Goal: Task Accomplishment & Management: Complete application form

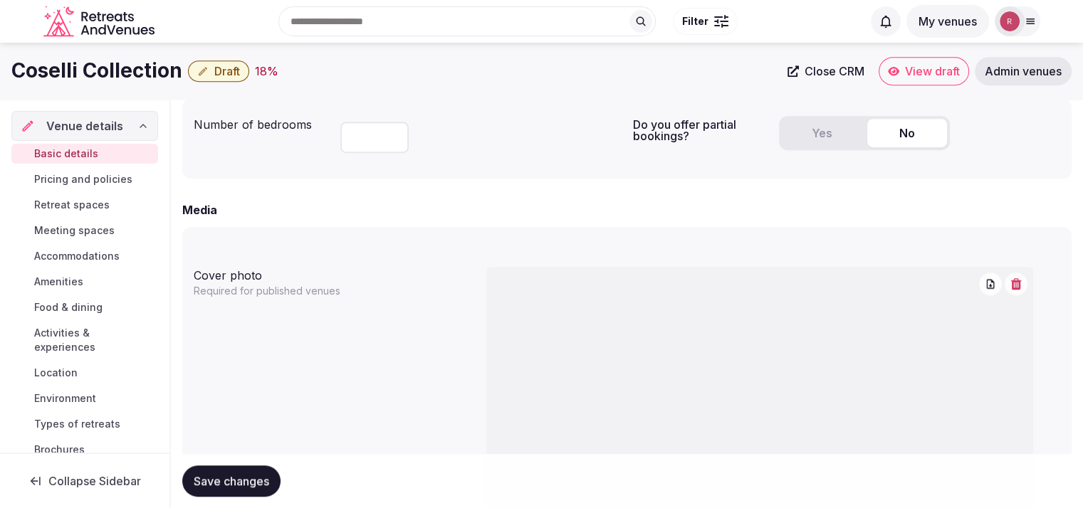
scroll to position [74, 0]
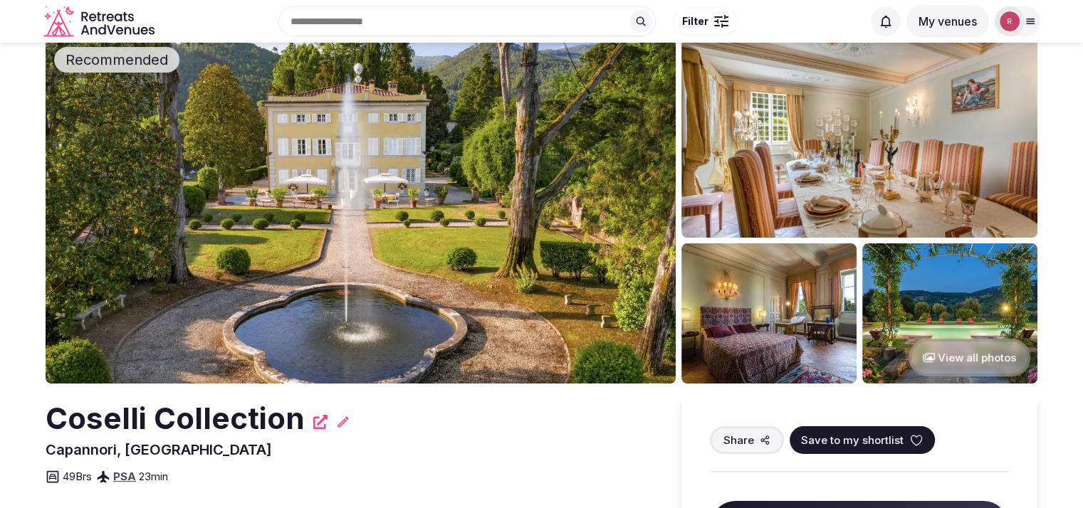
scroll to position [28, 0]
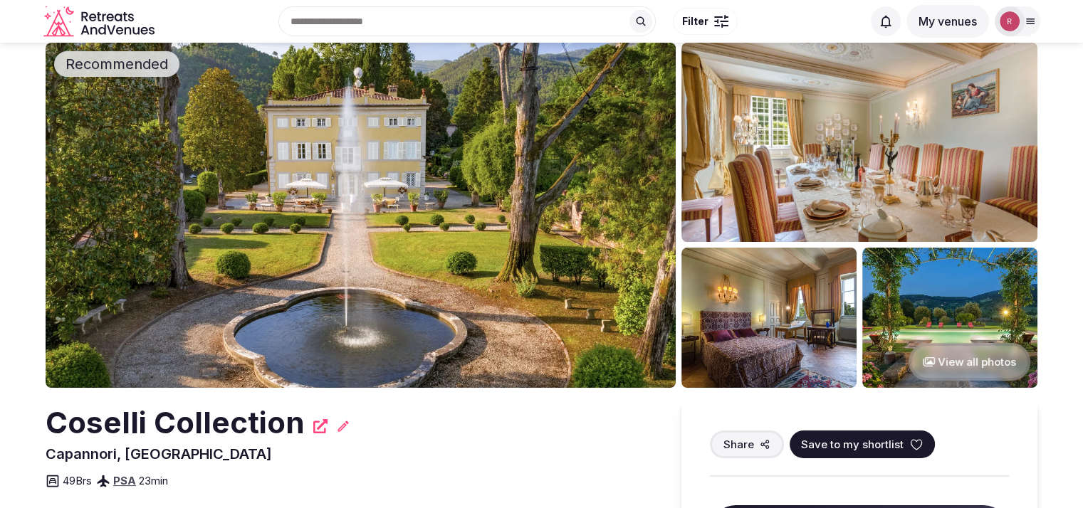
click at [945, 364] on button "View all photos" at bounding box center [969, 362] width 122 height 38
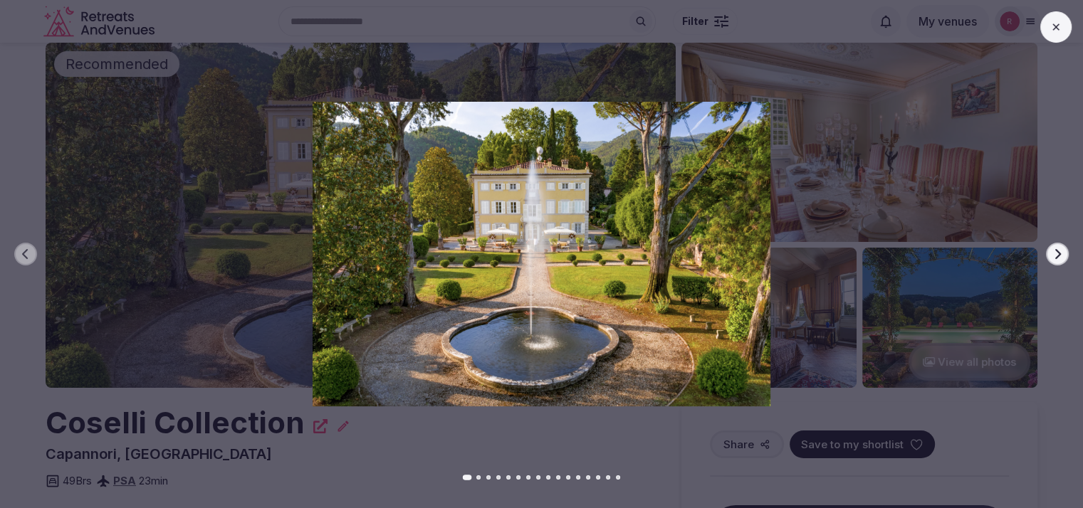
click at [1063, 257] on button "Next slide" at bounding box center [1057, 254] width 23 height 23
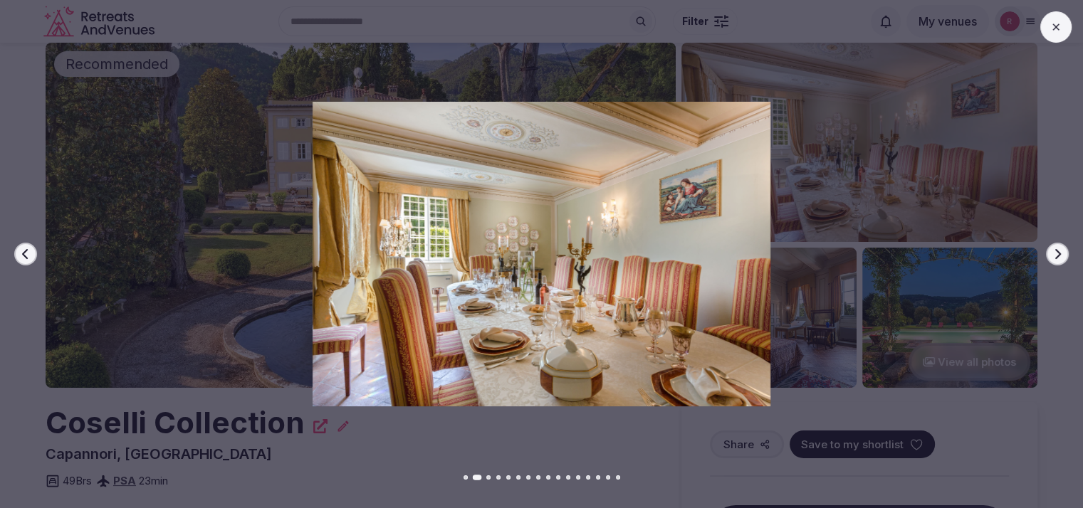
click at [1063, 257] on button "Next slide" at bounding box center [1057, 254] width 23 height 23
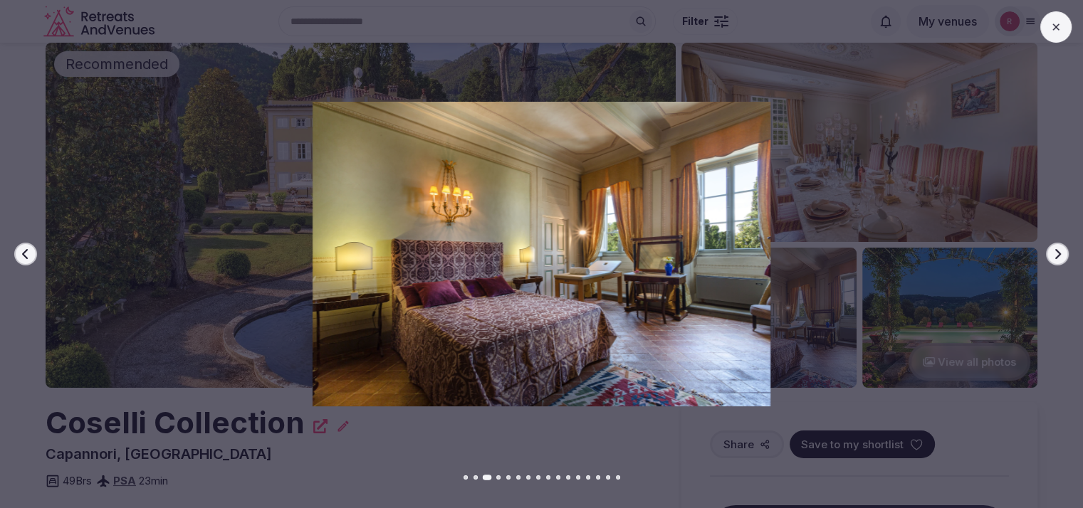
click at [1063, 257] on button "Next slide" at bounding box center [1057, 254] width 23 height 23
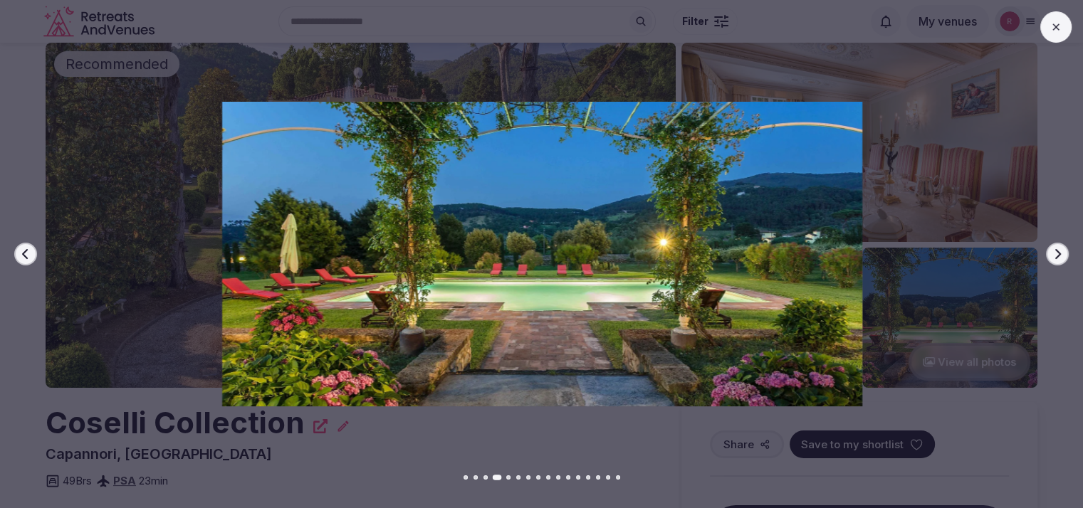
click at [1063, 257] on button "Next slide" at bounding box center [1057, 254] width 23 height 23
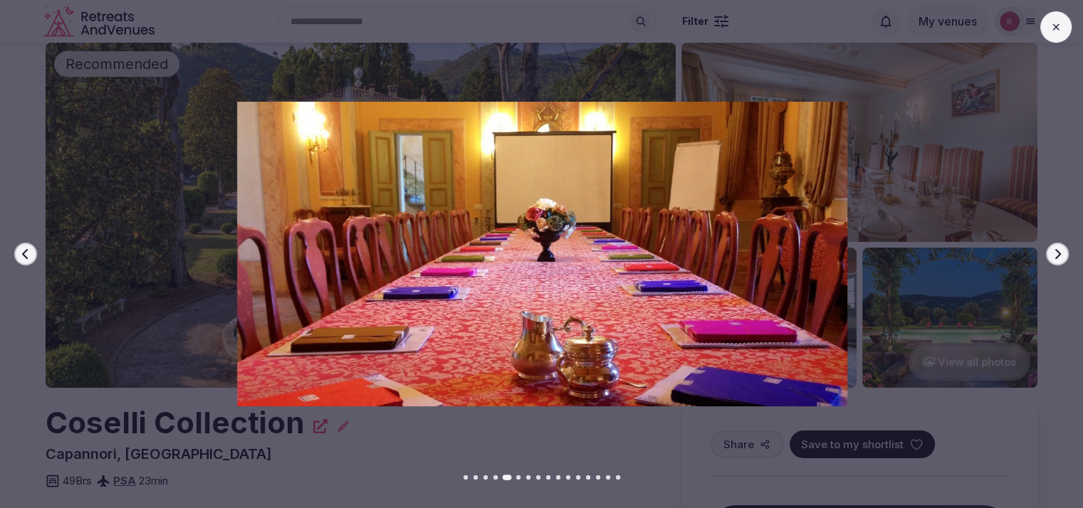
click at [1063, 257] on button "Next slide" at bounding box center [1057, 254] width 23 height 23
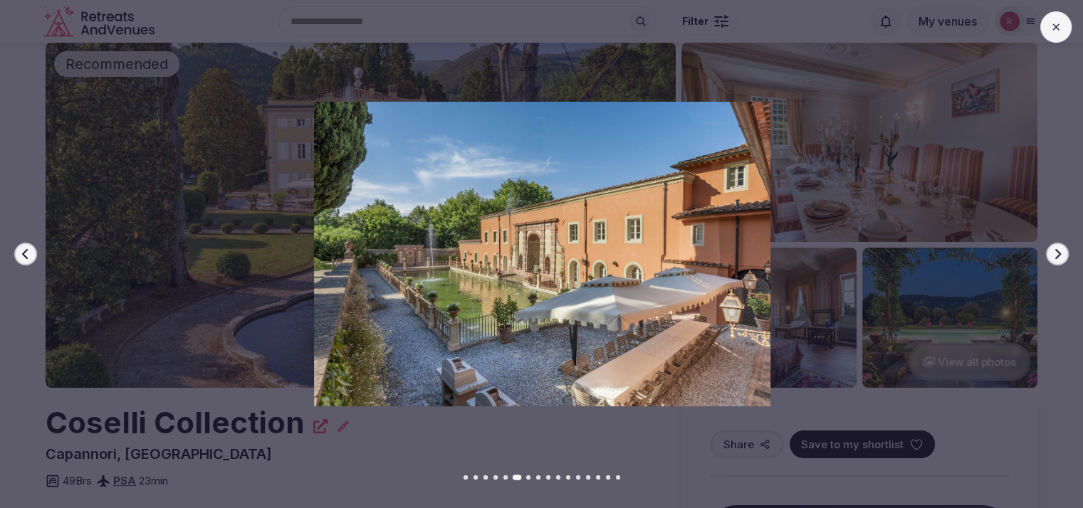
click at [1063, 22] on button at bounding box center [1055, 26] width 31 height 31
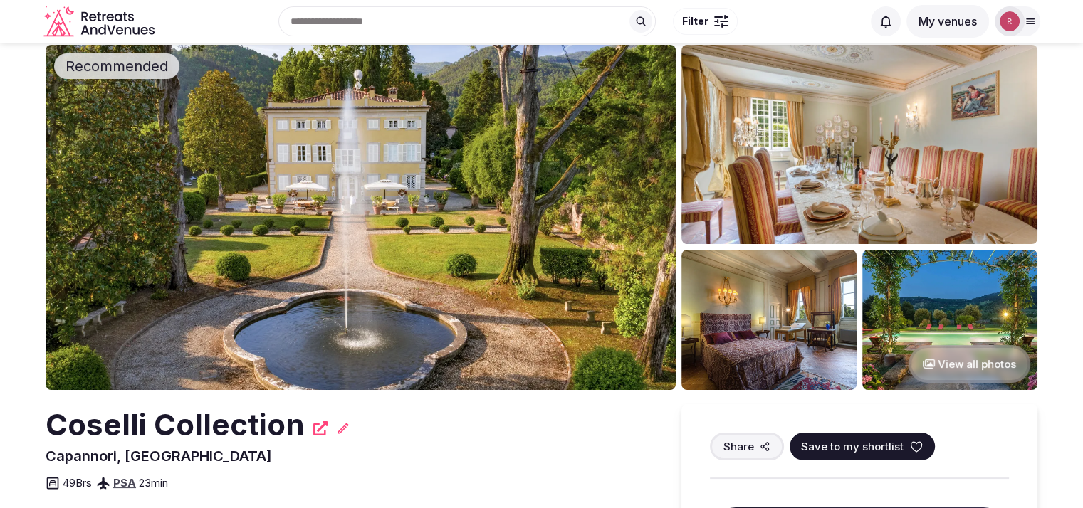
scroll to position [0, 0]
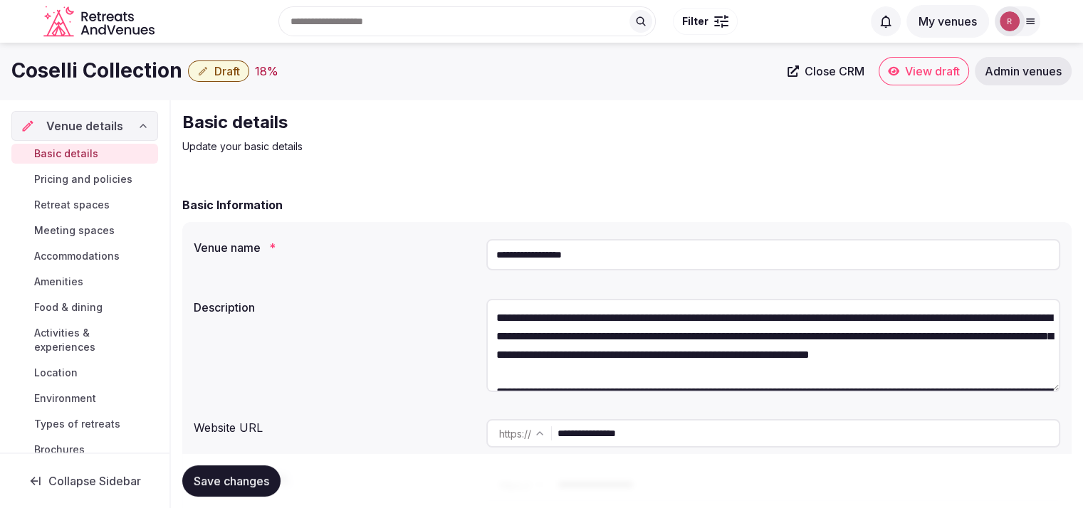
scroll to position [444, 0]
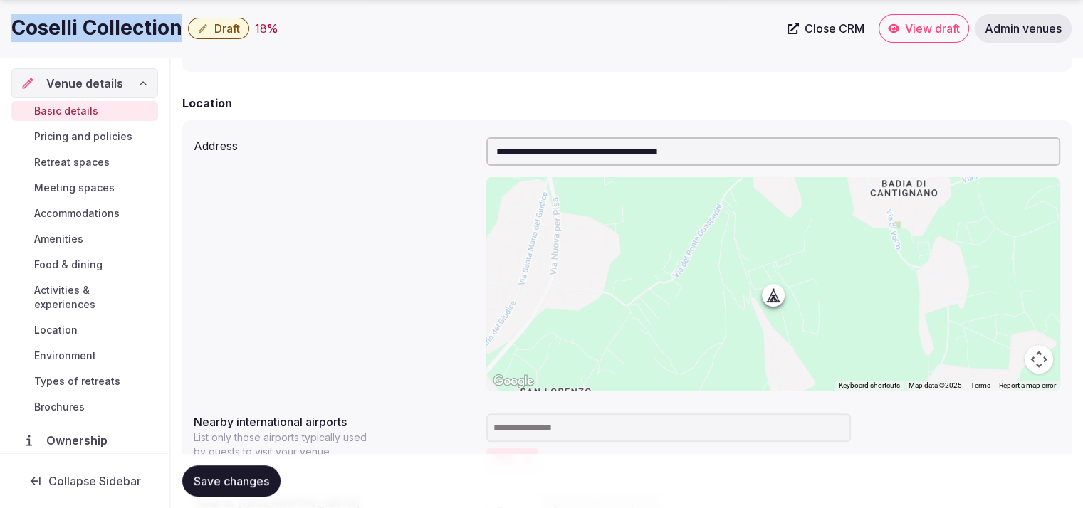
drag, startPoint x: 182, startPoint y: 29, endPoint x: 0, endPoint y: 26, distance: 182.3
click at [0, 26] on div "Coselli Collection Draft 18 % Close CRM View draft Admin venues" at bounding box center [541, 28] width 1083 height 28
copy h1 "Coselli Collection"
click at [97, 211] on span "Accommodations" at bounding box center [76, 213] width 85 height 14
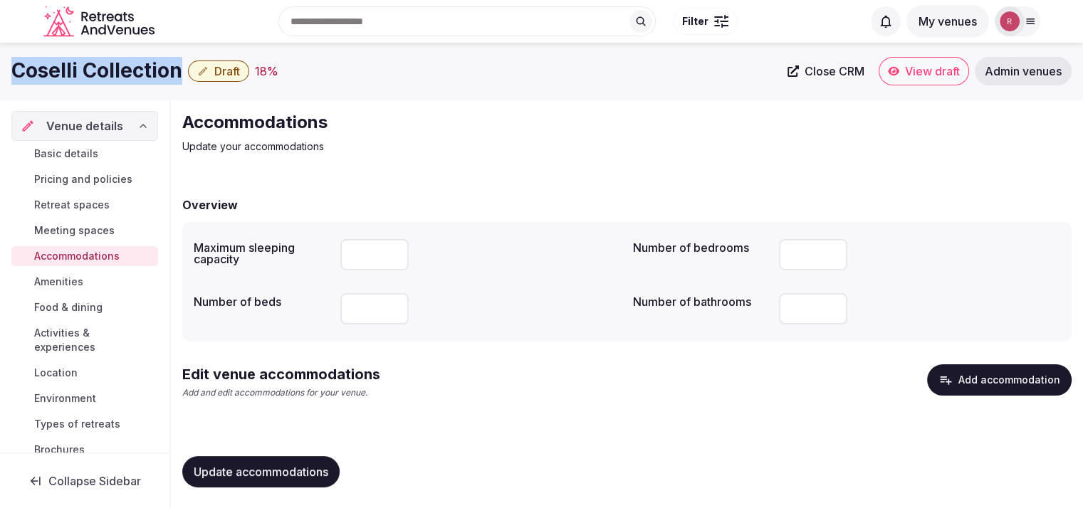
scroll to position [2, 0]
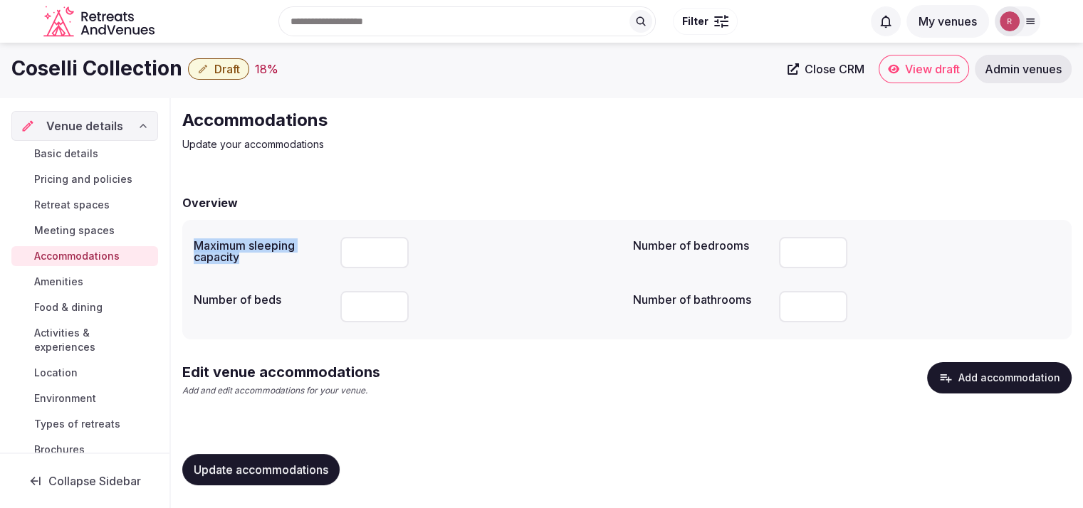
drag, startPoint x: 275, startPoint y: 270, endPoint x: 196, endPoint y: 248, distance: 81.2
click at [196, 248] on div "Maximum sleeping capacity" at bounding box center [408, 252] width 428 height 43
copy label "Maximum sleeping capacity"
click at [369, 263] on input "number" at bounding box center [374, 252] width 68 height 31
click at [357, 243] on input "**" at bounding box center [374, 252] width 68 height 31
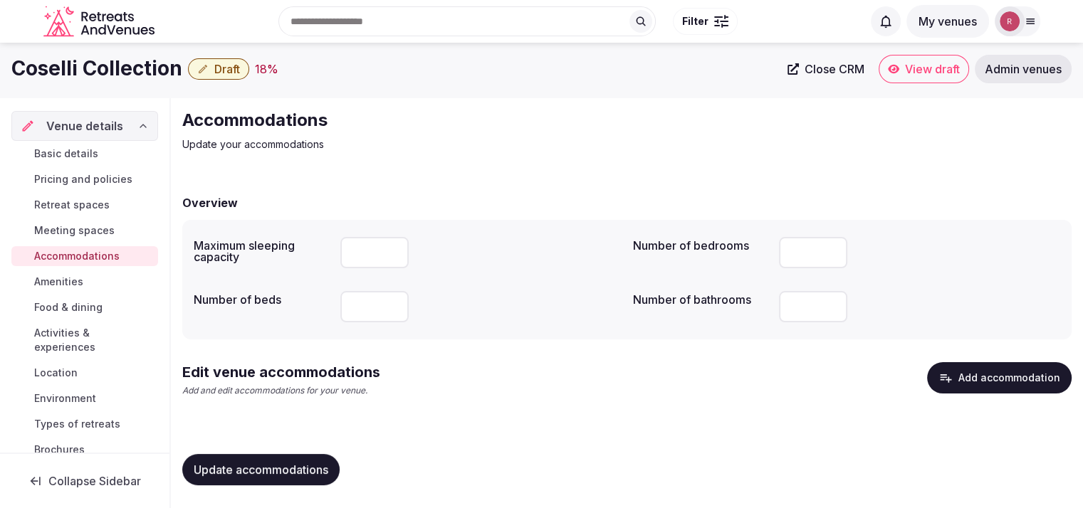
drag, startPoint x: 368, startPoint y: 251, endPoint x: 335, endPoint y: 256, distance: 33.7
click at [335, 256] on div "Maximum sleeping capacity **" at bounding box center [408, 252] width 428 height 43
type input "***"
click at [305, 466] on span "Update accommodations" at bounding box center [261, 470] width 135 height 14
click at [82, 150] on span "Basic details" at bounding box center [66, 154] width 64 height 14
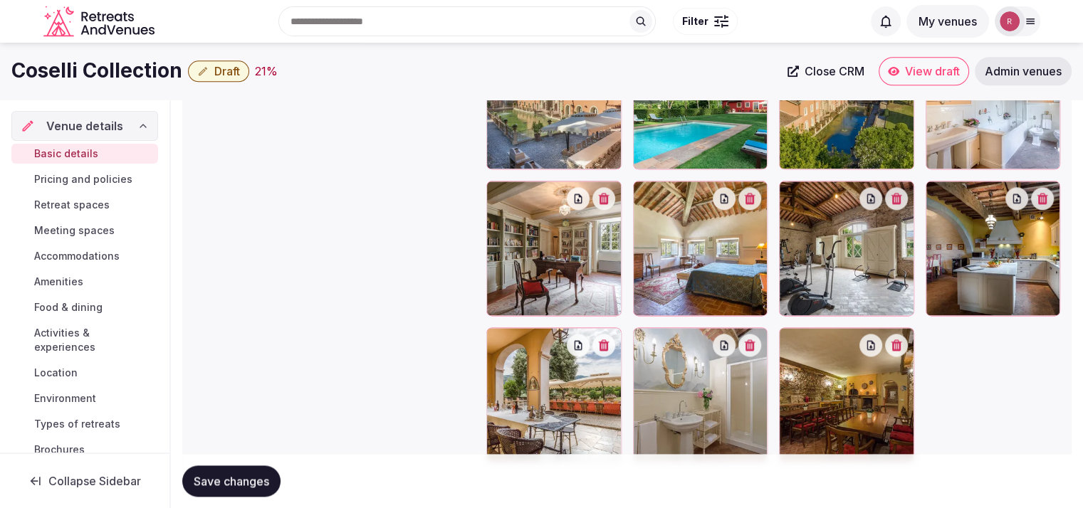
scroll to position [1315, 0]
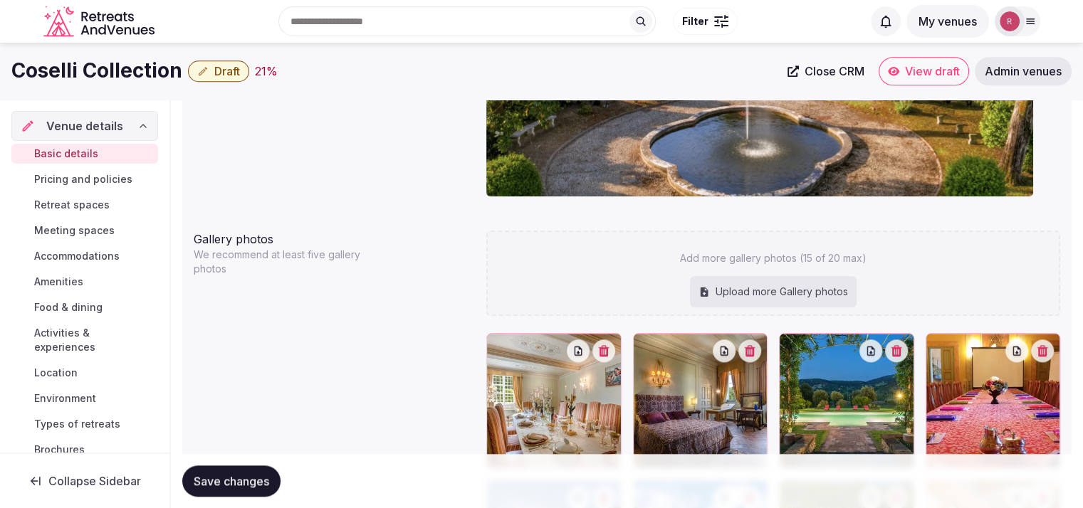
click at [783, 283] on div "Upload more Gallery photos" at bounding box center [773, 291] width 167 height 31
type input "**********"
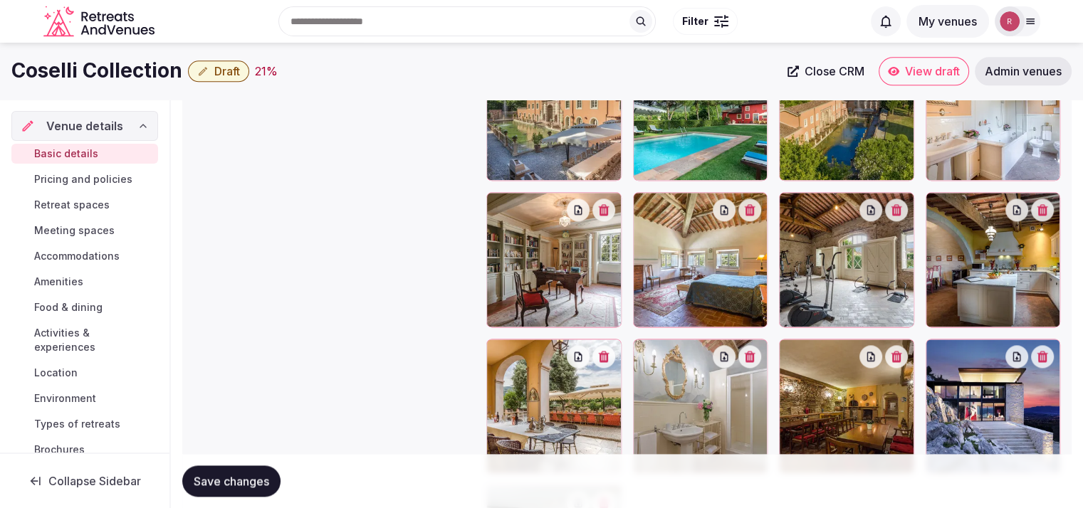
scroll to position [1755, 0]
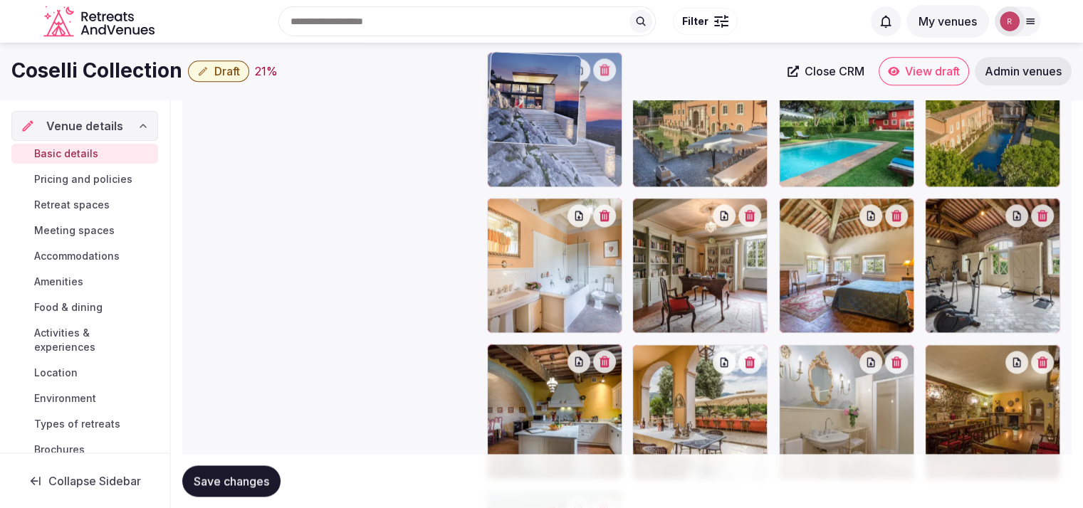
drag, startPoint x: 995, startPoint y: 394, endPoint x: 608, endPoint y: 162, distance: 451.8
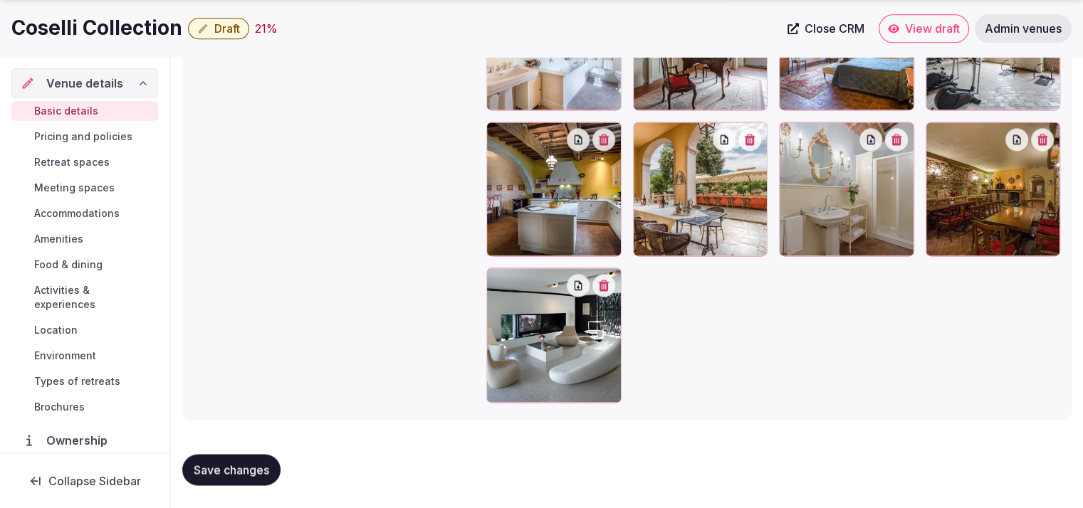
scroll to position [1890, 0]
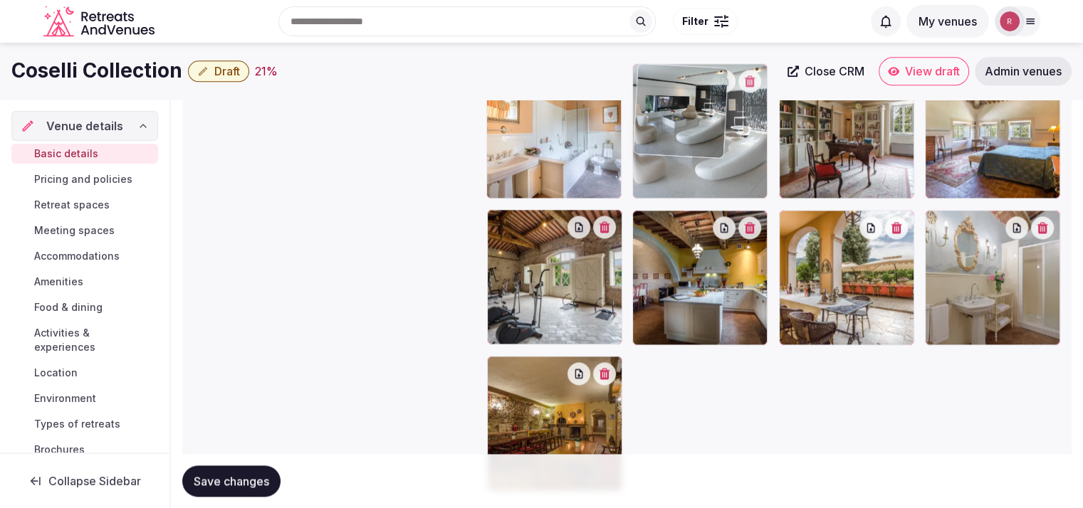
drag, startPoint x: 591, startPoint y: 429, endPoint x: 723, endPoint y: 175, distance: 286.6
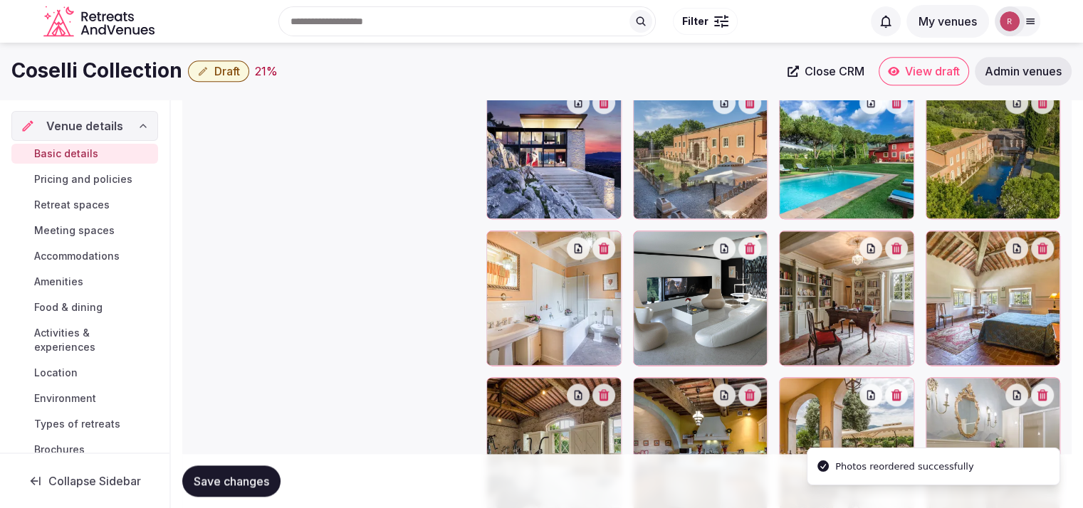
scroll to position [1667, 0]
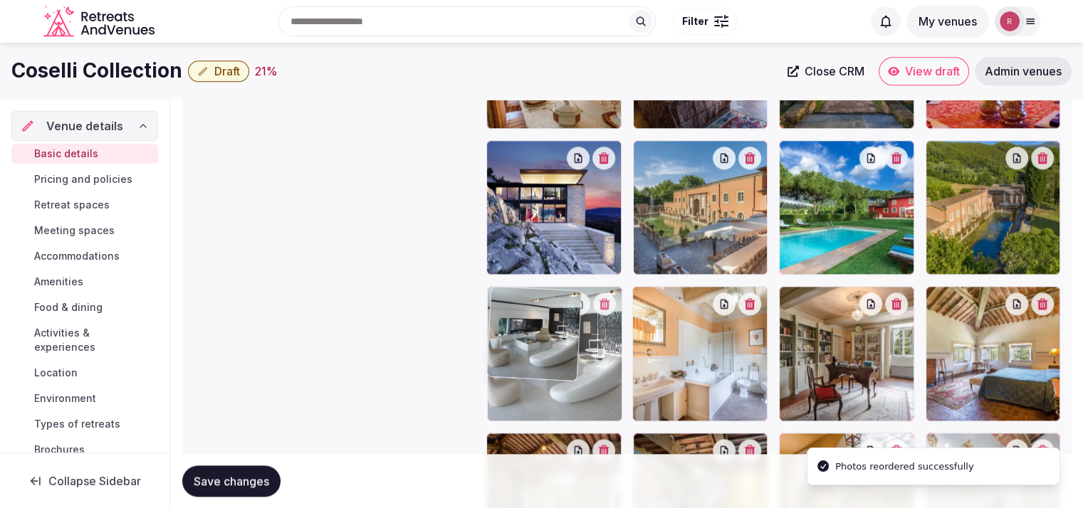
drag, startPoint x: 691, startPoint y: 392, endPoint x: 596, endPoint y: 387, distance: 95.6
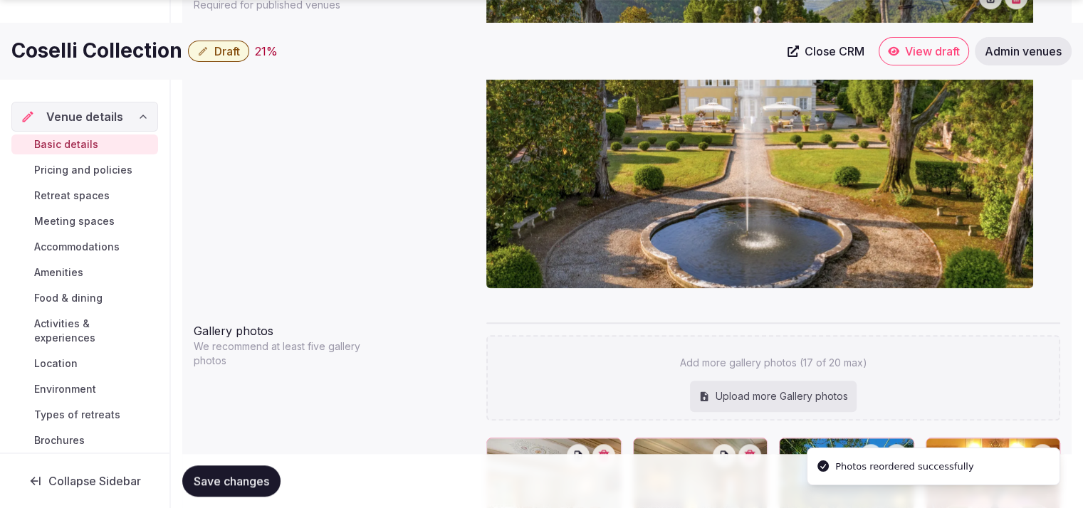
scroll to position [1978, 0]
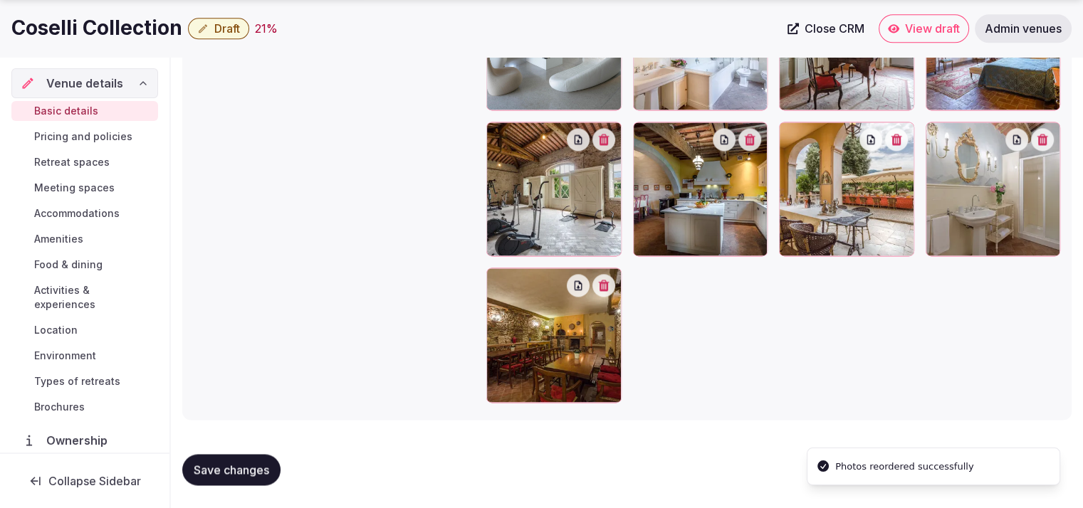
click at [236, 475] on span "Save changes" at bounding box center [231, 470] width 75 height 14
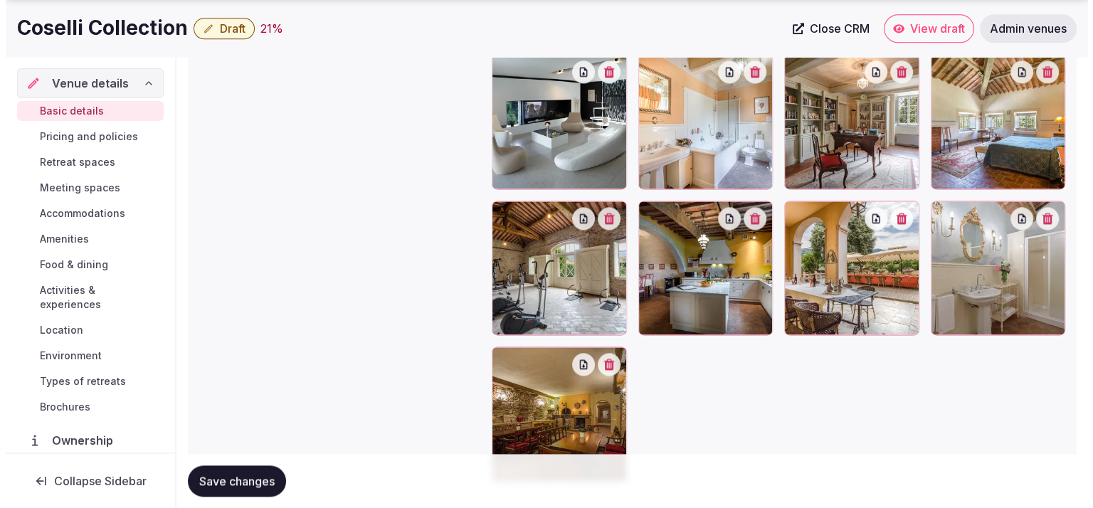
scroll to position [1902, 0]
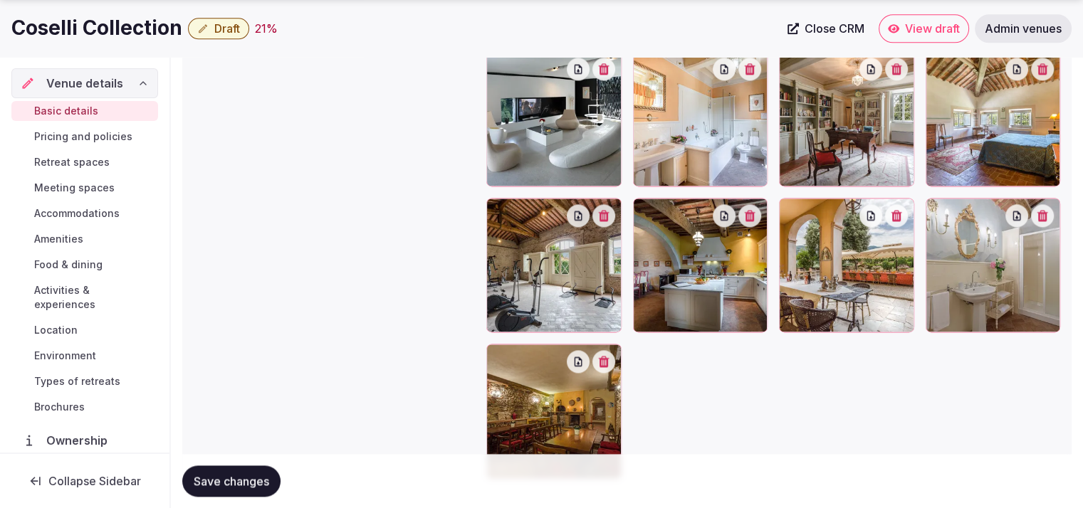
click at [1048, 216] on icon "button" at bounding box center [1041, 215] width 11 height 11
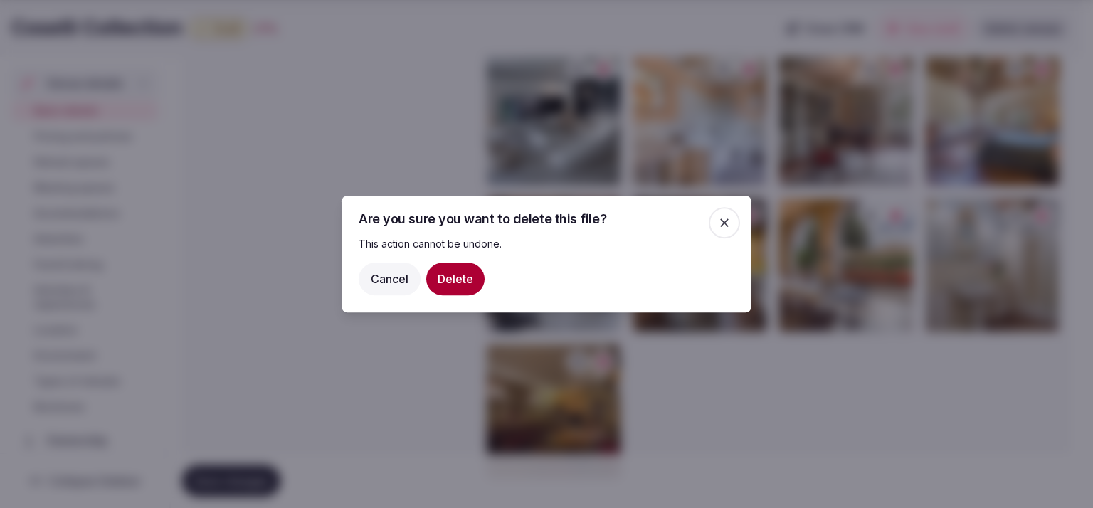
click at [446, 263] on button "Delete" at bounding box center [455, 279] width 58 height 33
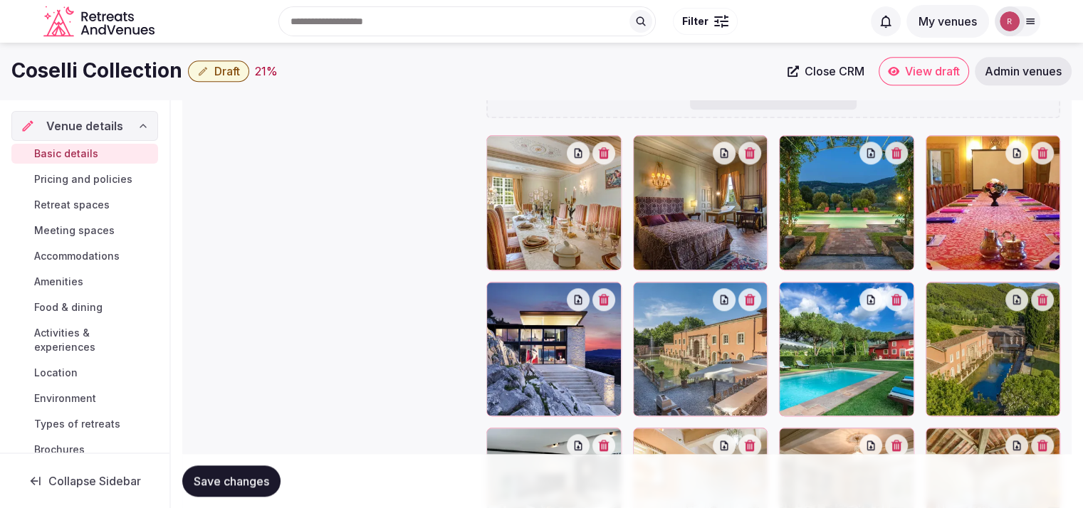
scroll to position [1577, 0]
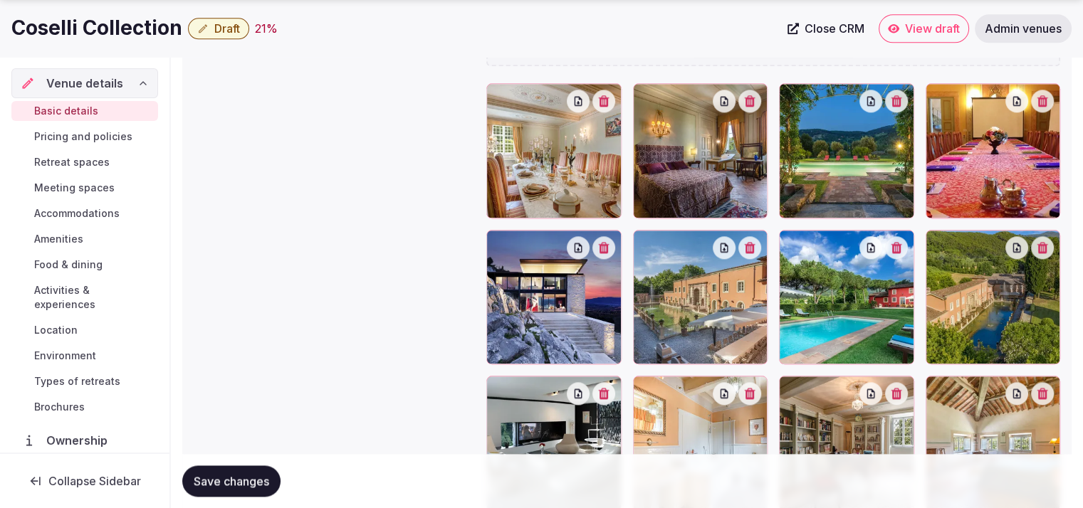
click at [208, 474] on span "Save changes" at bounding box center [231, 481] width 75 height 14
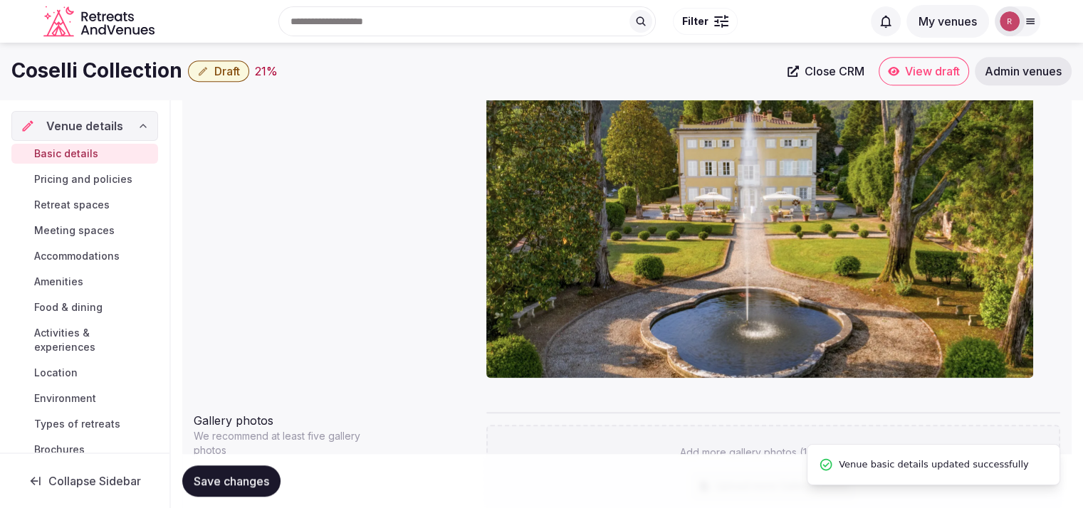
scroll to position [689, 0]
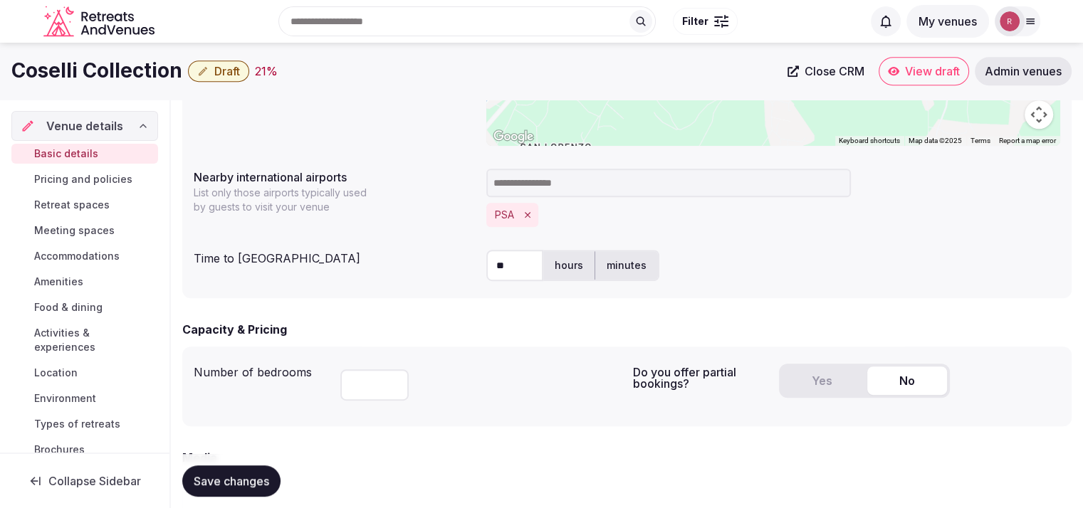
click at [75, 261] on span "Accommodations" at bounding box center [76, 256] width 85 height 14
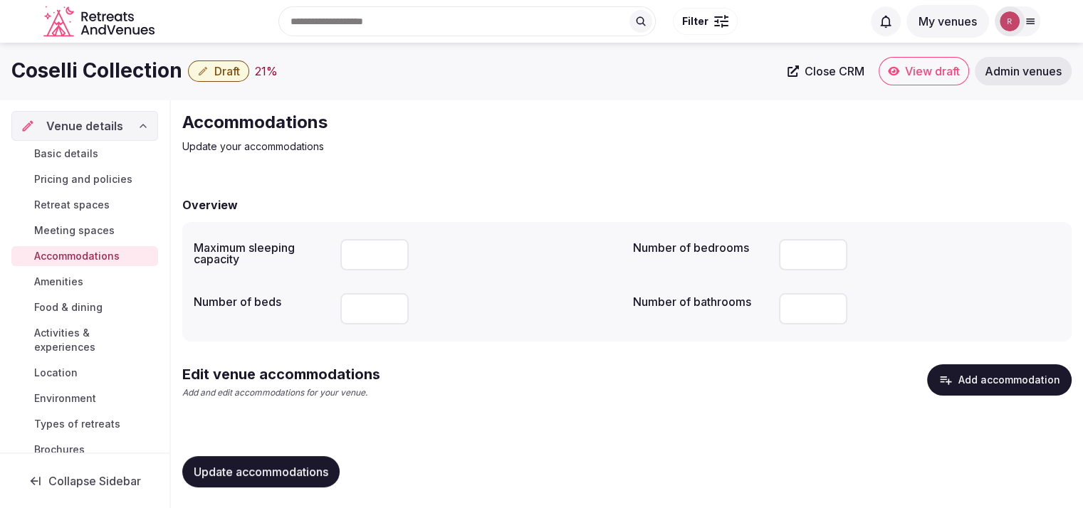
click at [785, 318] on input "number" at bounding box center [813, 308] width 68 height 31
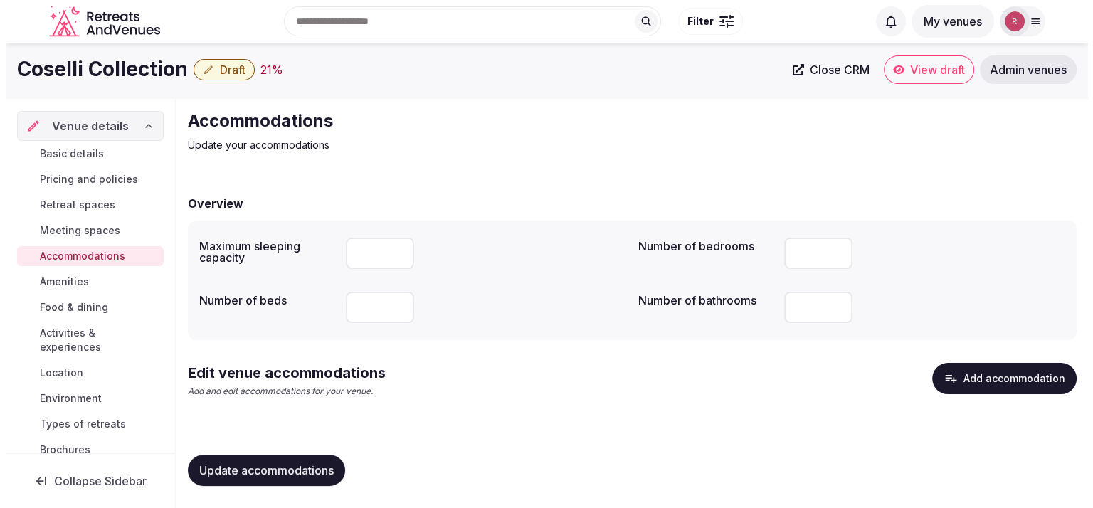
scroll to position [2, 0]
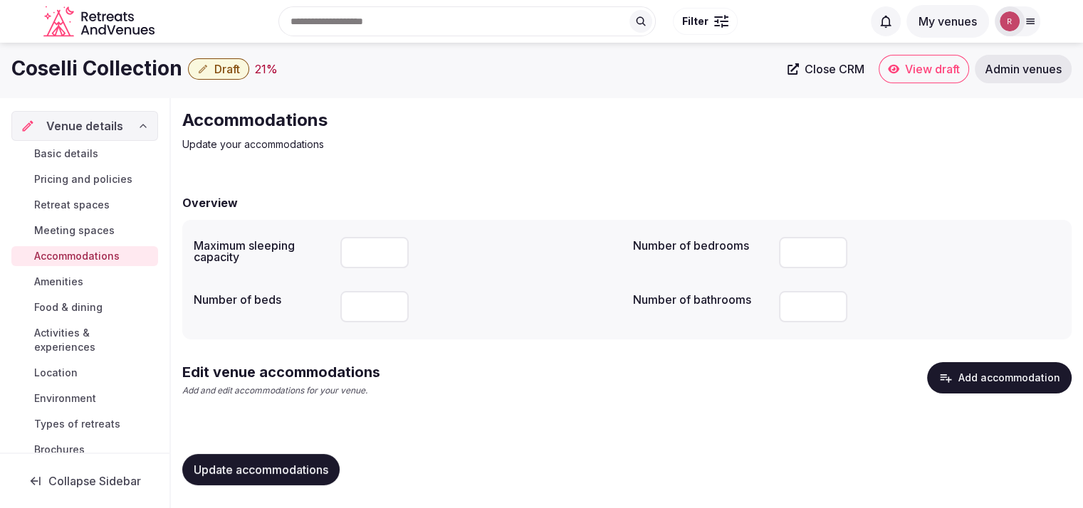
type input "**"
click at [303, 478] on button "Update accommodations" at bounding box center [260, 469] width 157 height 31
click at [1014, 388] on button "Add accommodation" at bounding box center [999, 377] width 145 height 31
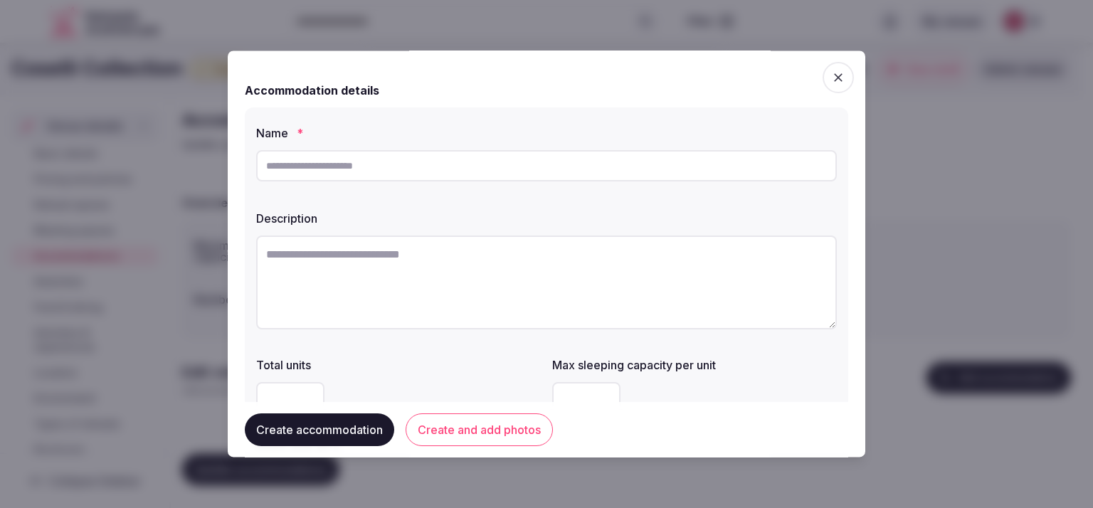
click at [279, 172] on input "text" at bounding box center [546, 165] width 581 height 31
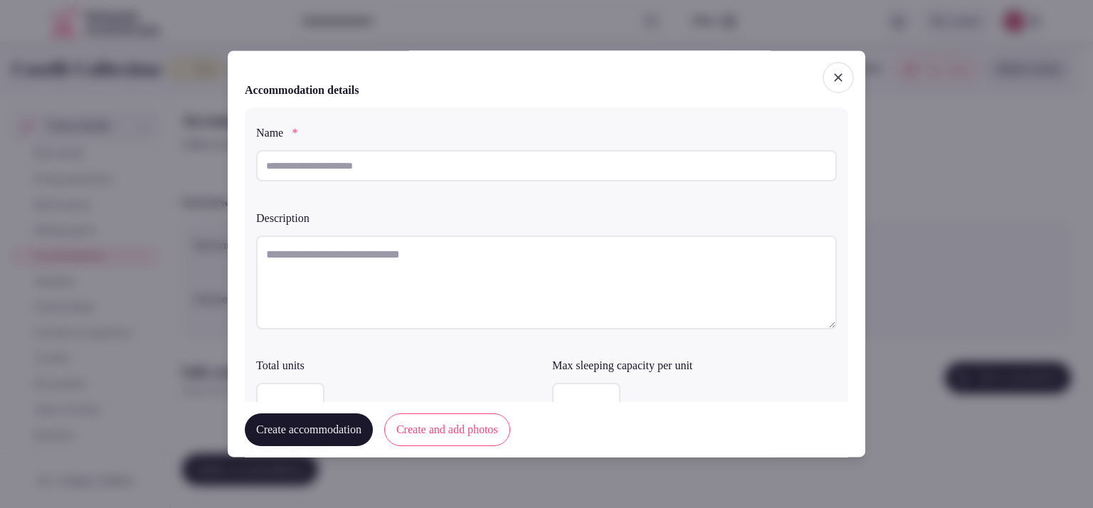
paste input "**********"
type input "**********"
click at [377, 258] on textarea at bounding box center [546, 283] width 581 height 94
paste textarea "**********"
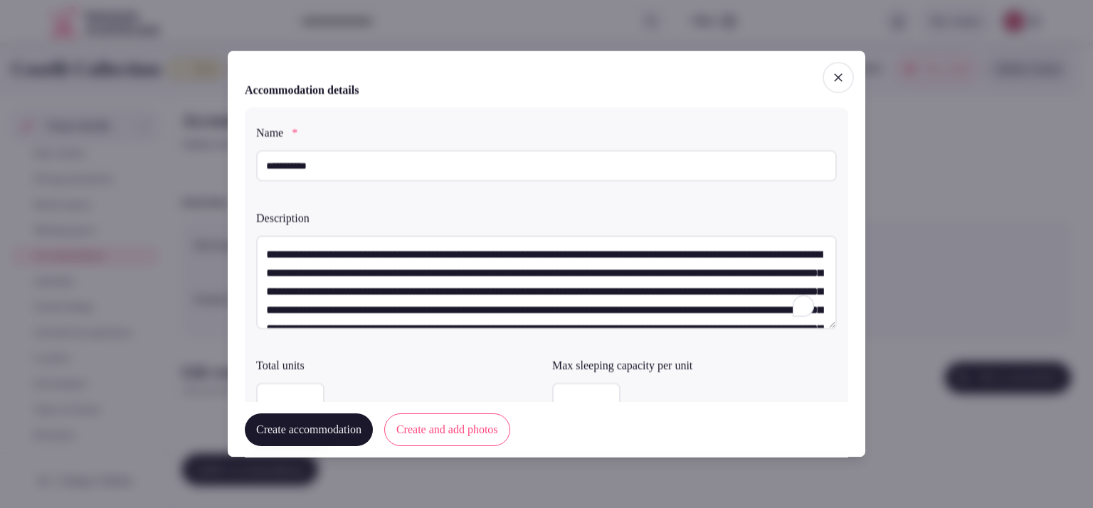
scroll to position [82, 0]
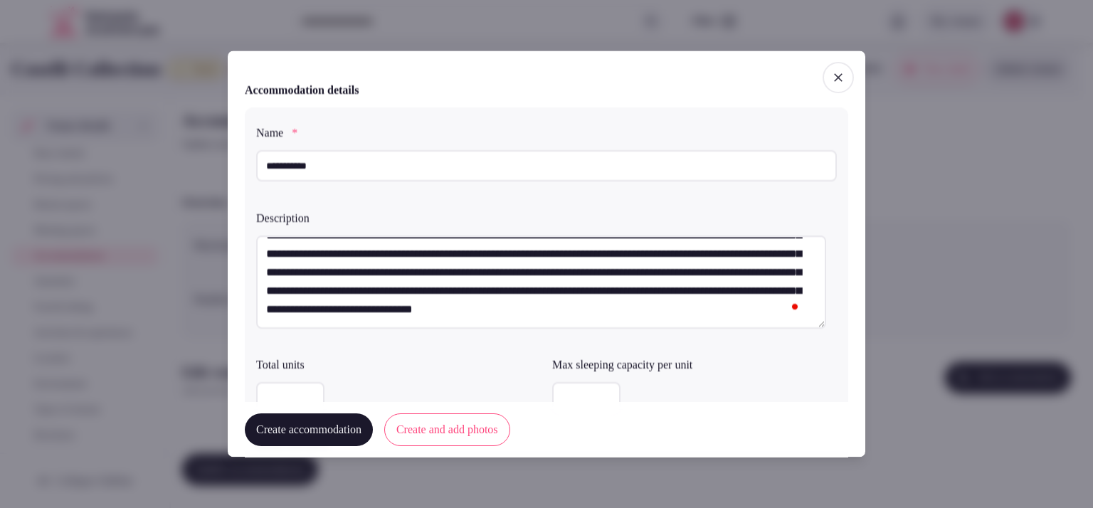
type textarea "**********"
click at [292, 402] on div "Create accommodation Create and add photos" at bounding box center [547, 430] width 604 height 56
click at [300, 392] on input "number" at bounding box center [290, 398] width 68 height 31
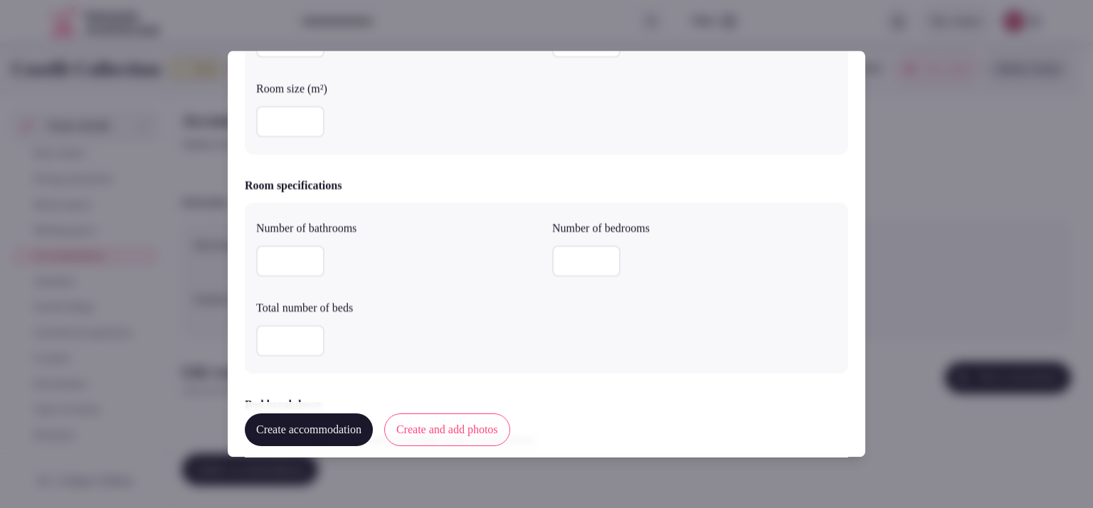
type input "*"
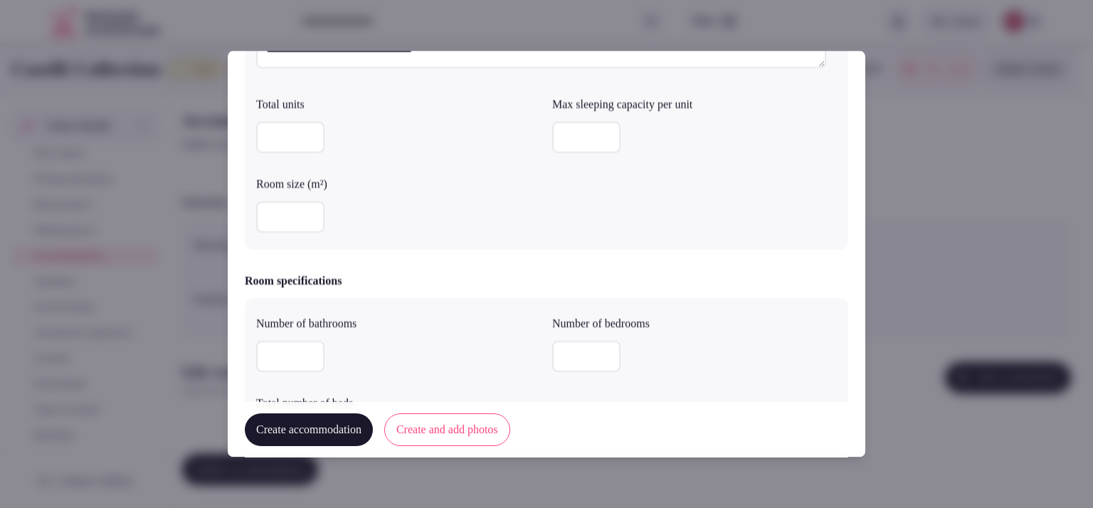
scroll to position [255, 0]
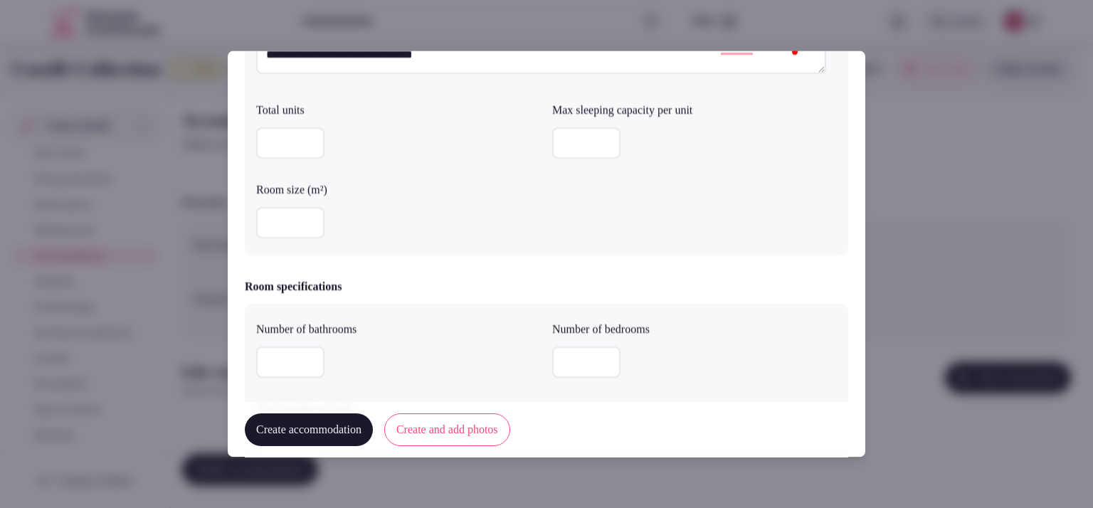
click at [599, 147] on input "number" at bounding box center [586, 143] width 68 height 31
type input "**"
click at [268, 213] on input "number" at bounding box center [290, 223] width 68 height 31
type input "****"
click at [293, 359] on input "number" at bounding box center [290, 362] width 68 height 31
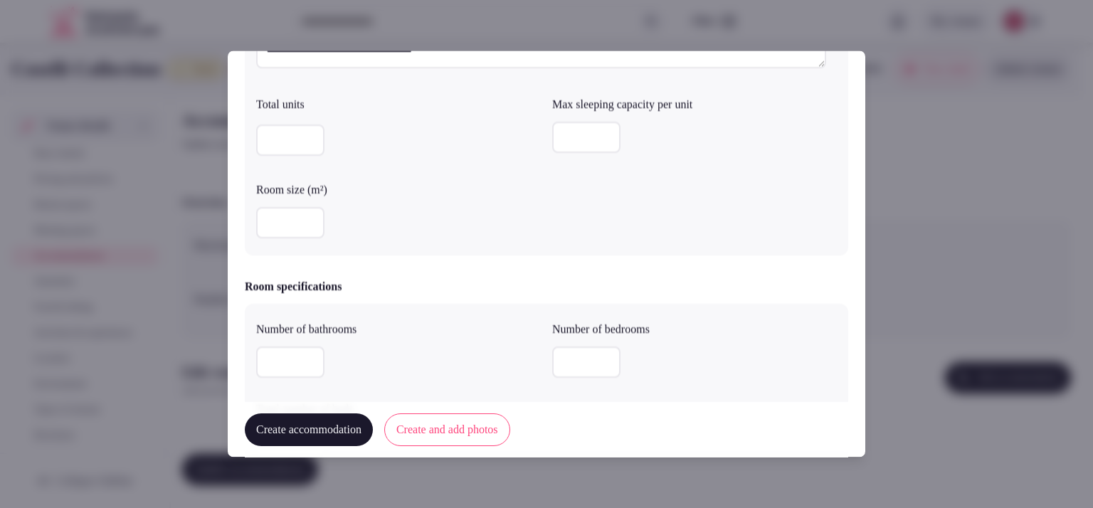
type input "*"
click at [592, 348] on input "number" at bounding box center [586, 362] width 68 height 31
type input "*"
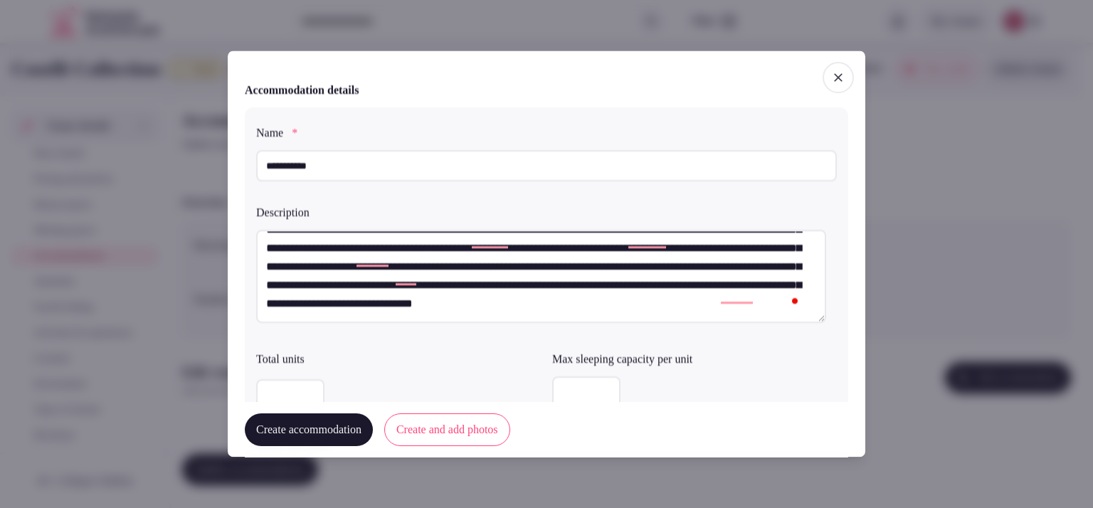
scroll to position [336, 0]
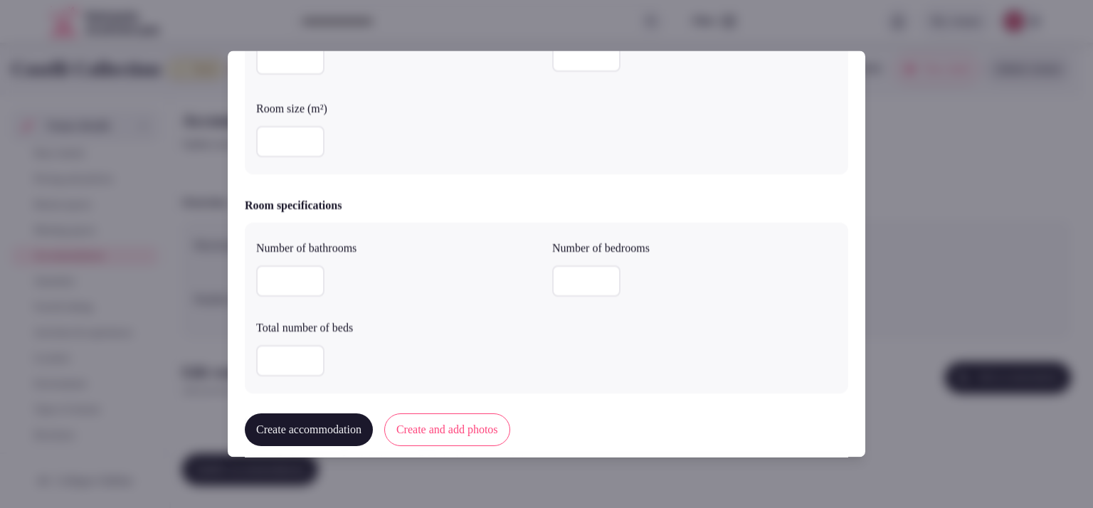
click at [343, 425] on button "Create accommodation" at bounding box center [309, 430] width 128 height 33
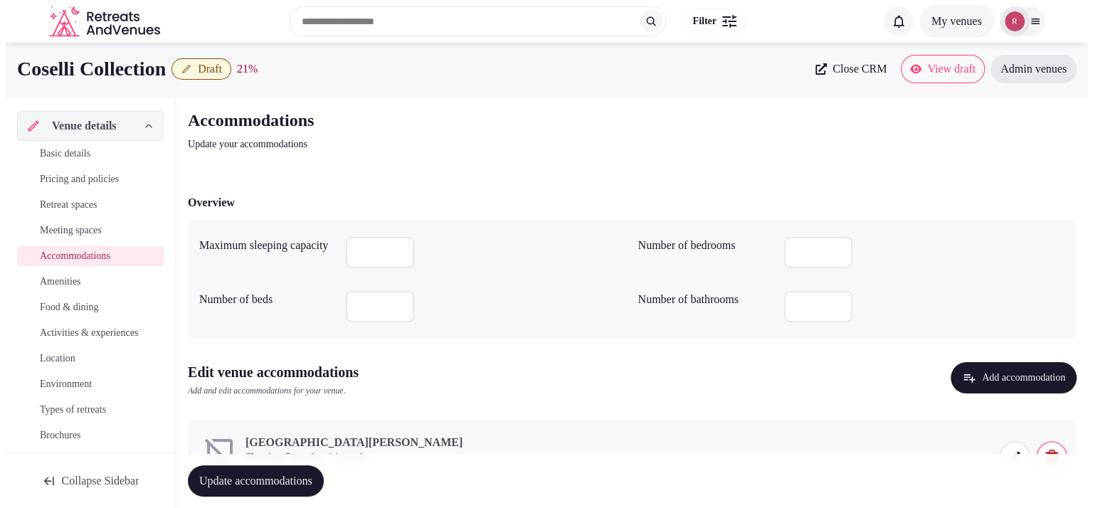
scroll to position [75, 0]
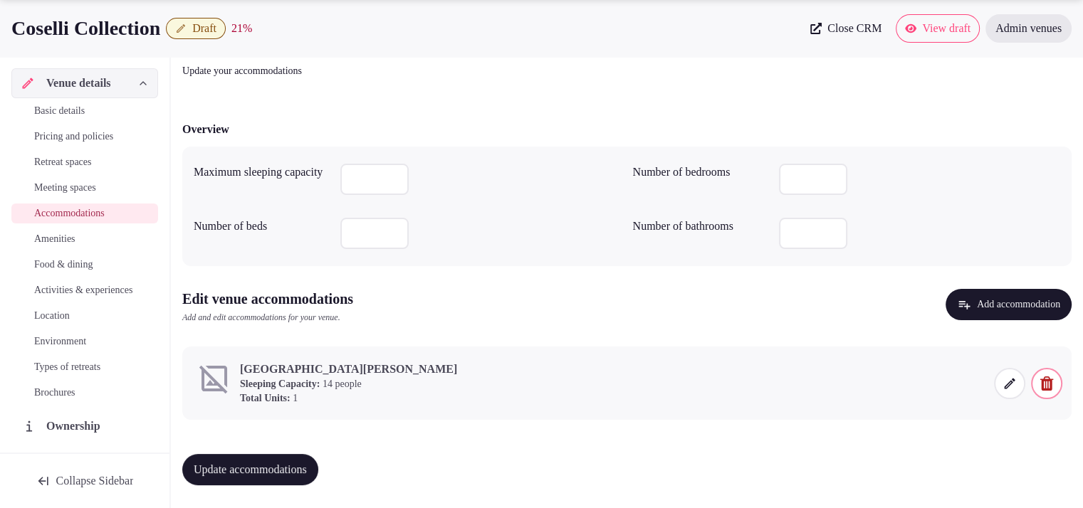
click at [995, 310] on button "Add accommodation" at bounding box center [1008, 304] width 126 height 31
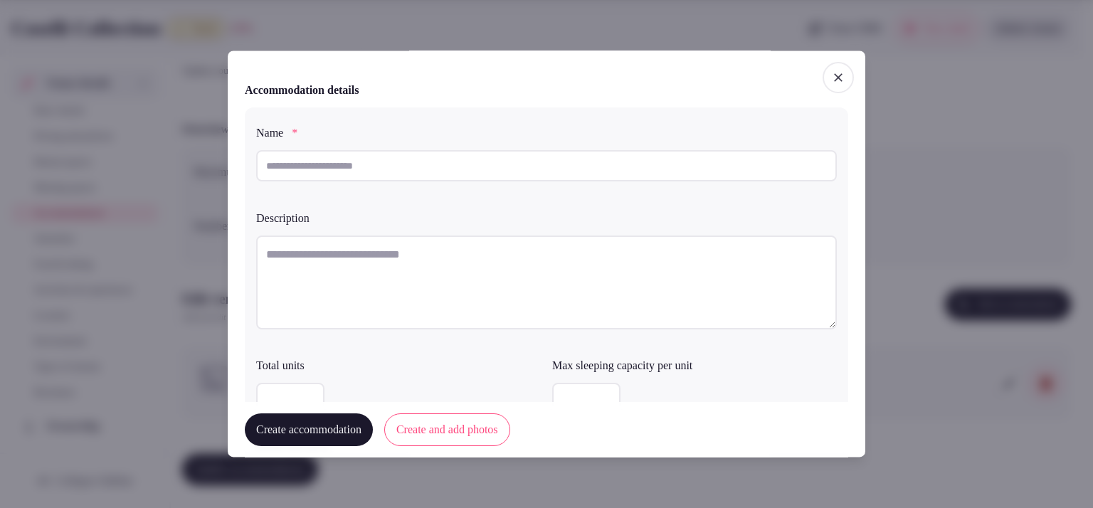
click at [809, 66] on div "Add accommodation Add a new accommodation to your venue Accommodation details N…" at bounding box center [547, 254] width 638 height 406
click at [831, 76] on icon "button" at bounding box center [838, 77] width 14 height 14
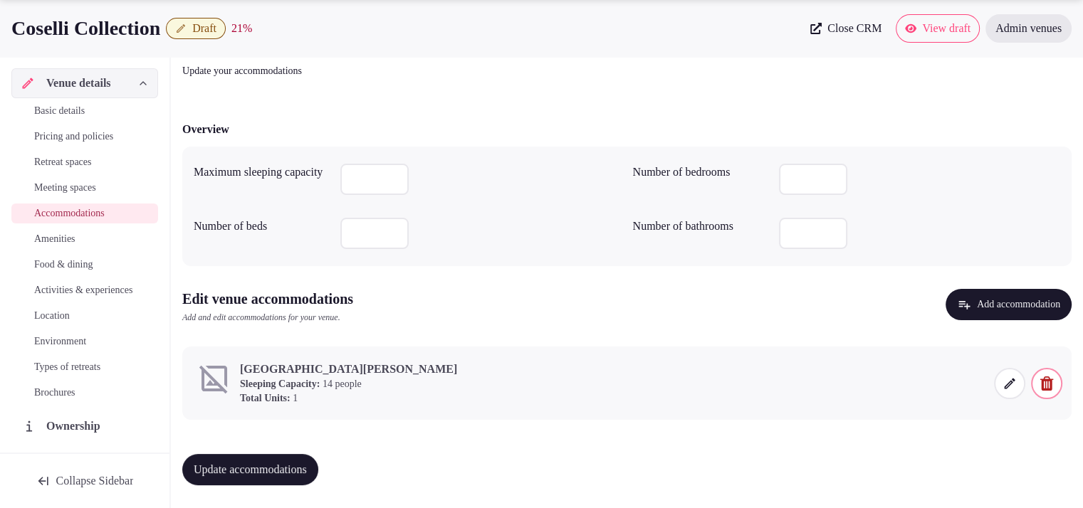
click at [1011, 383] on icon at bounding box center [1009, 383] width 11 height 11
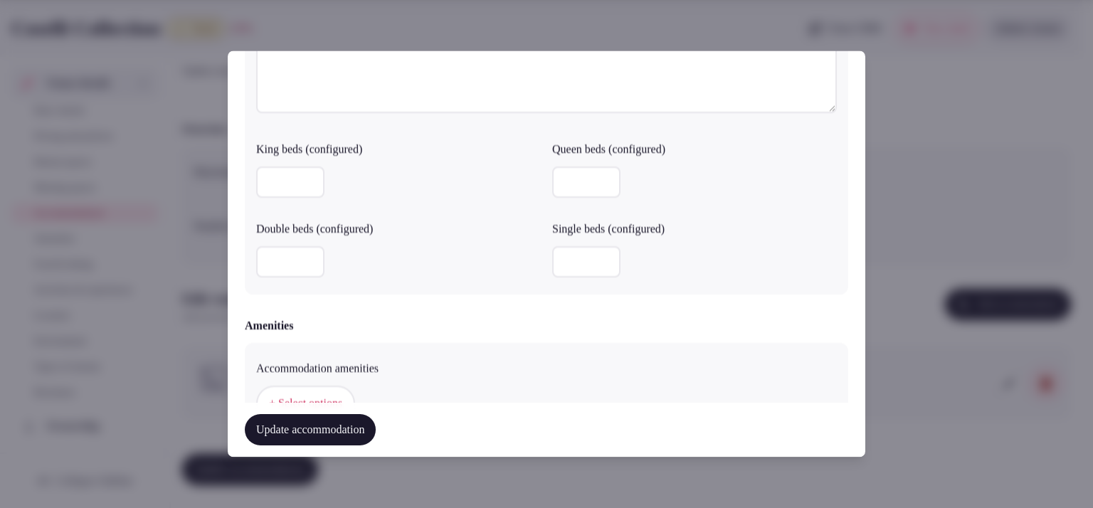
scroll to position [1143, 0]
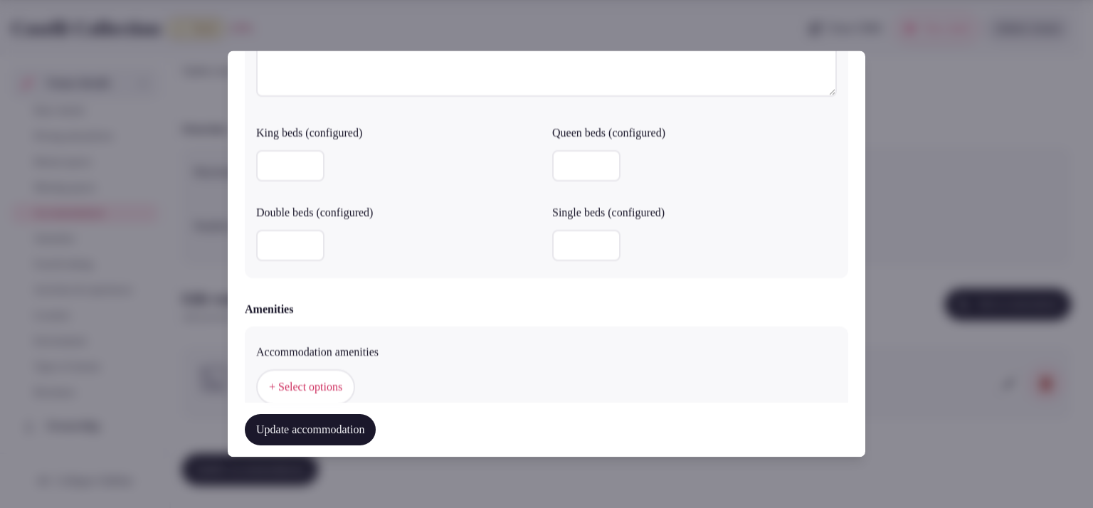
click at [280, 233] on input "number" at bounding box center [290, 246] width 68 height 31
type input "*"
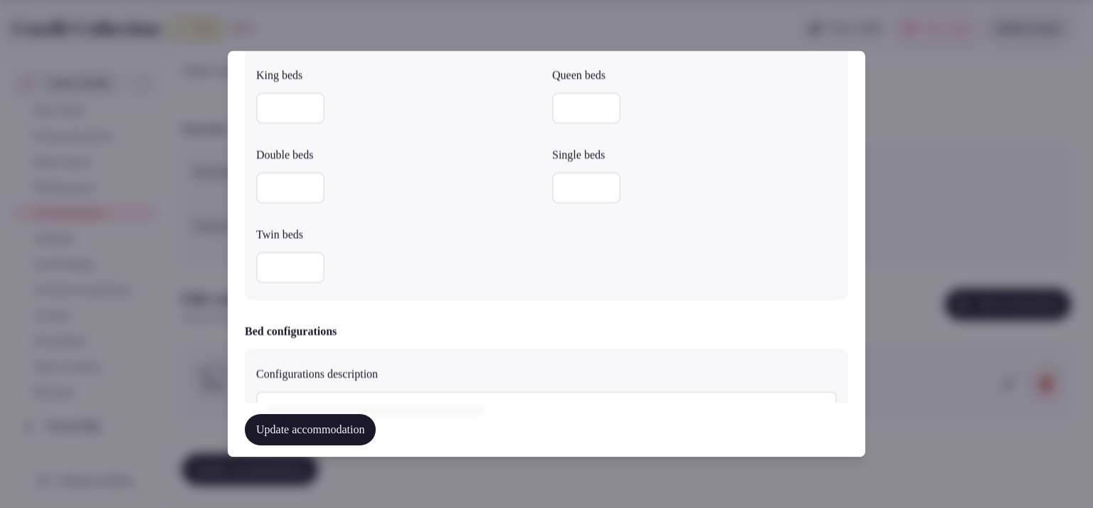
scroll to position [698, 0]
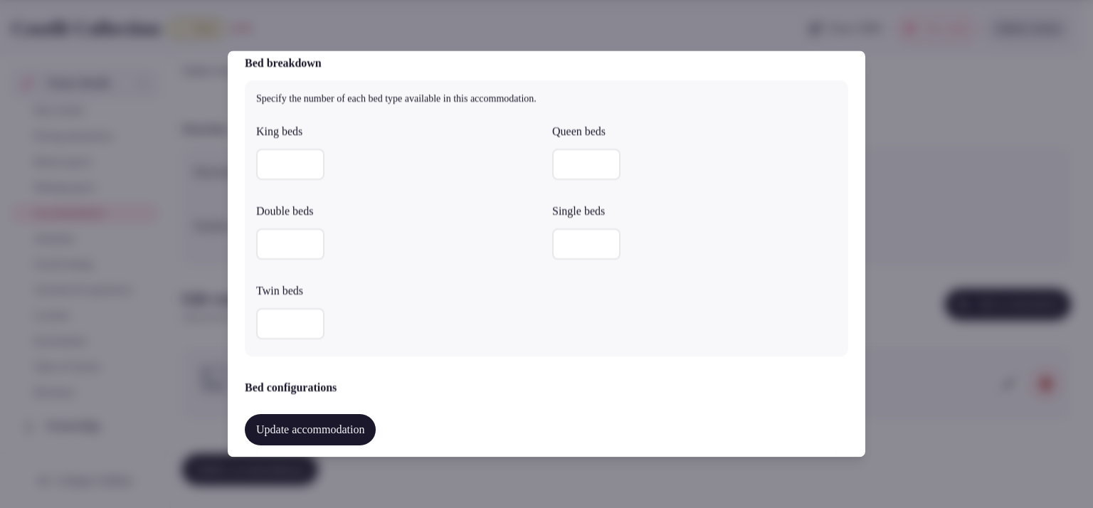
click at [278, 242] on input "number" at bounding box center [290, 244] width 68 height 31
type input "*"
click at [300, 321] on input "number" at bounding box center [290, 324] width 68 height 31
type input "*"
click at [572, 161] on input "number" at bounding box center [586, 164] width 68 height 31
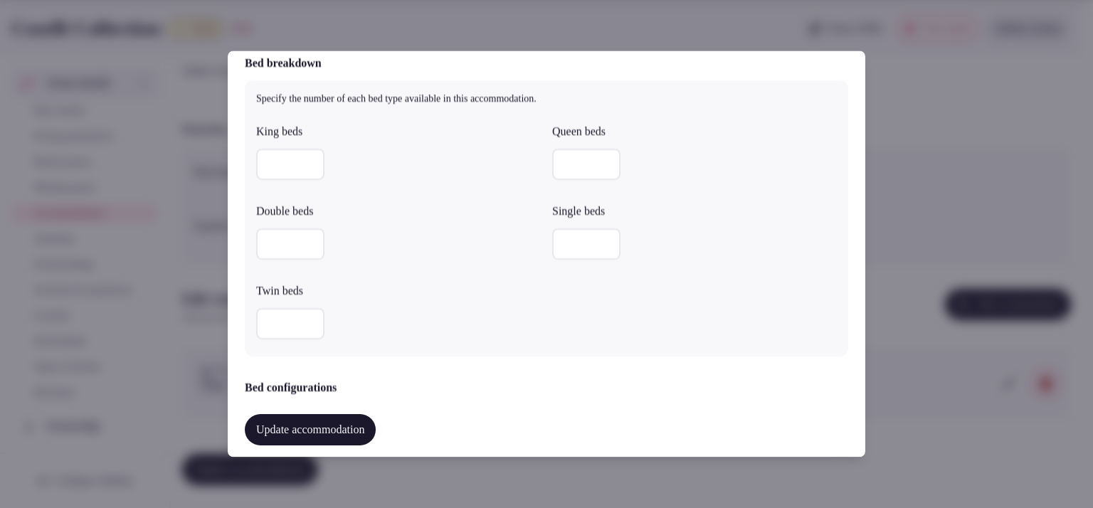
type input "*"
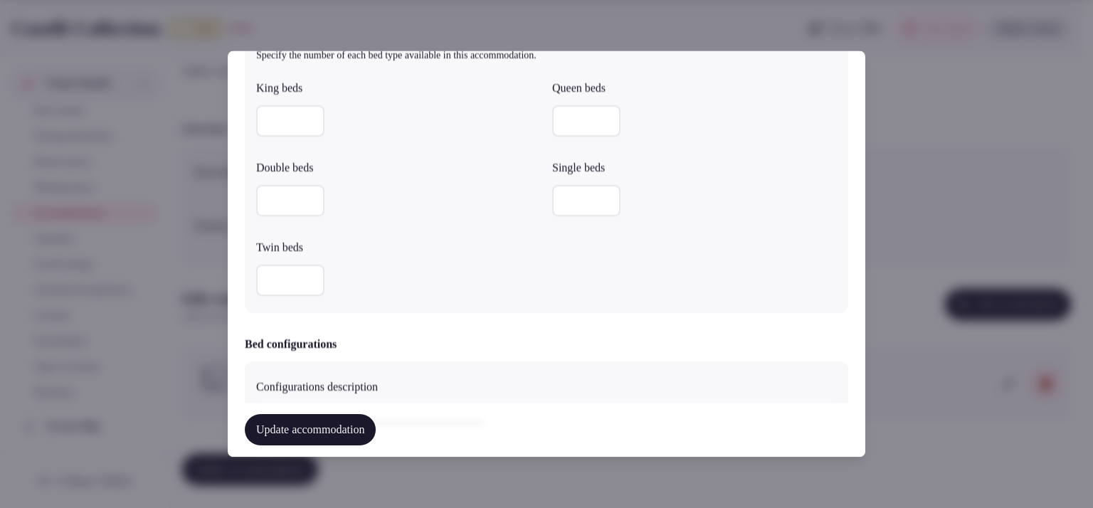
scroll to position [732, 0]
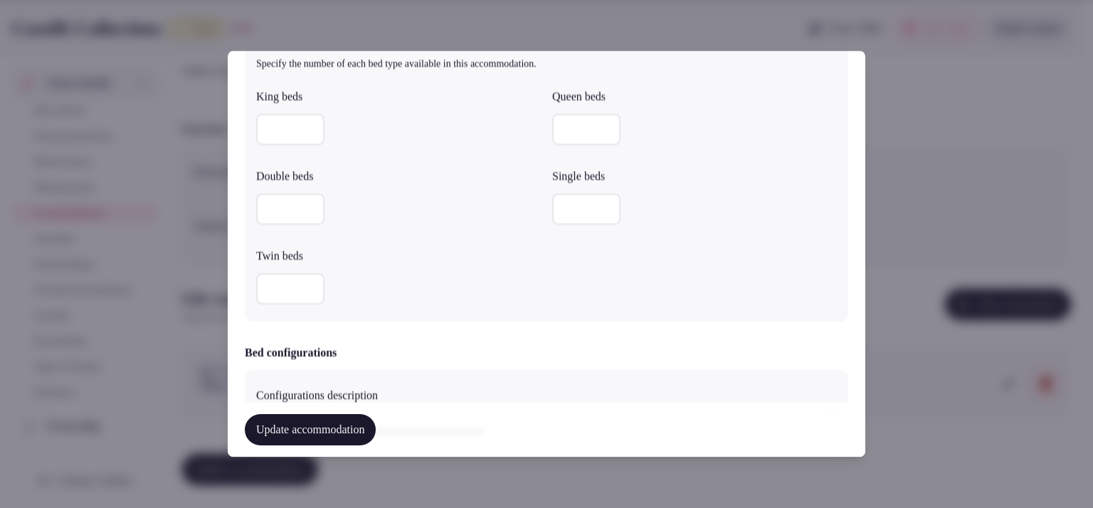
click at [289, 201] on input "*" at bounding box center [290, 209] width 68 height 31
type input "*"
click at [560, 123] on input "*" at bounding box center [586, 130] width 68 height 31
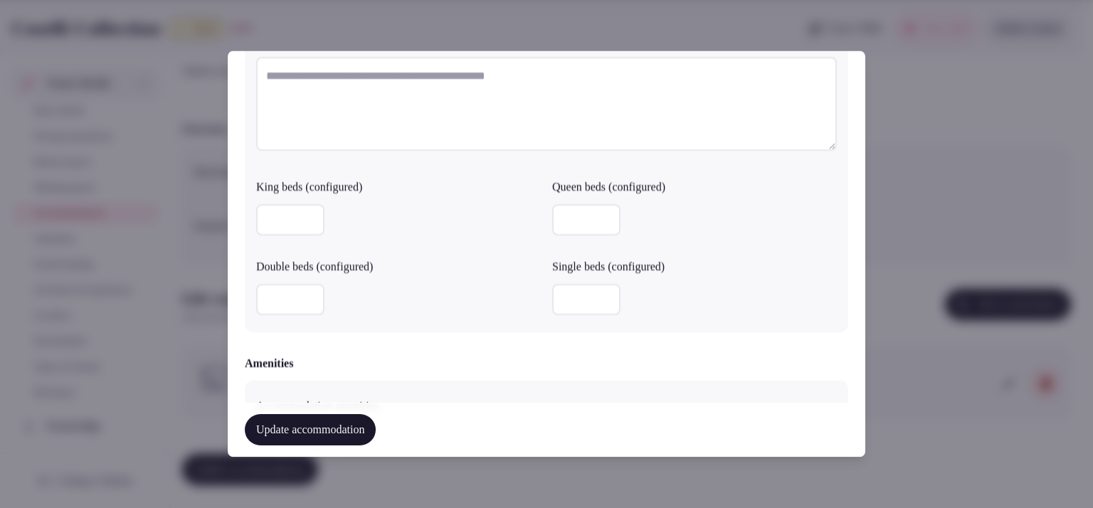
scroll to position [1444, 0]
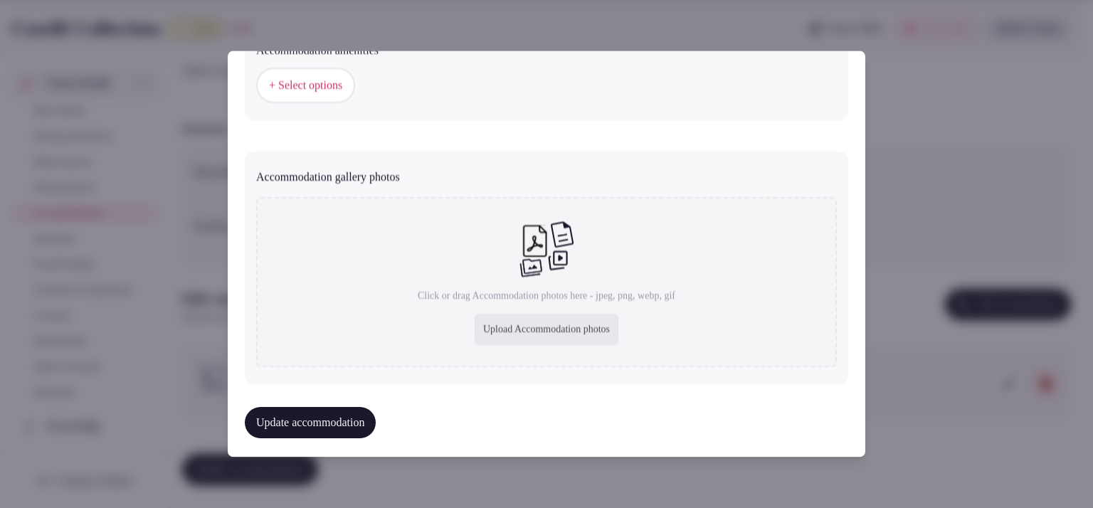
click at [281, 85] on span "+ Select options" at bounding box center [305, 86] width 73 height 16
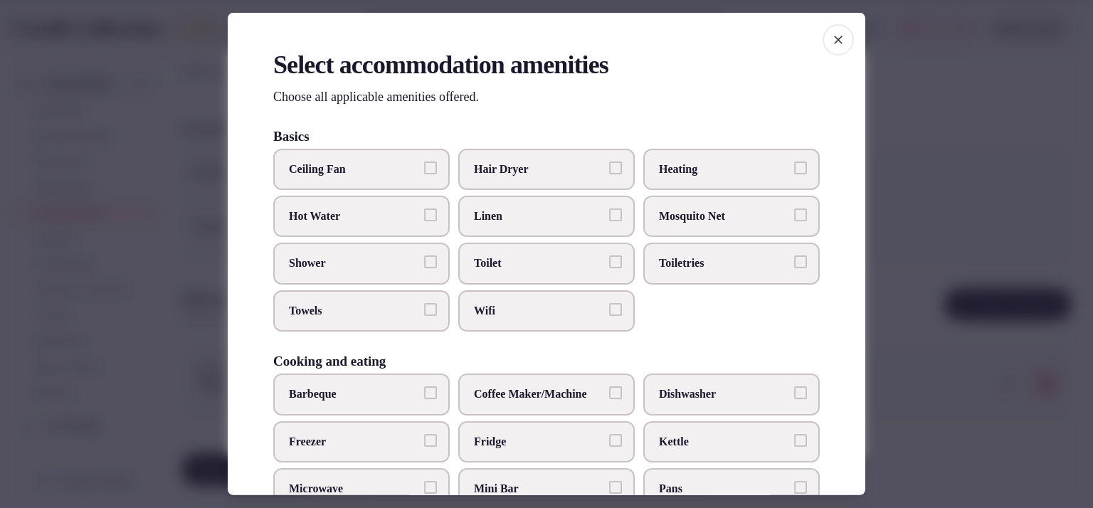
click at [515, 292] on label "Wifi" at bounding box center [546, 310] width 177 height 41
click at [609, 303] on button "Wifi" at bounding box center [615, 309] width 13 height 13
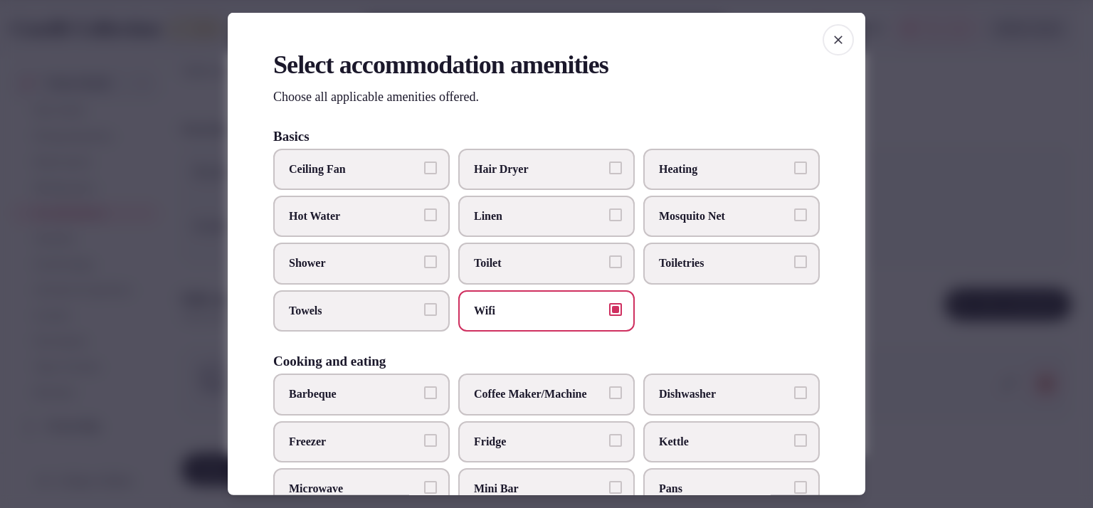
scroll to position [22, 0]
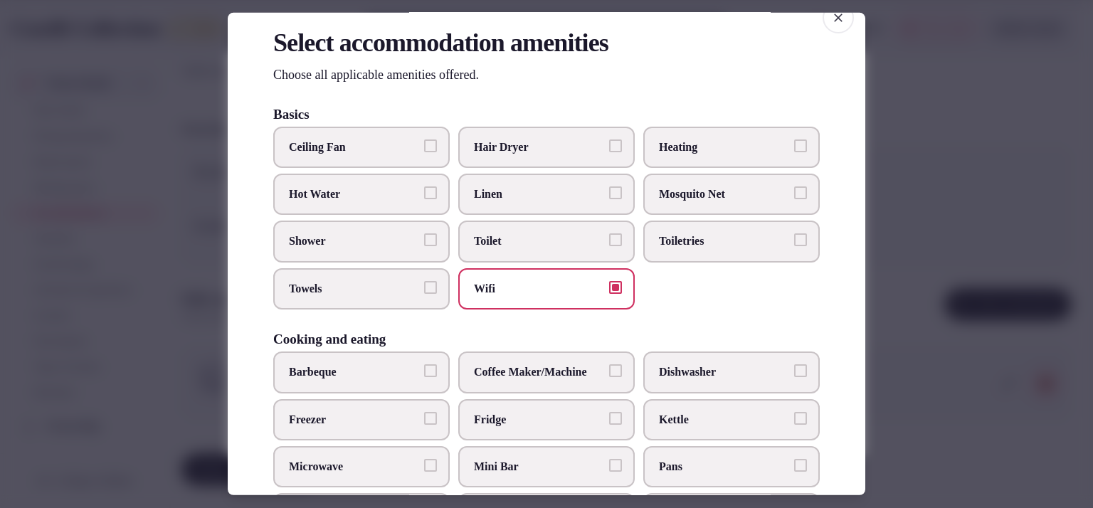
click at [591, 243] on span "Toilet" at bounding box center [539, 241] width 131 height 16
click at [609, 243] on button "Toilet" at bounding box center [615, 239] width 13 height 13
drag, startPoint x: 412, startPoint y: 295, endPoint x: 407, endPoint y: 275, distance: 19.9
click at [411, 293] on label "Towels" at bounding box center [361, 288] width 177 height 41
click at [424, 293] on button "Towels" at bounding box center [430, 287] width 13 height 13
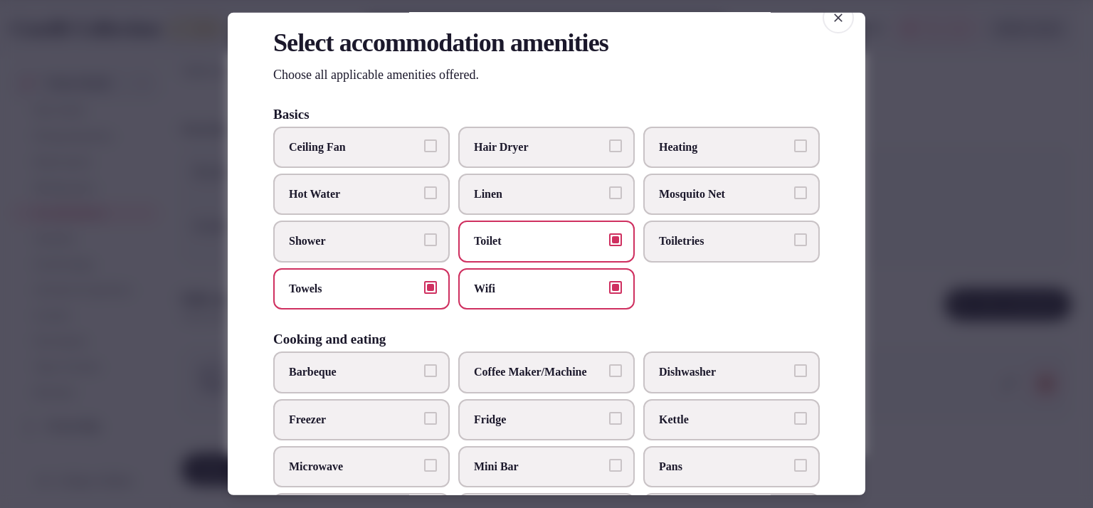
click at [403, 248] on label "Shower" at bounding box center [361, 241] width 177 height 41
click at [424, 246] on button "Shower" at bounding box center [430, 239] width 13 height 13
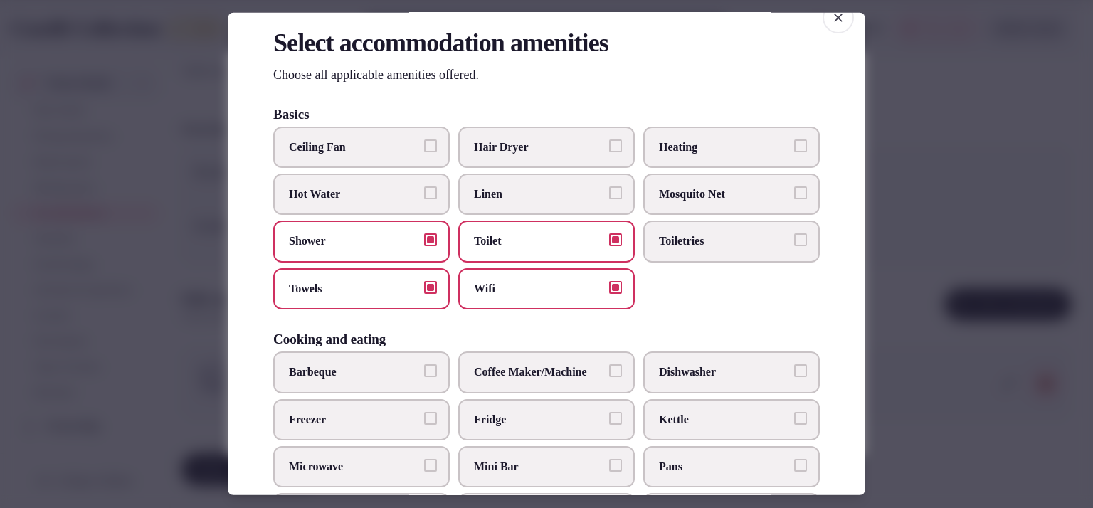
click at [695, 242] on span "Toiletries" at bounding box center [724, 241] width 131 height 16
click at [794, 242] on button "Toiletries" at bounding box center [800, 239] width 13 height 13
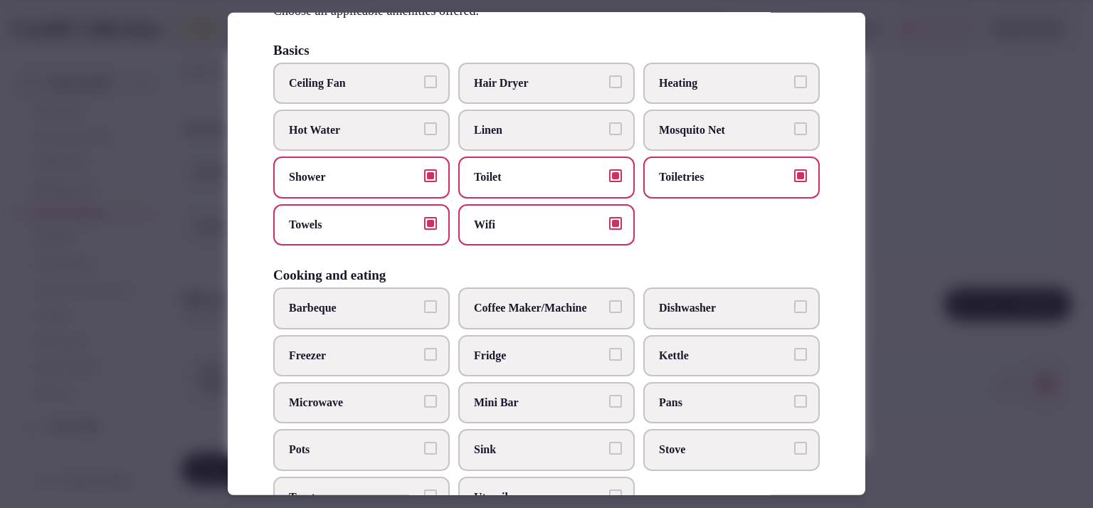
scroll to position [95, 0]
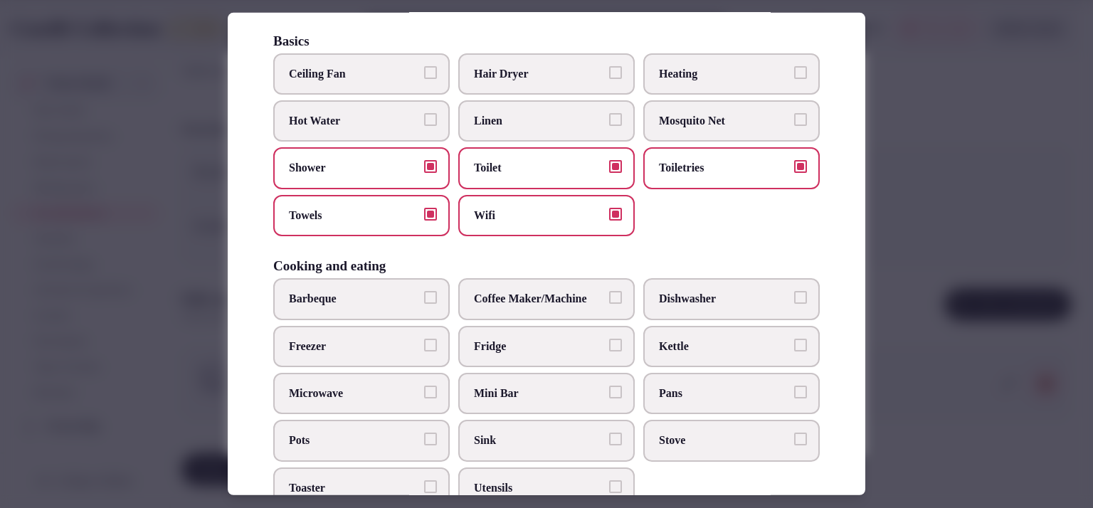
click at [765, 88] on label "Heating" at bounding box center [732, 73] width 177 height 41
click at [794, 78] on button "Heating" at bounding box center [800, 71] width 13 height 13
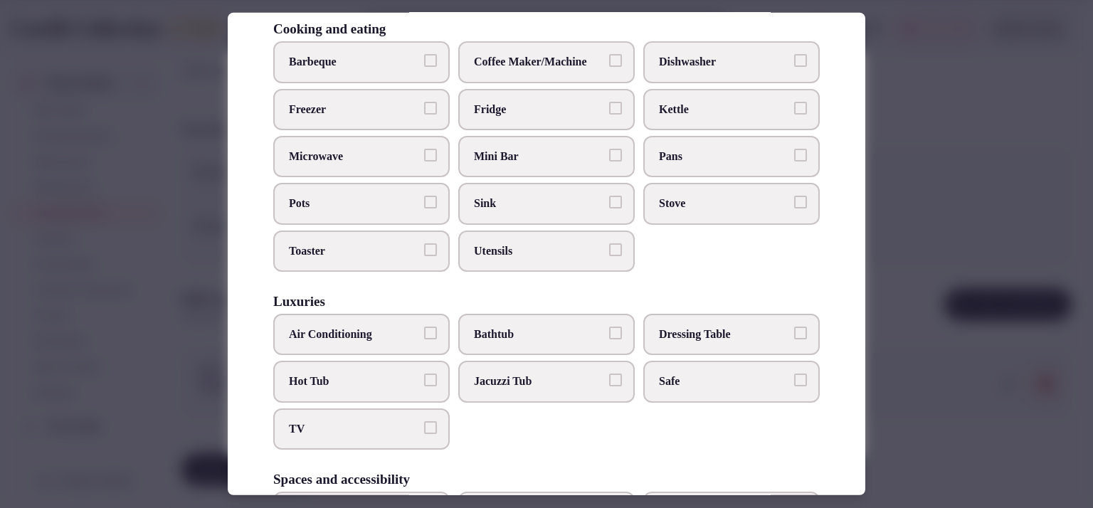
scroll to position [376, 0]
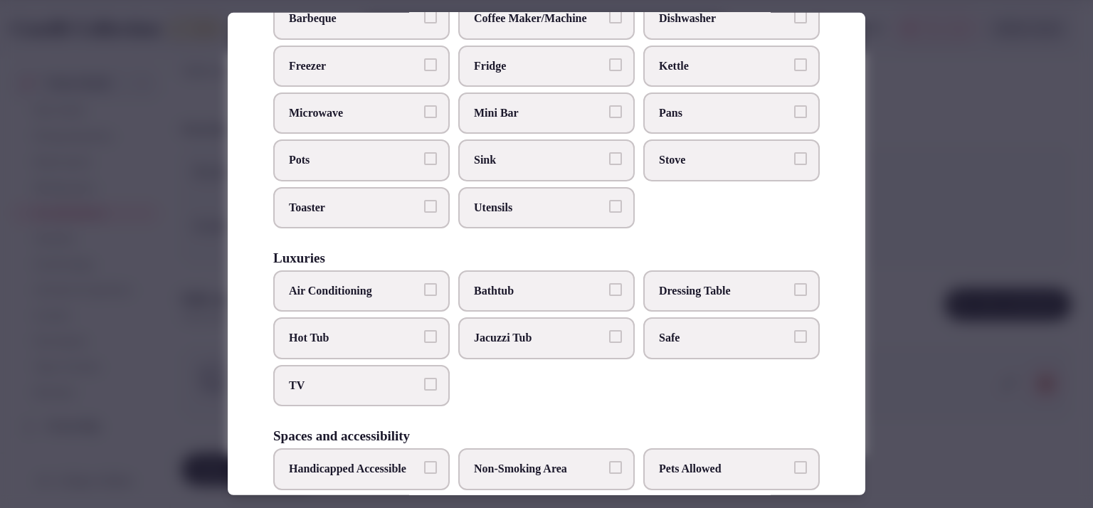
click at [404, 289] on span "Air Conditioning" at bounding box center [354, 291] width 131 height 16
click at [424, 289] on button "Air Conditioning" at bounding box center [430, 289] width 13 height 13
click at [400, 378] on span "TV" at bounding box center [354, 386] width 131 height 16
click at [424, 378] on button "TV" at bounding box center [430, 384] width 13 height 13
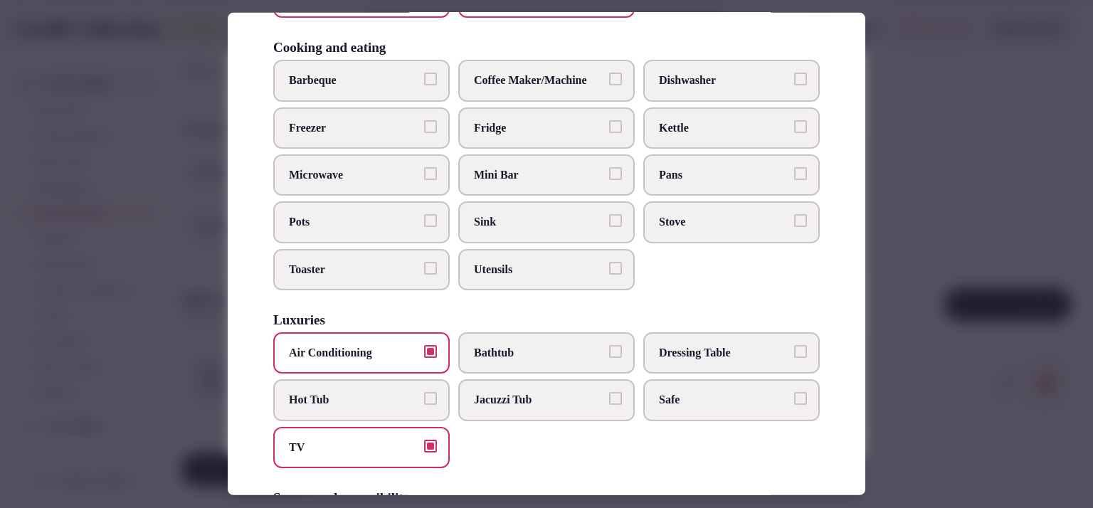
scroll to position [295, 0]
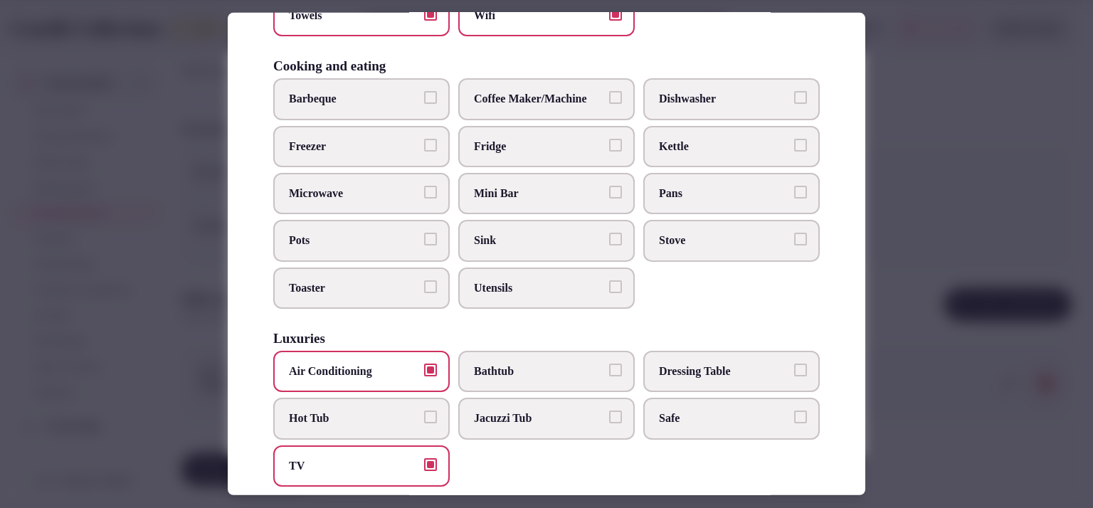
click at [346, 233] on span "Pots" at bounding box center [354, 241] width 131 height 16
click at [424, 233] on button "Pots" at bounding box center [430, 239] width 13 height 13
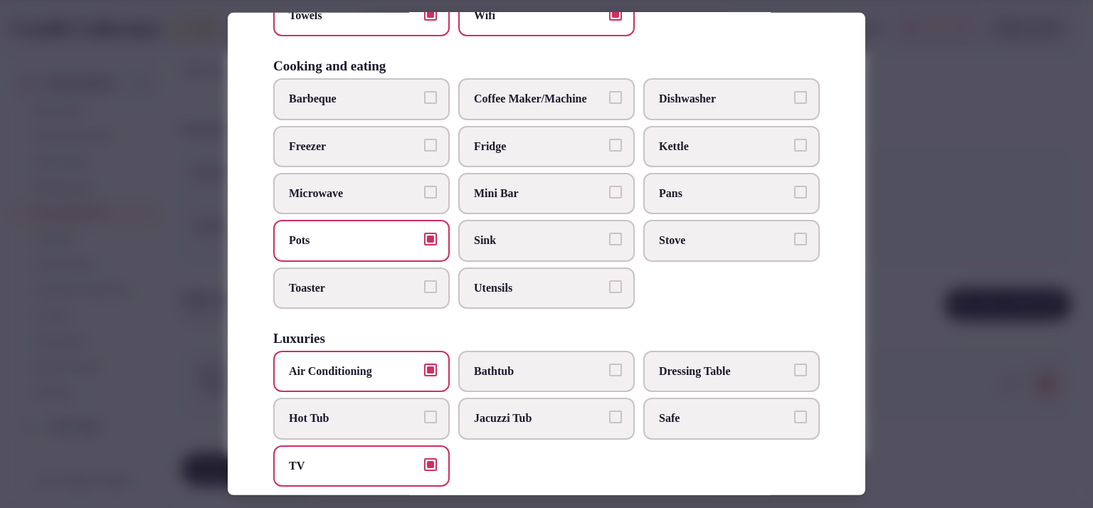
click at [530, 233] on span "Sink" at bounding box center [539, 241] width 131 height 16
click at [609, 233] on button "Sink" at bounding box center [615, 239] width 13 height 13
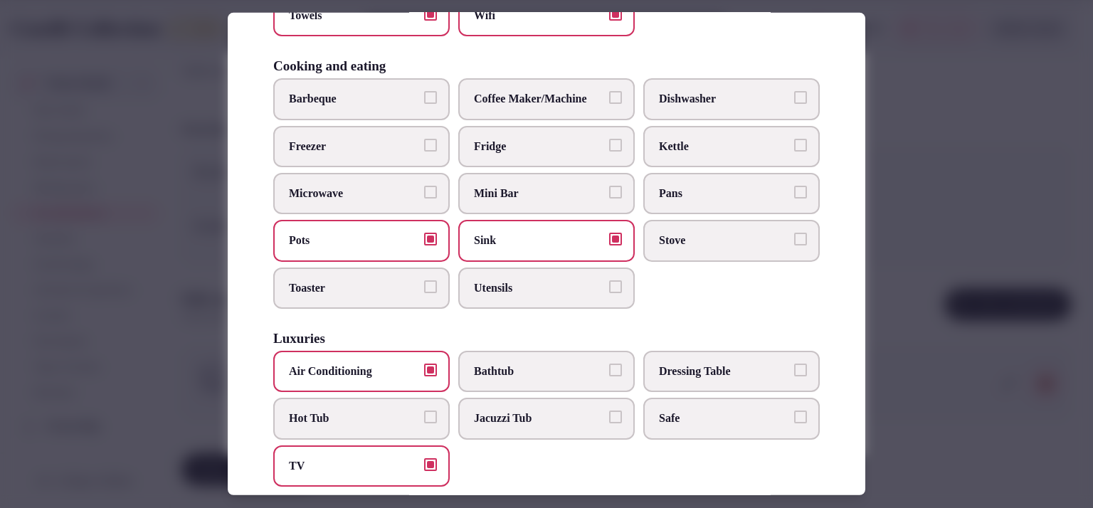
click at [710, 245] on label "Stove" at bounding box center [732, 240] width 177 height 41
click at [794, 245] on button "Stove" at bounding box center [800, 239] width 13 height 13
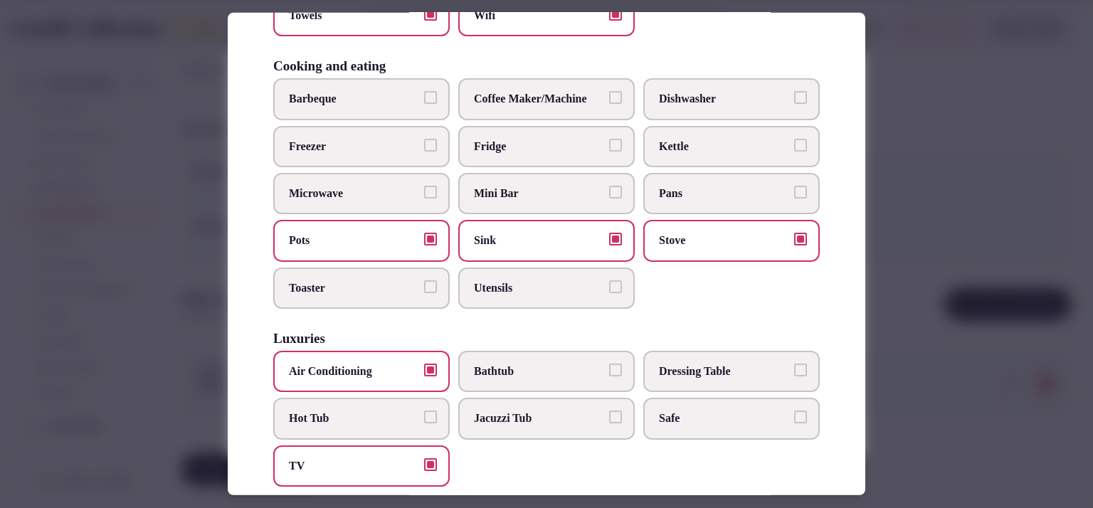
click at [718, 186] on span "Pans" at bounding box center [724, 194] width 131 height 16
click at [794, 186] on button "Pans" at bounding box center [800, 192] width 13 height 13
click at [537, 280] on span "Utensils" at bounding box center [539, 288] width 131 height 16
click at [609, 280] on button "Utensils" at bounding box center [615, 286] width 13 height 13
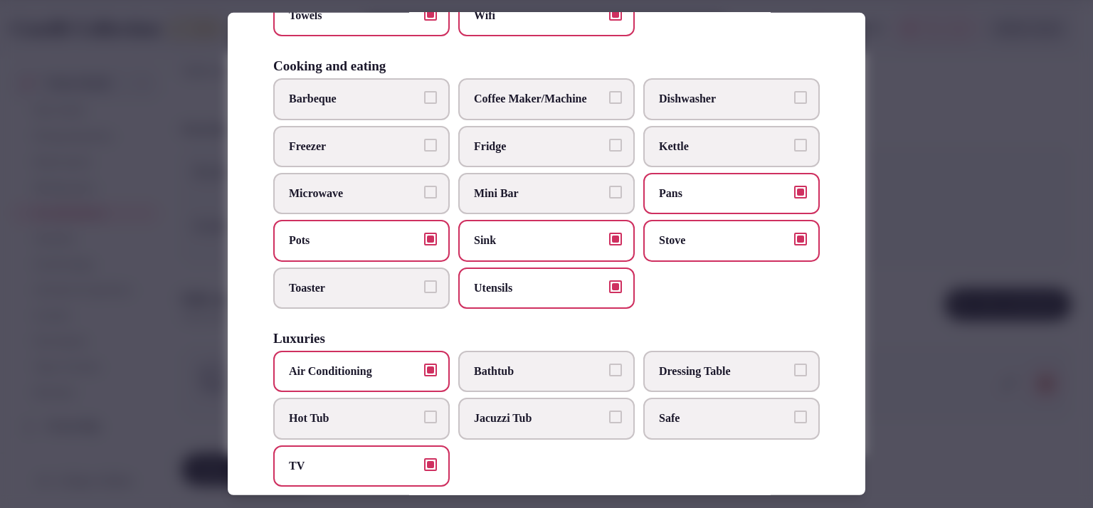
click at [538, 142] on span "Fridge" at bounding box center [539, 146] width 131 height 16
click at [609, 142] on button "Fridge" at bounding box center [615, 144] width 13 height 13
click at [362, 186] on span "Microwave" at bounding box center [354, 194] width 131 height 16
click at [424, 186] on button "Microwave" at bounding box center [430, 192] width 13 height 13
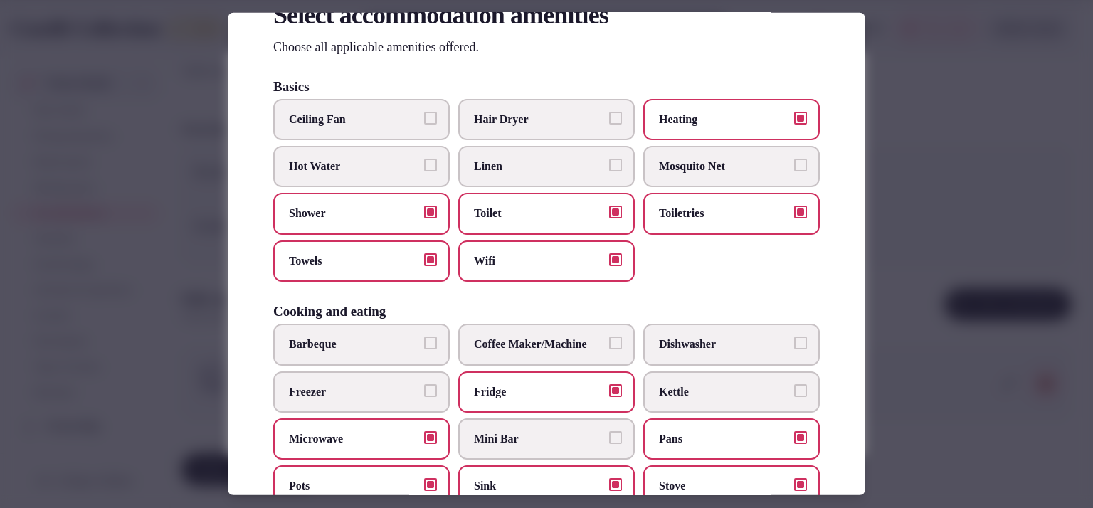
scroll to position [80, 0]
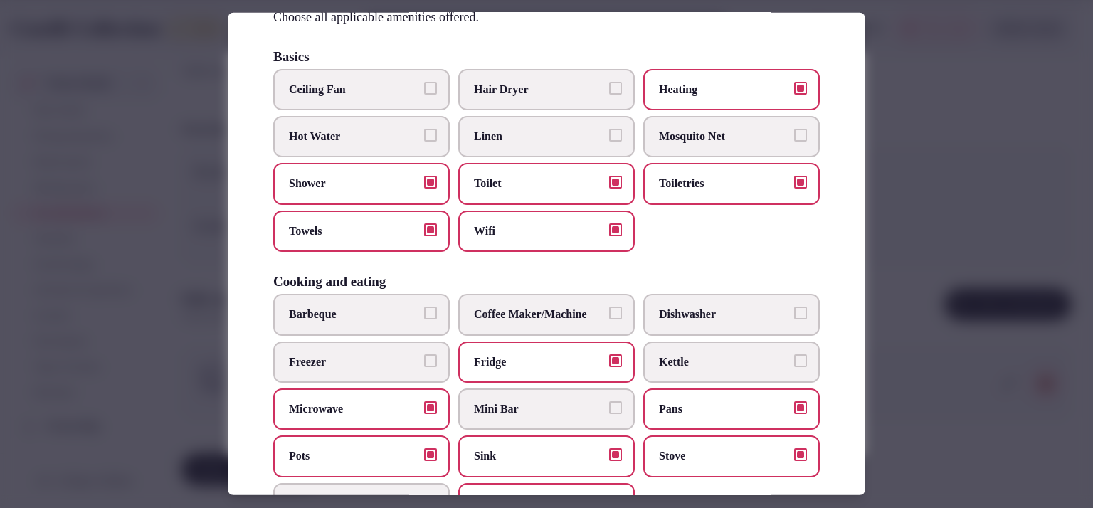
click at [570, 126] on label "Linen" at bounding box center [546, 136] width 177 height 41
click at [609, 129] on button "Linen" at bounding box center [615, 135] width 13 height 13
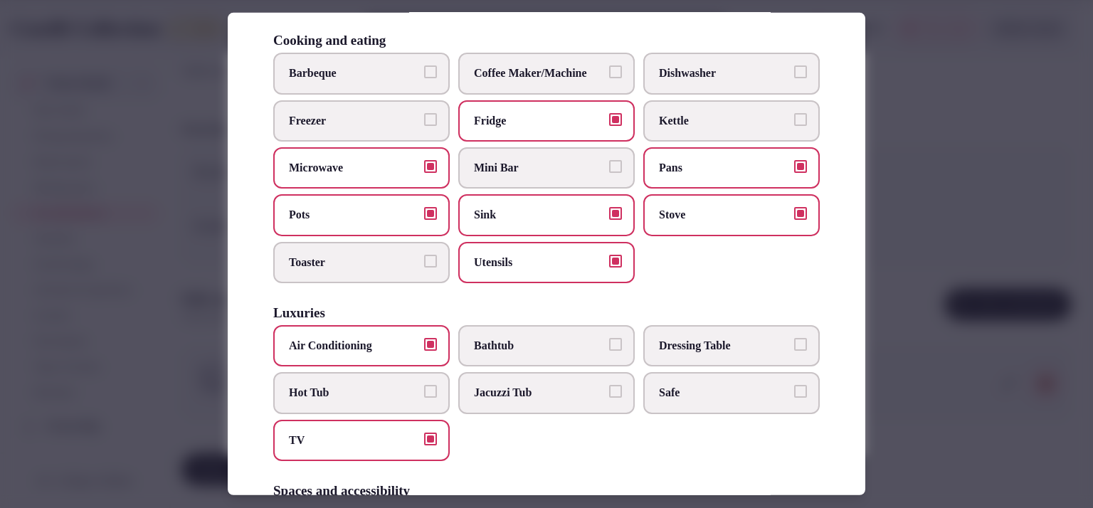
scroll to position [387, 0]
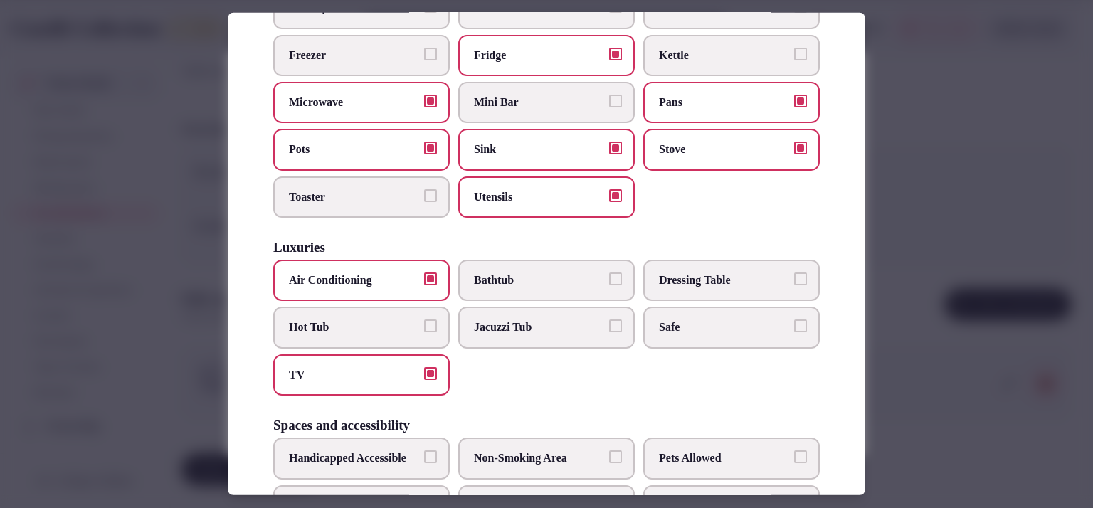
click at [626, 275] on label "Bathtub" at bounding box center [546, 280] width 177 height 41
click at [622, 275] on button "Bathtub" at bounding box center [615, 279] width 13 height 13
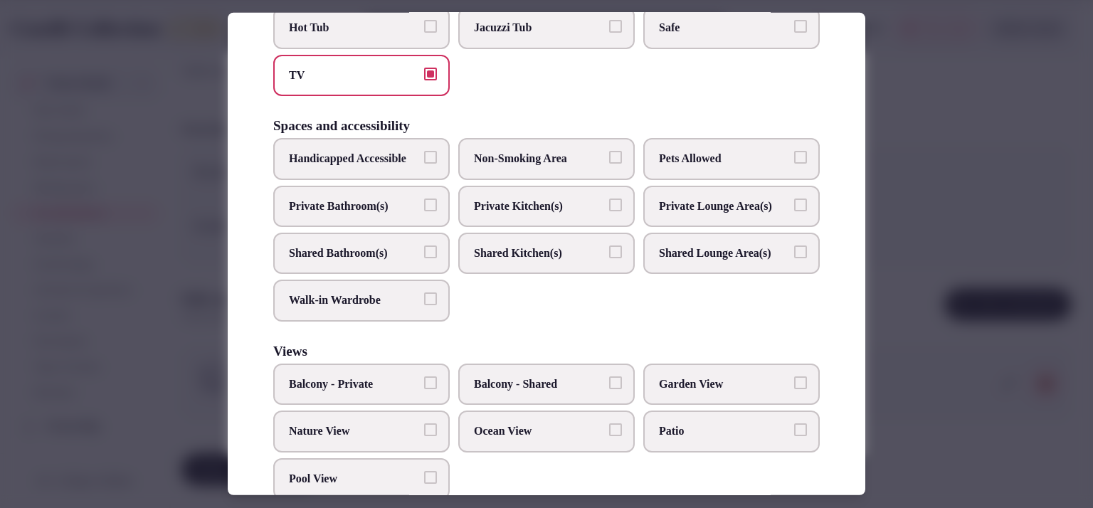
scroll to position [703, 0]
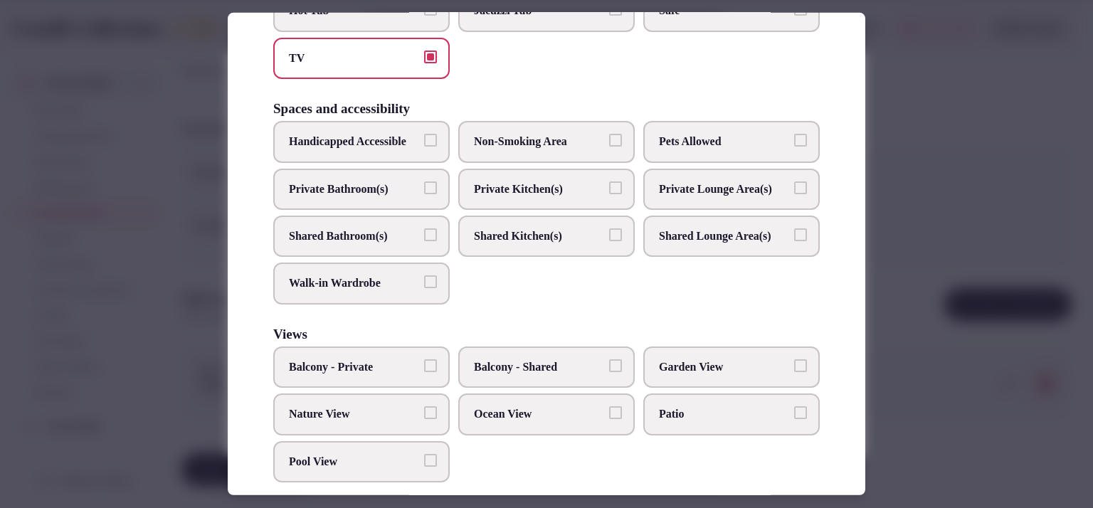
click at [562, 205] on label "Private Kitchen(s)" at bounding box center [546, 189] width 177 height 41
click at [609, 194] on button "Private Kitchen(s)" at bounding box center [615, 188] width 13 height 13
click at [436, 199] on label "Private Bathroom(s)" at bounding box center [361, 189] width 177 height 41
click at [436, 194] on button "Private Bathroom(s)" at bounding box center [430, 188] width 13 height 13
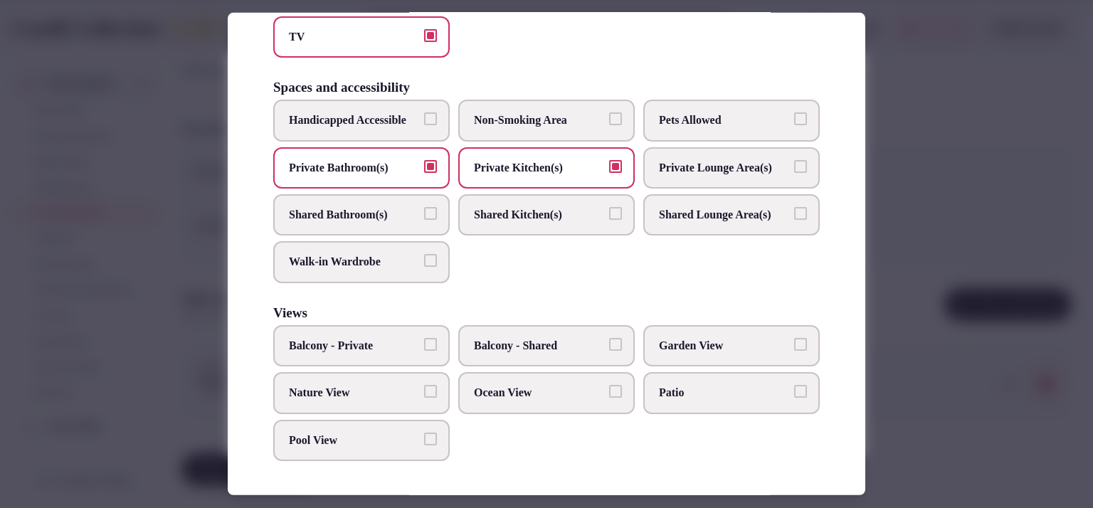
scroll to position [762, 0]
click at [366, 340] on span "Balcony - Private" at bounding box center [354, 346] width 131 height 16
click at [424, 340] on button "Balcony - Private" at bounding box center [430, 344] width 13 height 13
click at [366, 387] on span "Nature View" at bounding box center [354, 393] width 131 height 16
click at [424, 387] on button "Nature View" at bounding box center [430, 391] width 13 height 13
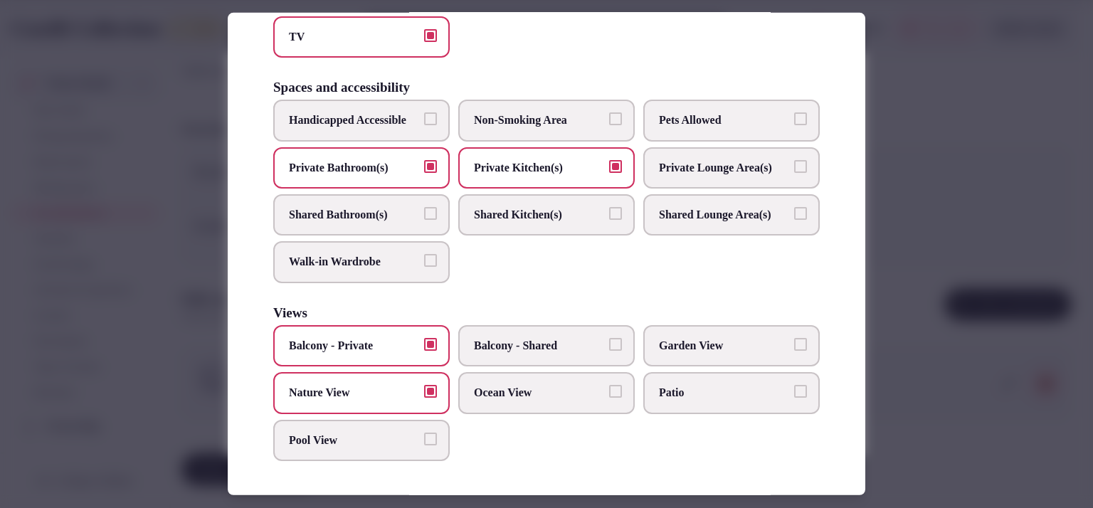
click at [376, 389] on span "Nature View" at bounding box center [354, 393] width 131 height 16
click at [424, 389] on button "Nature View" at bounding box center [430, 391] width 13 height 13
click at [644, 338] on label "Garden View" at bounding box center [732, 345] width 177 height 41
click at [794, 338] on button "Garden View" at bounding box center [800, 344] width 13 height 13
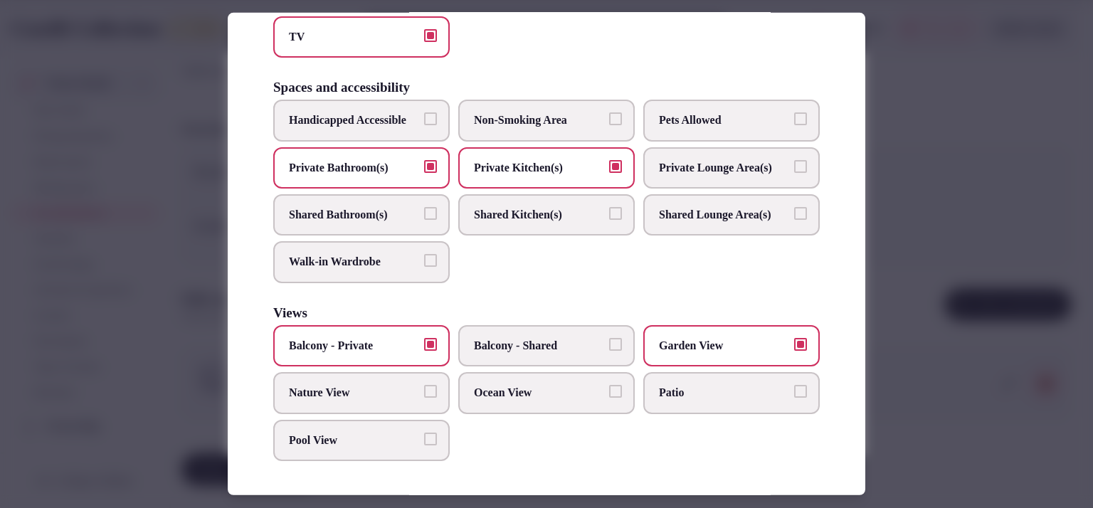
click at [694, 378] on label "Patio" at bounding box center [732, 392] width 177 height 41
click at [794, 385] on button "Patio" at bounding box center [800, 391] width 13 height 13
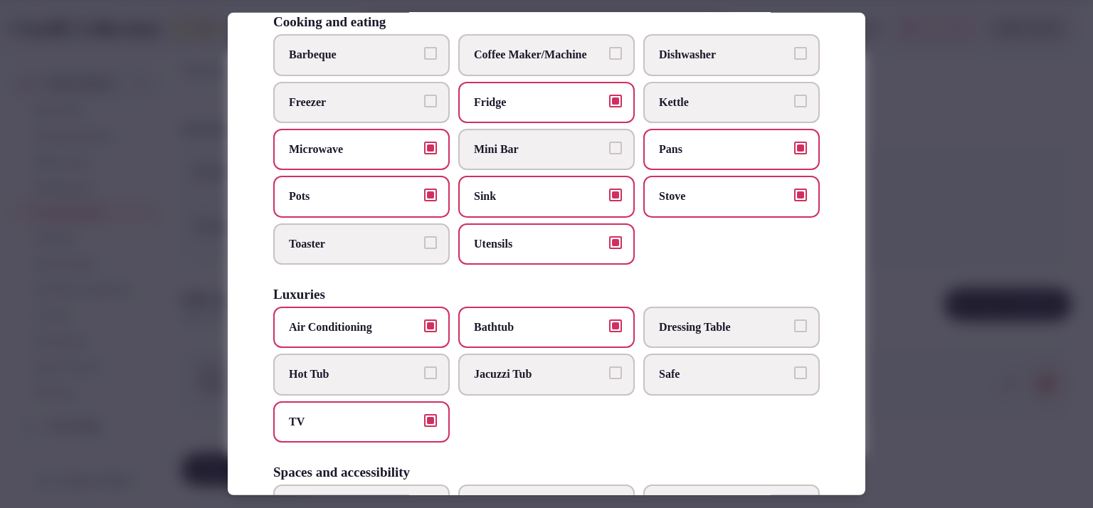
scroll to position [0, 0]
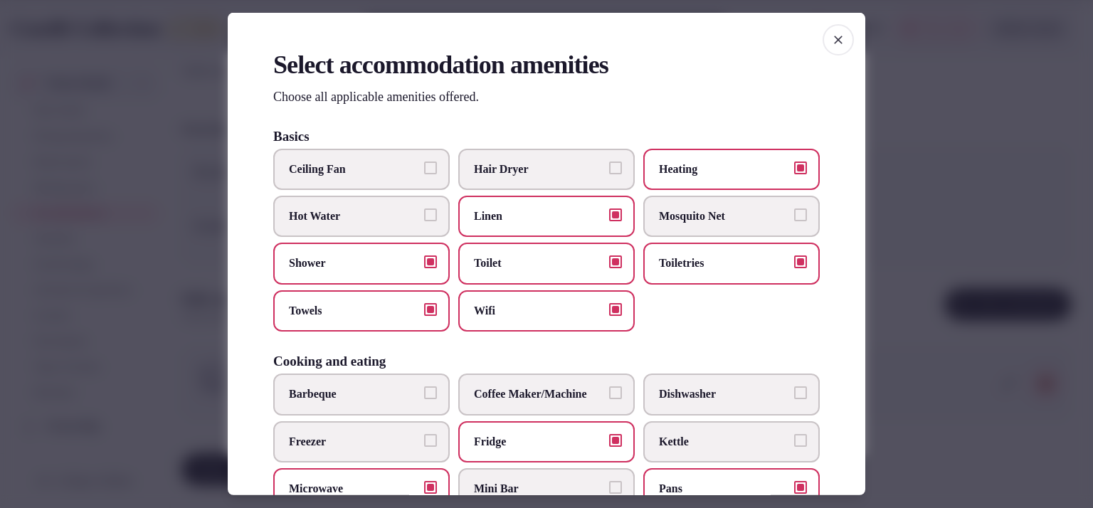
click at [831, 39] on icon "button" at bounding box center [838, 40] width 14 height 14
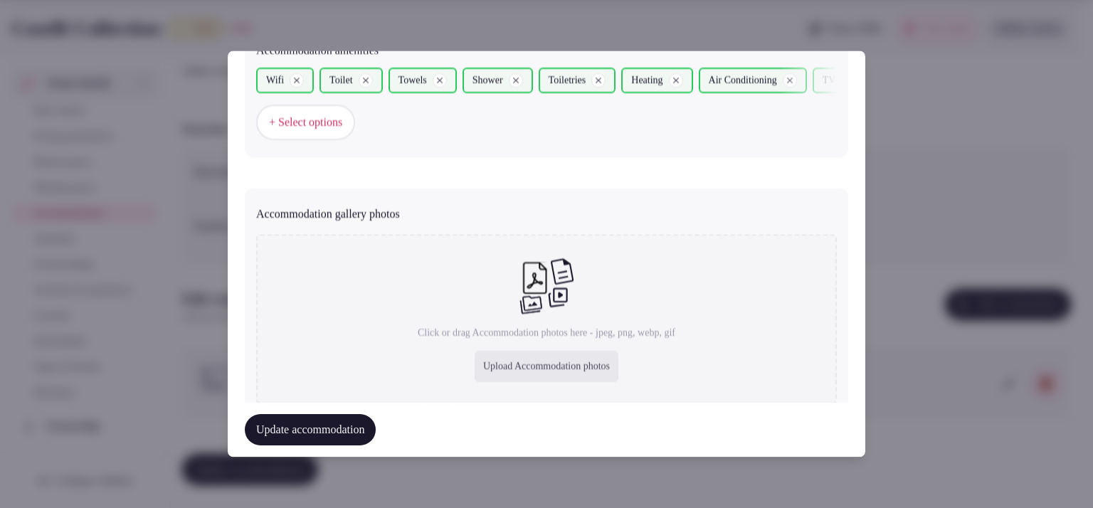
click at [529, 355] on div "Upload Accommodation photos" at bounding box center [547, 367] width 144 height 31
type input "**********"
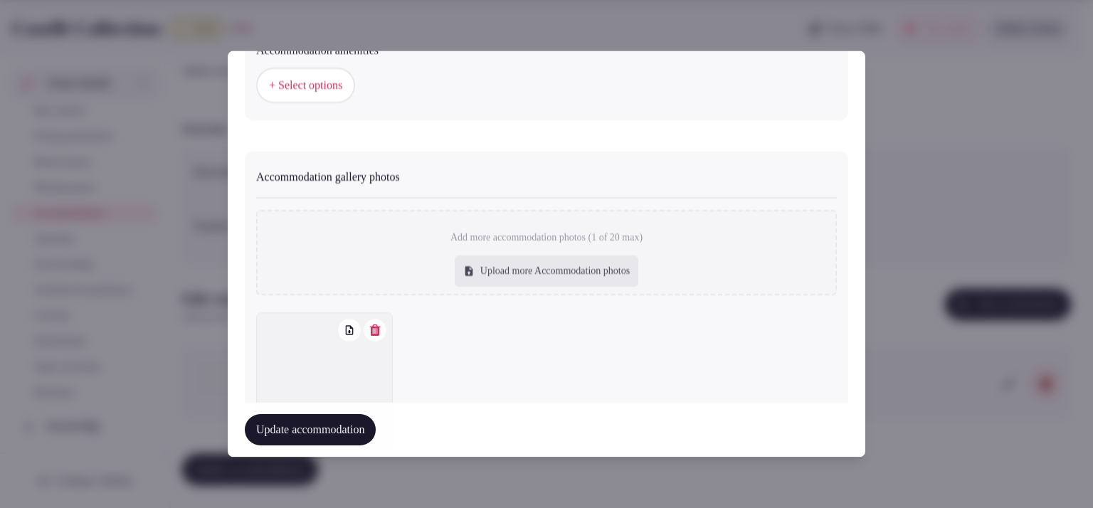
scroll to position [1531, 0]
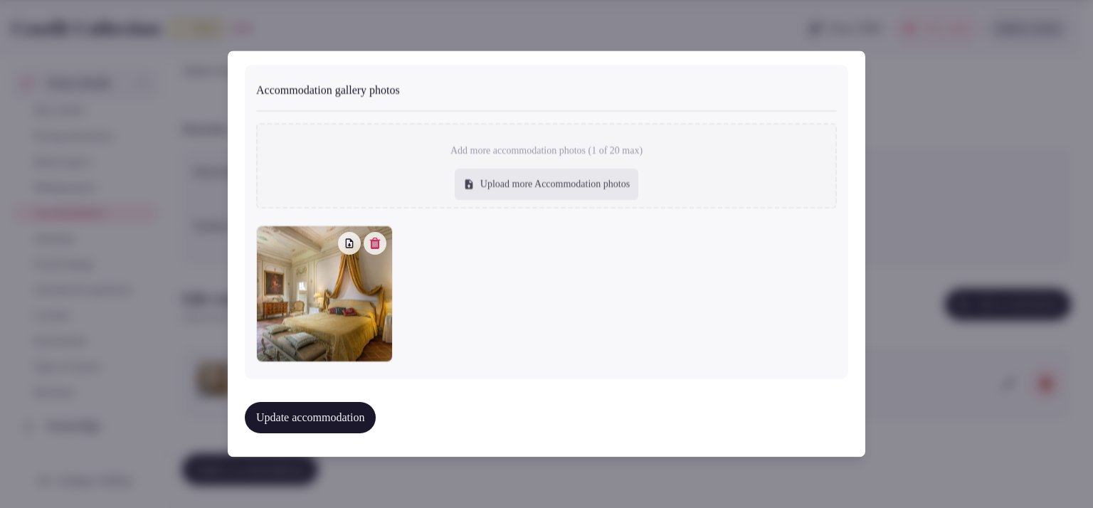
click at [517, 188] on div "Upload more Accommodation photos" at bounding box center [547, 184] width 184 height 31
type input "**********"
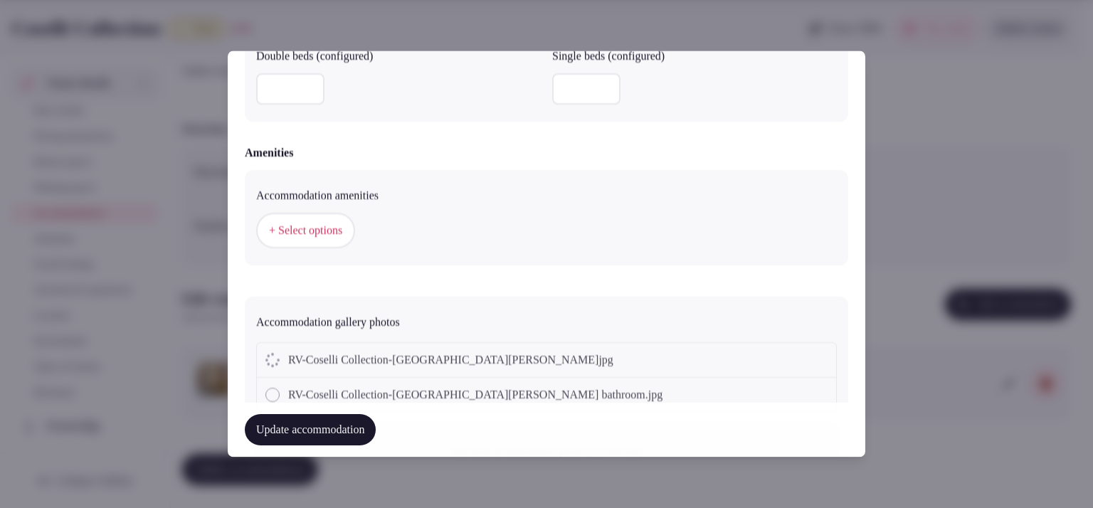
scroll to position [1365, 0]
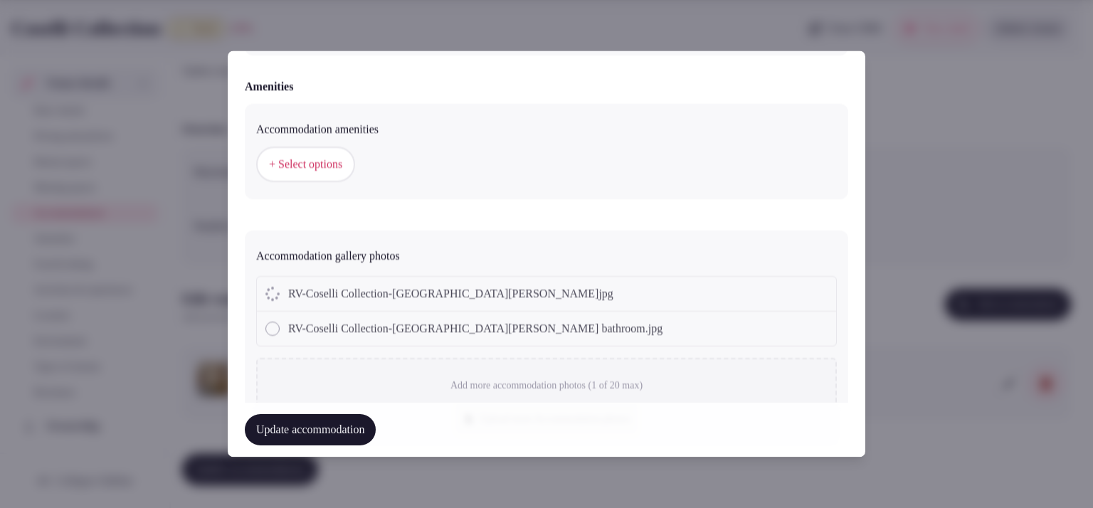
click at [290, 169] on span "+ Select options" at bounding box center [305, 165] width 73 height 16
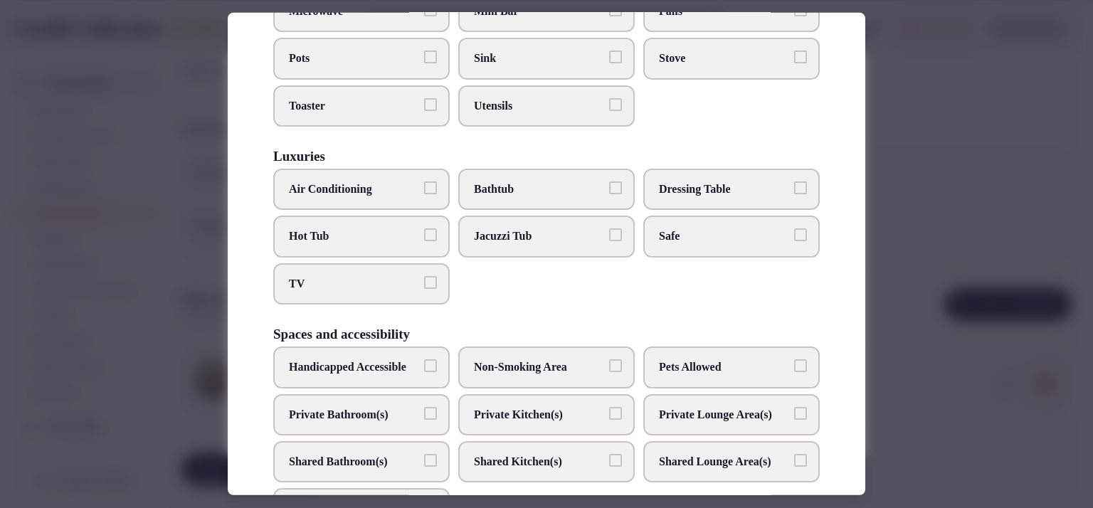
scroll to position [476, 0]
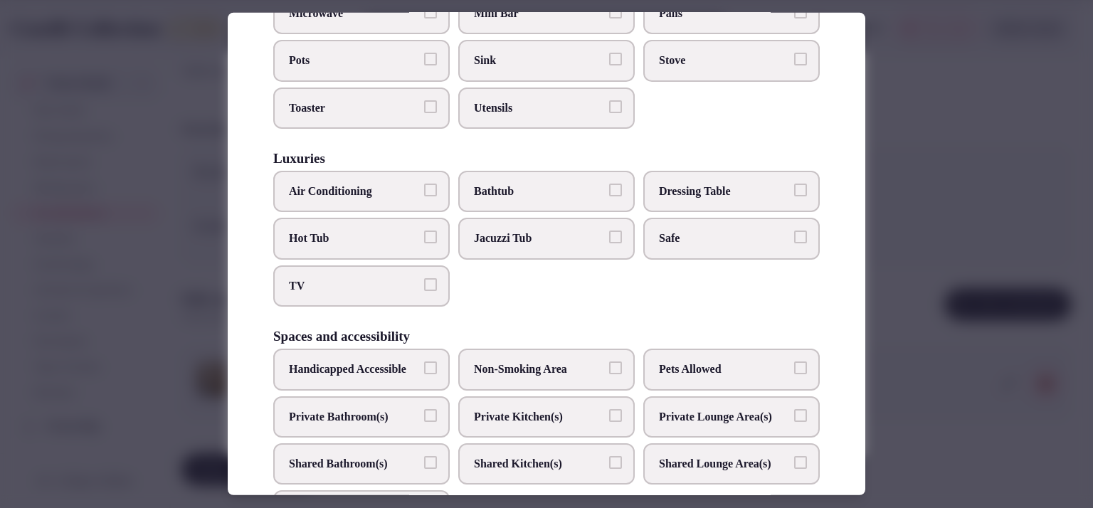
click at [405, 285] on span "TV" at bounding box center [354, 286] width 131 height 16
click at [424, 285] on button "TV" at bounding box center [430, 284] width 13 height 13
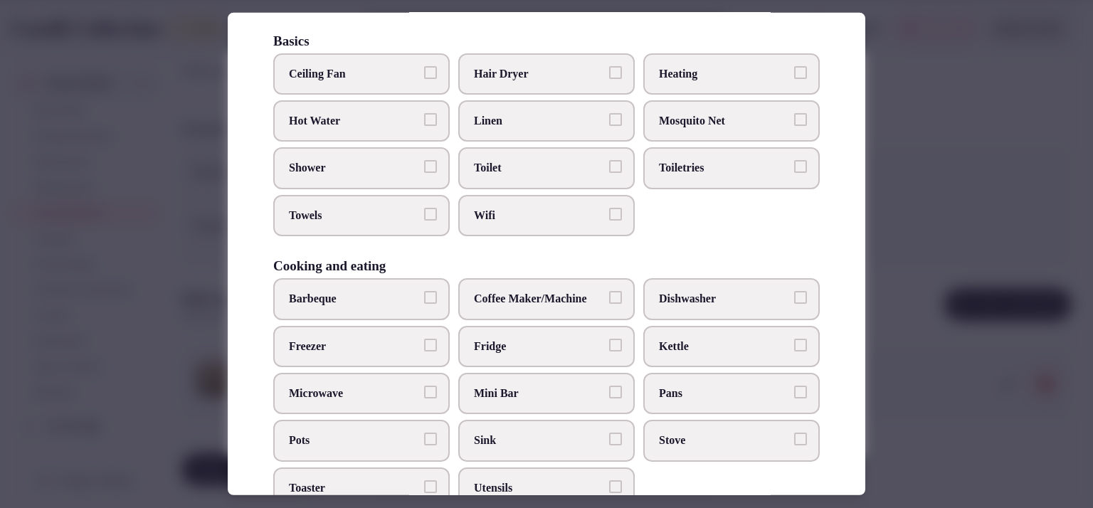
scroll to position [0, 0]
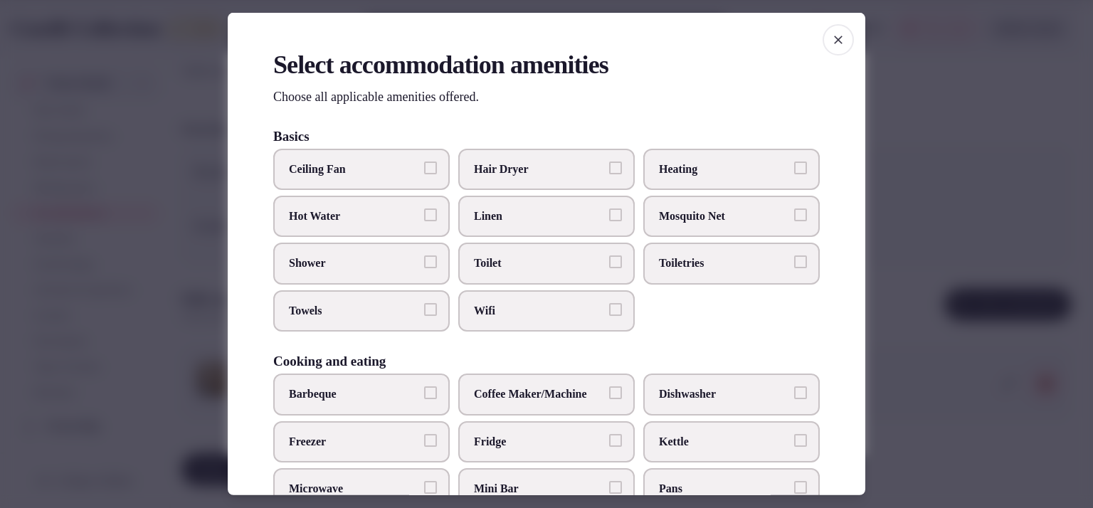
click at [578, 267] on span "Toilet" at bounding box center [539, 264] width 131 height 16
click at [609, 267] on button "Toilet" at bounding box center [615, 262] width 13 height 13
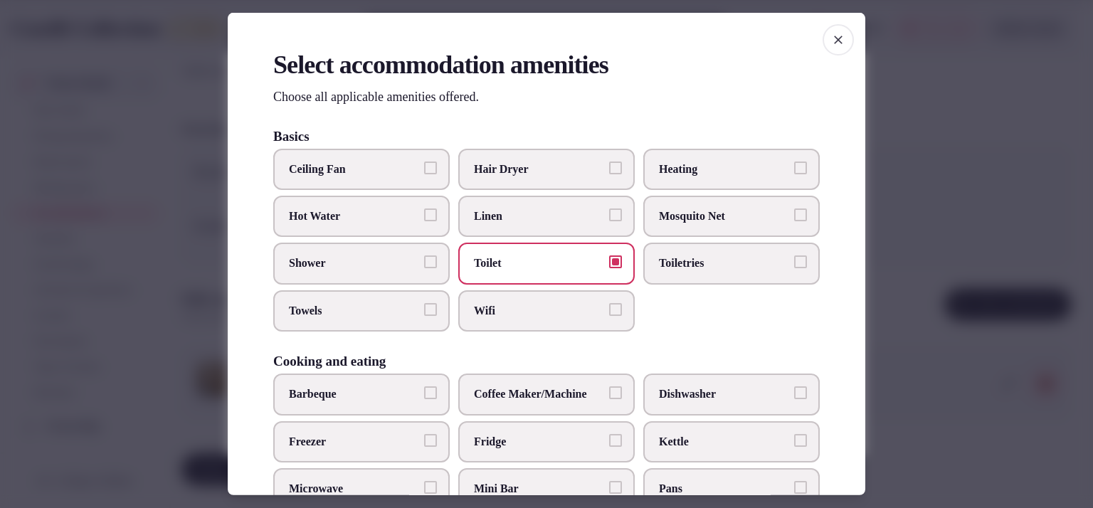
click at [552, 307] on span "Wifi" at bounding box center [539, 311] width 131 height 16
click at [609, 307] on button "Wifi" at bounding box center [615, 309] width 13 height 13
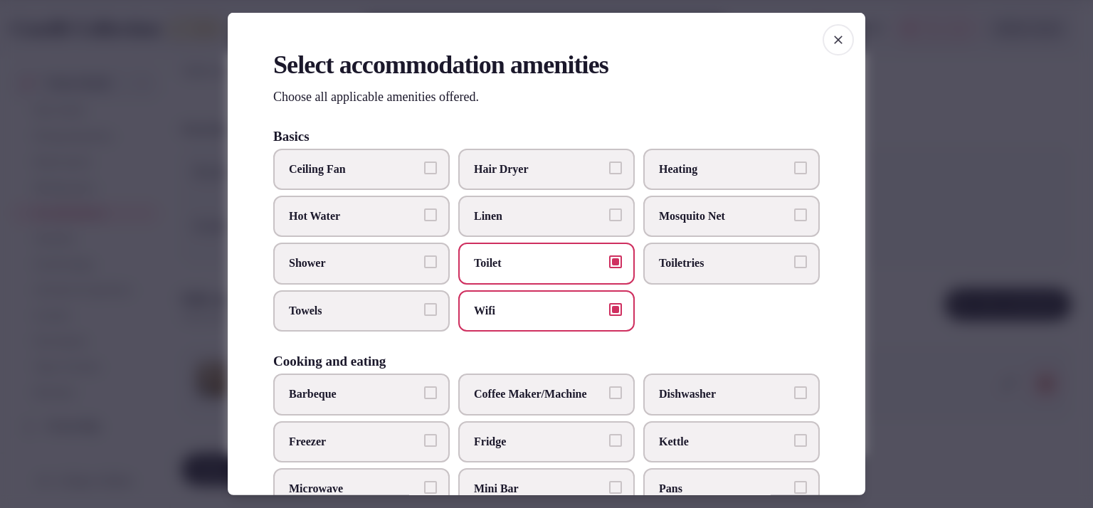
click at [544, 221] on span "Linen" at bounding box center [539, 217] width 131 height 16
click at [609, 221] on button "Linen" at bounding box center [615, 215] width 13 height 13
click at [677, 163] on span "Heating" at bounding box center [724, 169] width 131 height 16
click at [794, 163] on button "Heating" at bounding box center [800, 167] width 13 height 13
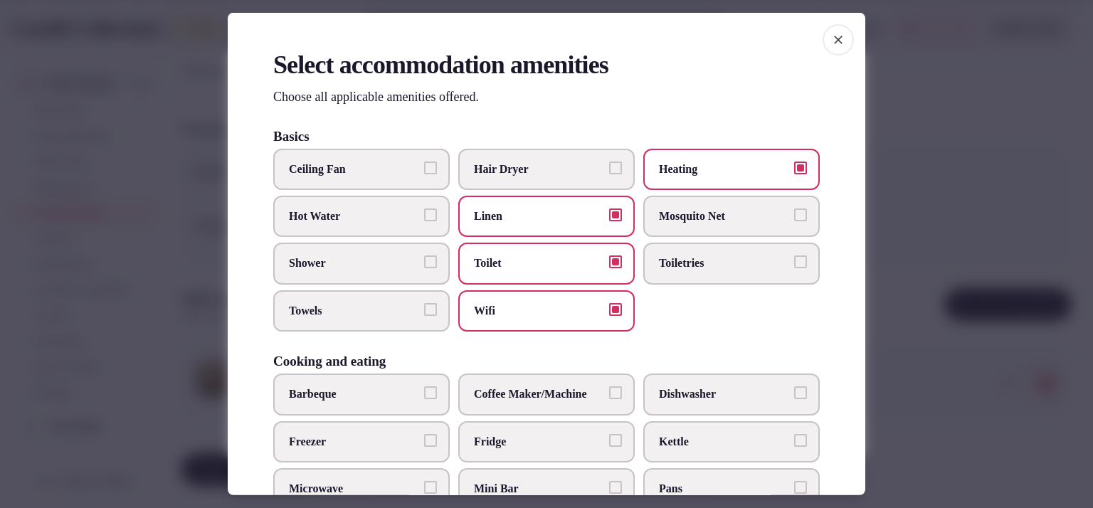
click at [371, 250] on label "Shower" at bounding box center [361, 263] width 177 height 41
click at [424, 256] on button "Shower" at bounding box center [430, 262] width 13 height 13
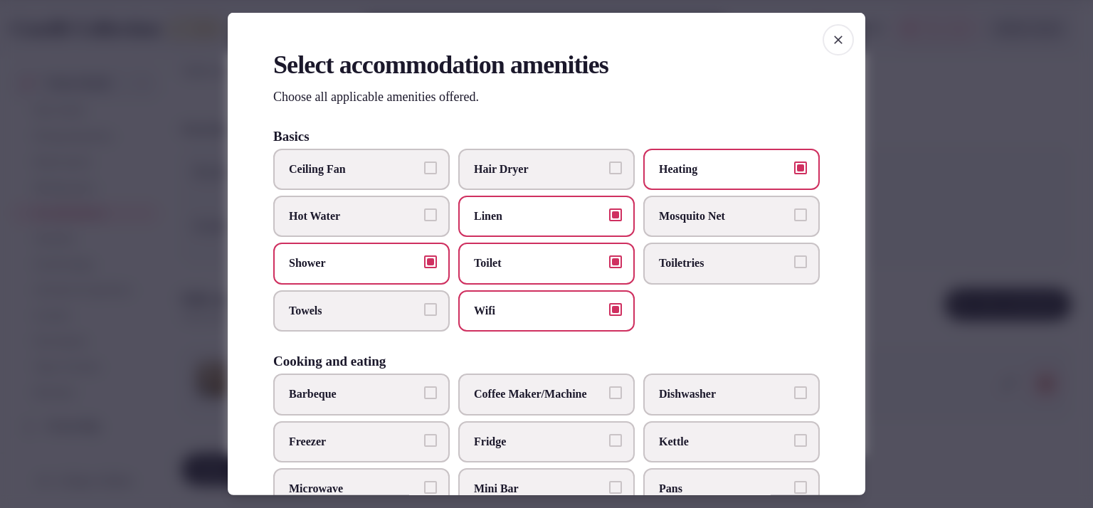
click at [378, 303] on span "Towels" at bounding box center [354, 311] width 131 height 16
click at [424, 303] on button "Towels" at bounding box center [430, 309] width 13 height 13
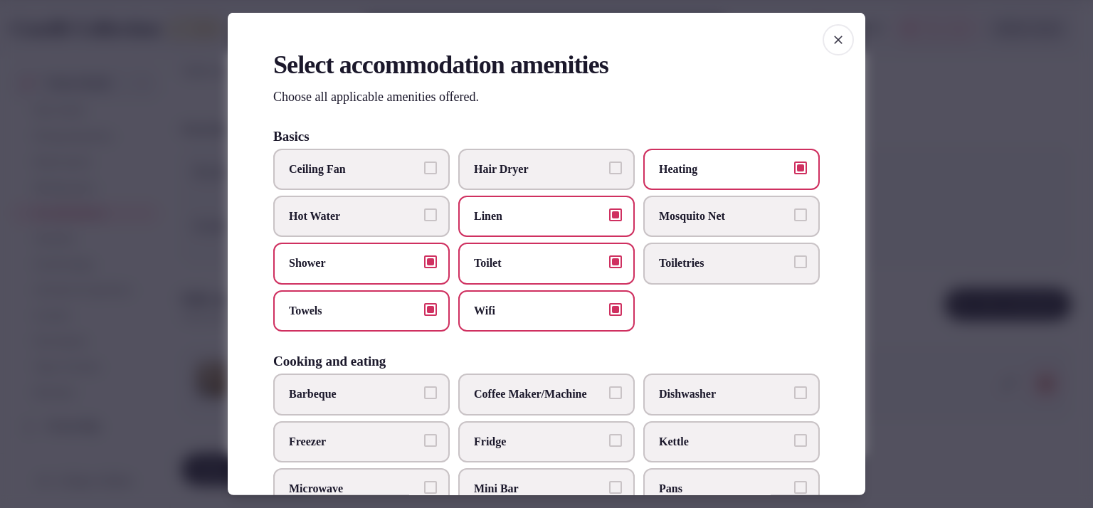
click at [374, 224] on label "Hot Water" at bounding box center [361, 216] width 177 height 41
click at [424, 221] on button "Hot Water" at bounding box center [430, 215] width 13 height 13
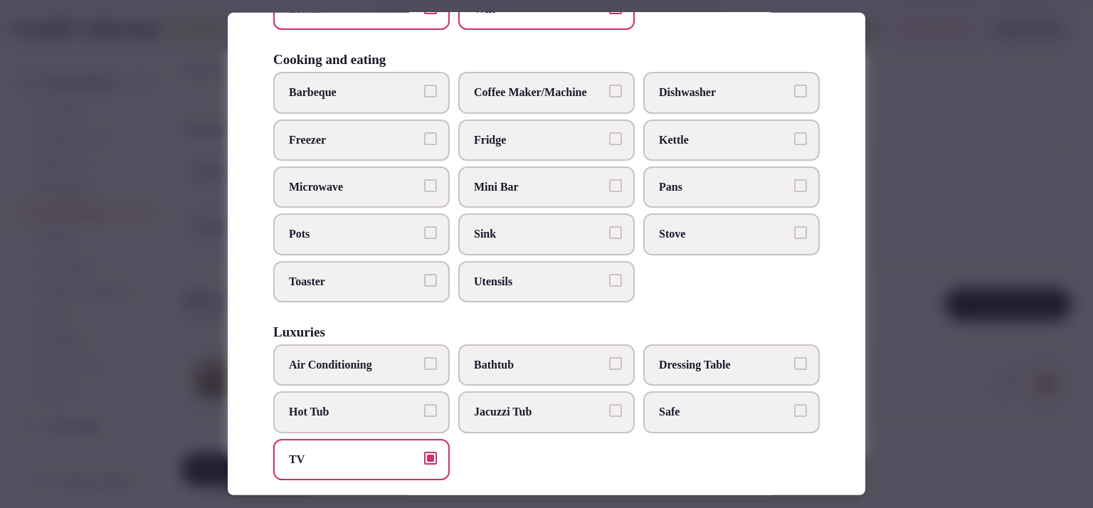
scroll to position [322, 0]
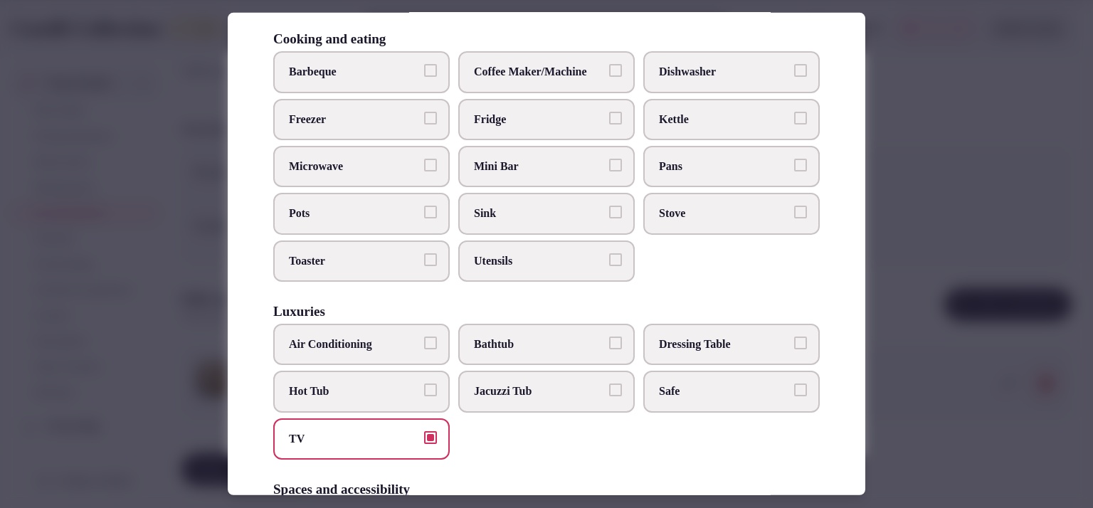
click at [379, 352] on label "Air Conditioning" at bounding box center [361, 344] width 177 height 41
click at [424, 350] on button "Air Conditioning" at bounding box center [430, 343] width 13 height 13
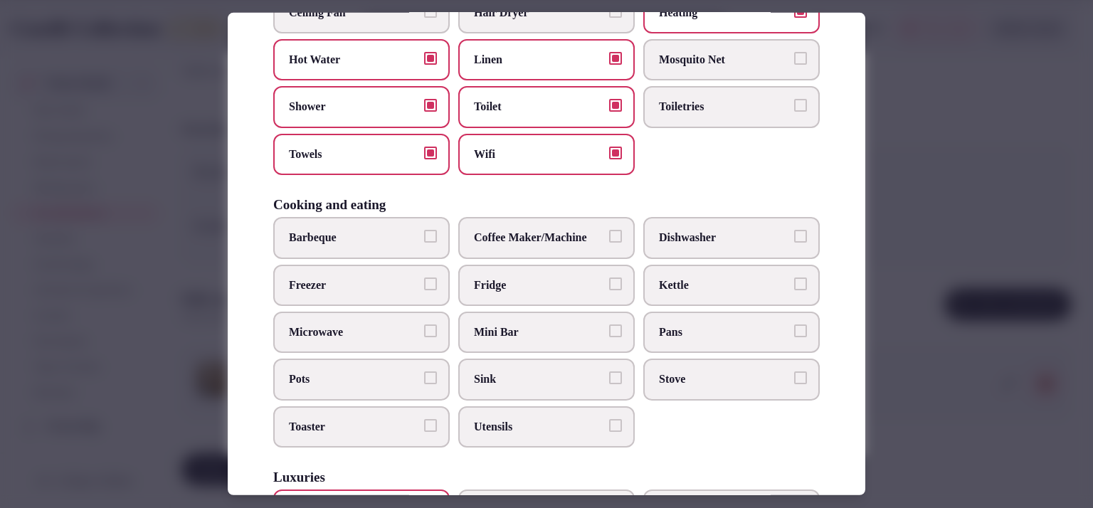
scroll to position [83, 0]
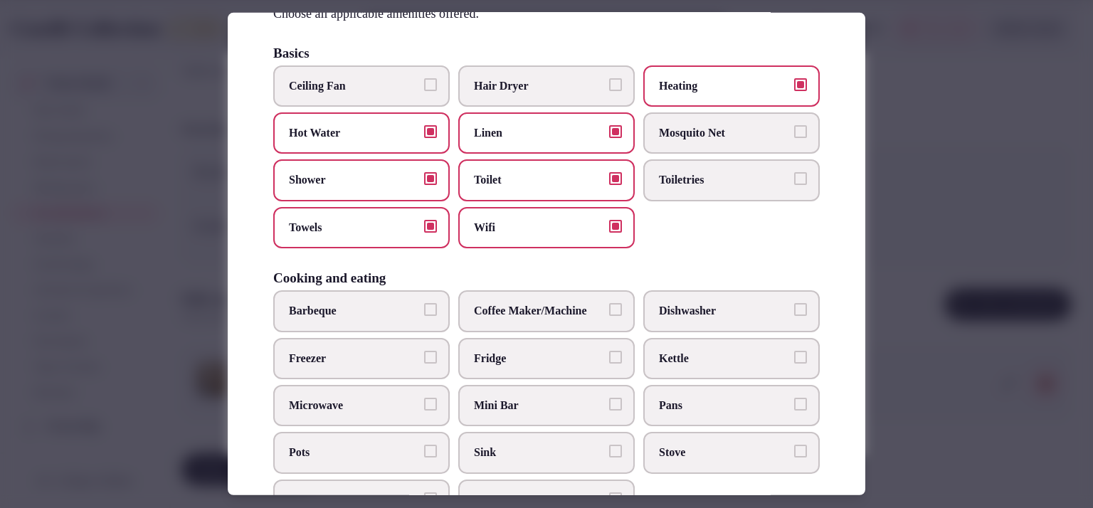
click at [792, 184] on label "Toiletries" at bounding box center [732, 179] width 177 height 41
click at [794, 184] on button "Toiletries" at bounding box center [800, 178] width 13 height 13
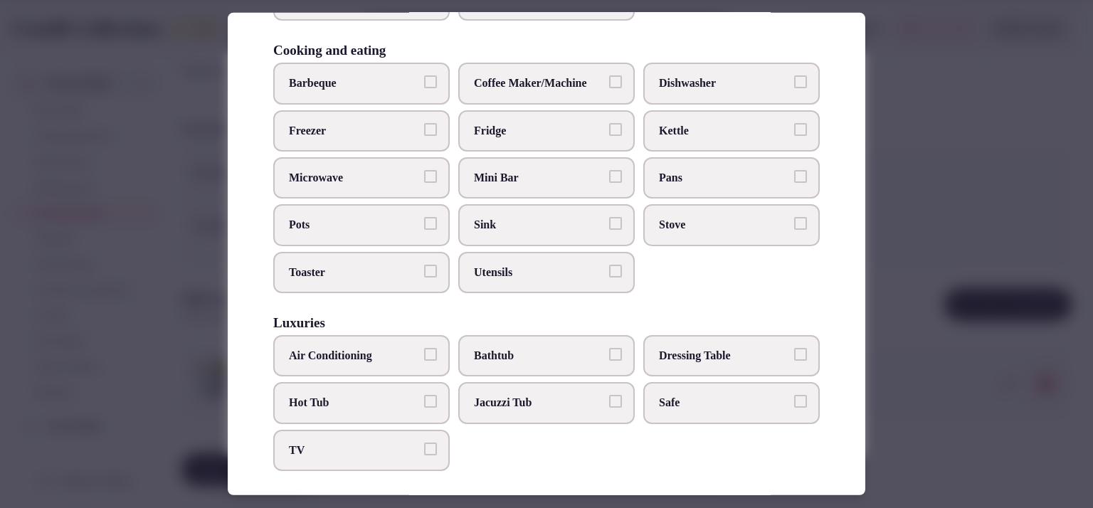
scroll to position [0, 0]
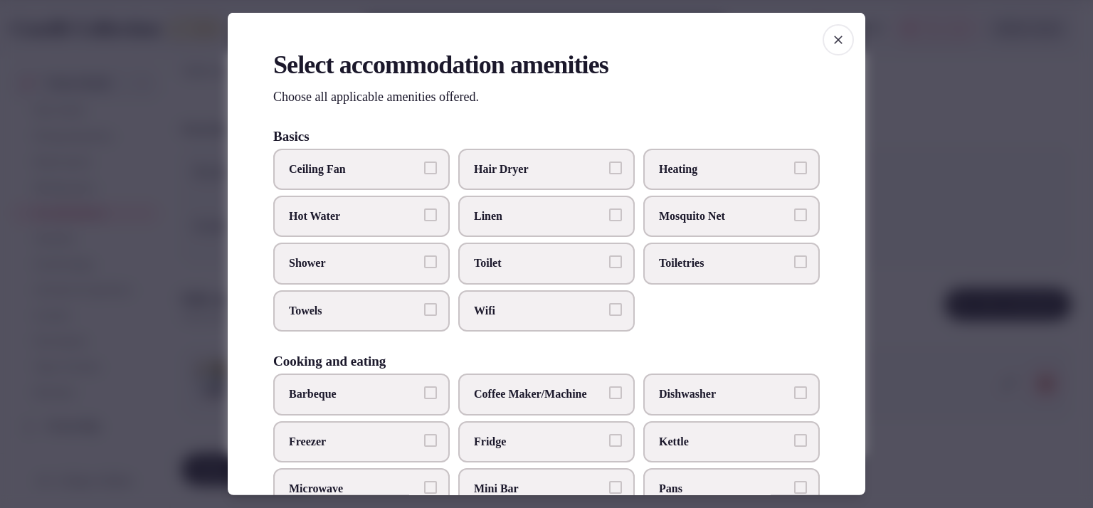
click at [823, 37] on span "button" at bounding box center [838, 39] width 31 height 31
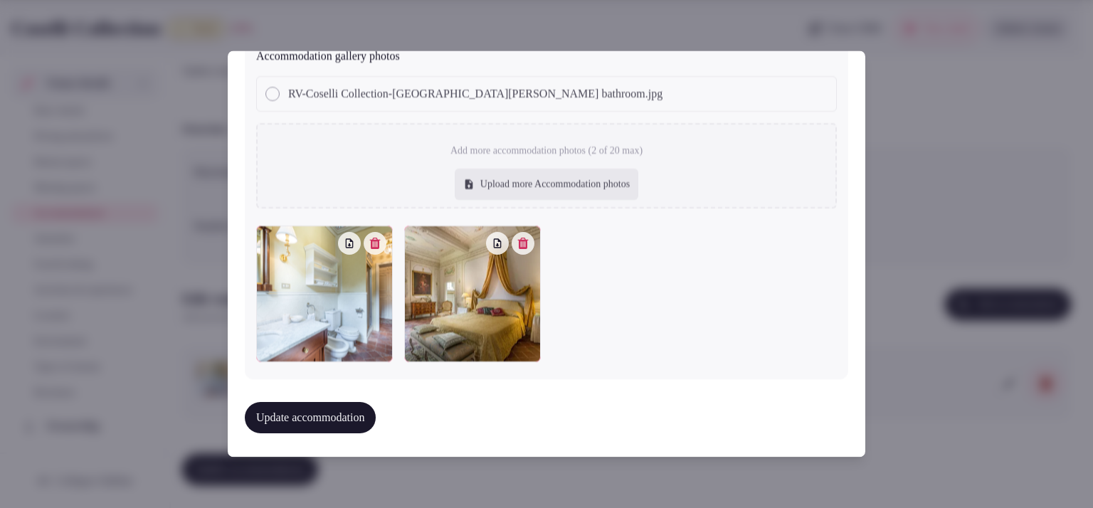
scroll to position [1209, 0]
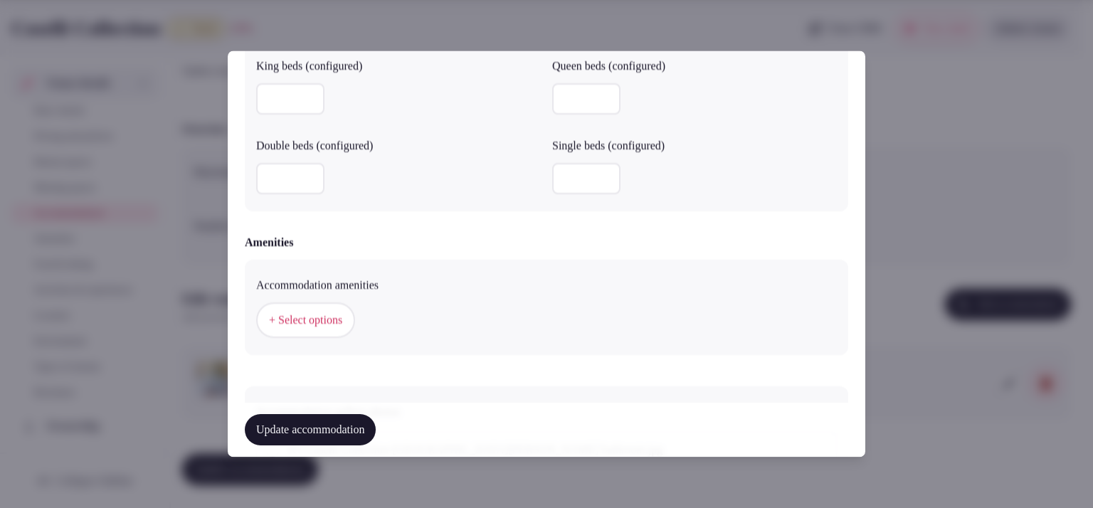
click at [331, 315] on span "+ Select options" at bounding box center [305, 321] width 73 height 16
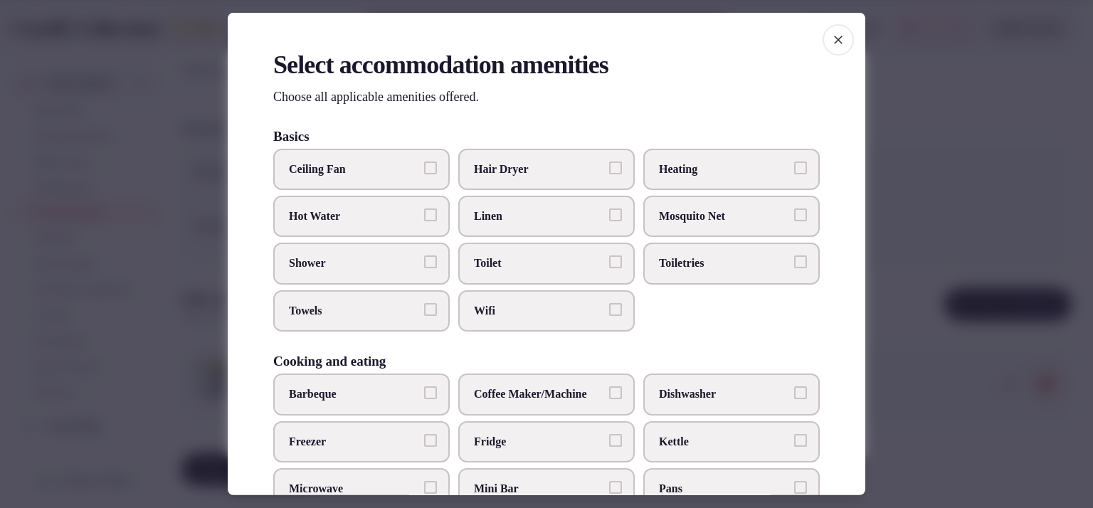
click at [390, 266] on span "Shower" at bounding box center [354, 264] width 131 height 16
click at [424, 266] on button "Shower" at bounding box center [430, 262] width 13 height 13
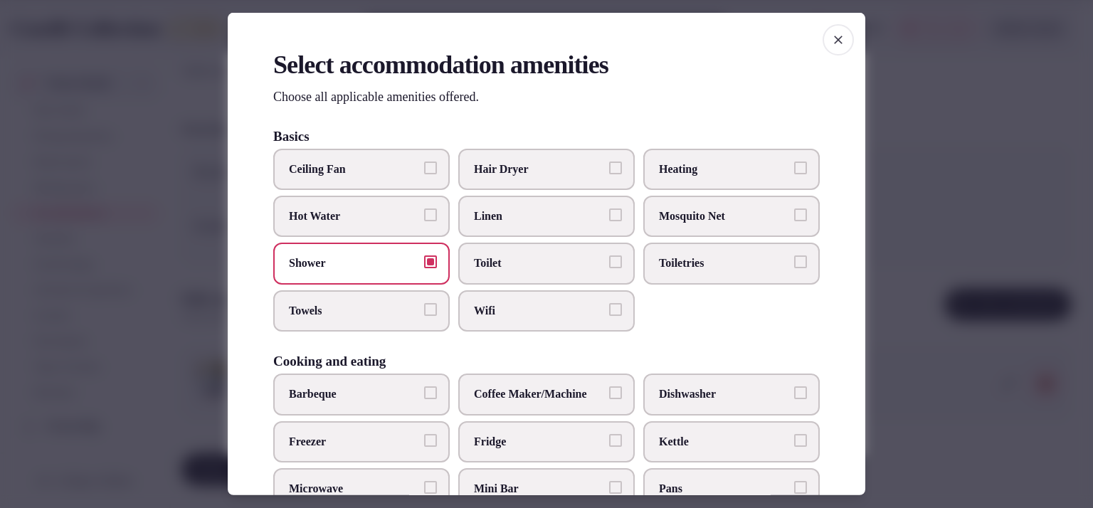
click at [513, 266] on span "Toilet" at bounding box center [539, 264] width 131 height 16
click at [609, 266] on button "Toilet" at bounding box center [615, 262] width 13 height 13
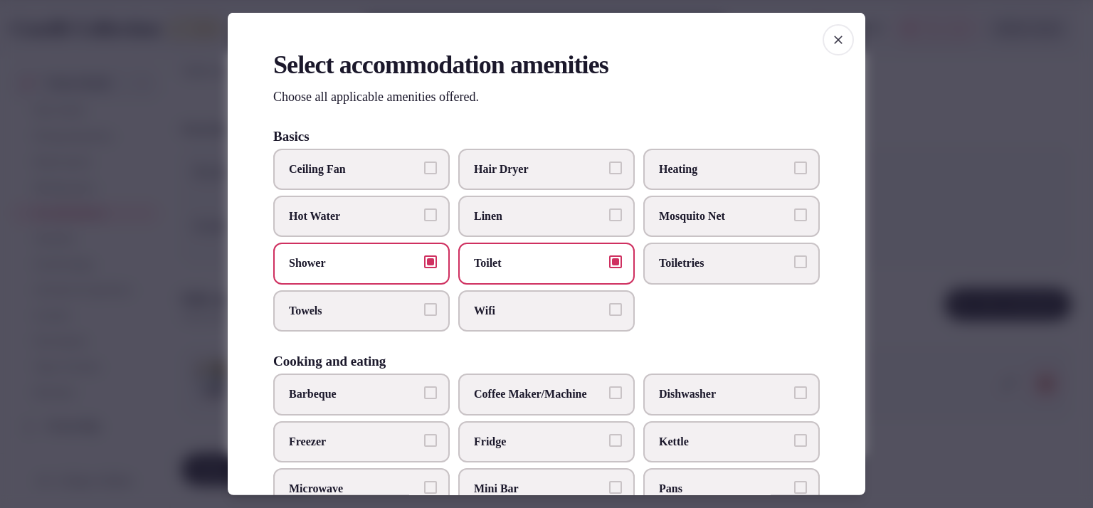
click at [530, 304] on span "Wifi" at bounding box center [539, 311] width 131 height 16
click at [609, 304] on button "Wifi" at bounding box center [615, 309] width 13 height 13
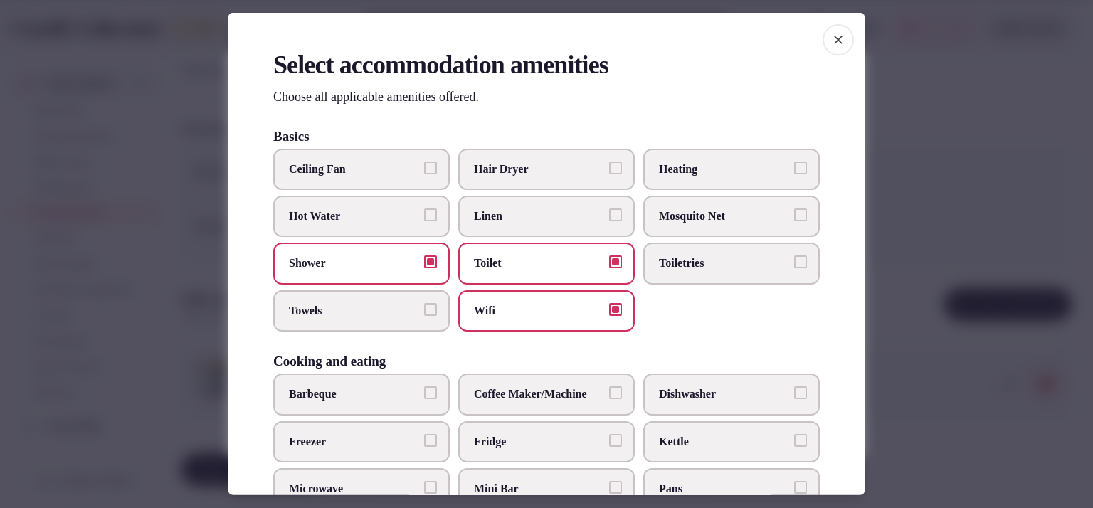
click at [552, 209] on span "Linen" at bounding box center [539, 217] width 131 height 16
click at [609, 209] on button "Linen" at bounding box center [615, 215] width 13 height 13
click at [380, 317] on label "Towels" at bounding box center [361, 310] width 177 height 41
click at [424, 316] on button "Towels" at bounding box center [430, 309] width 13 height 13
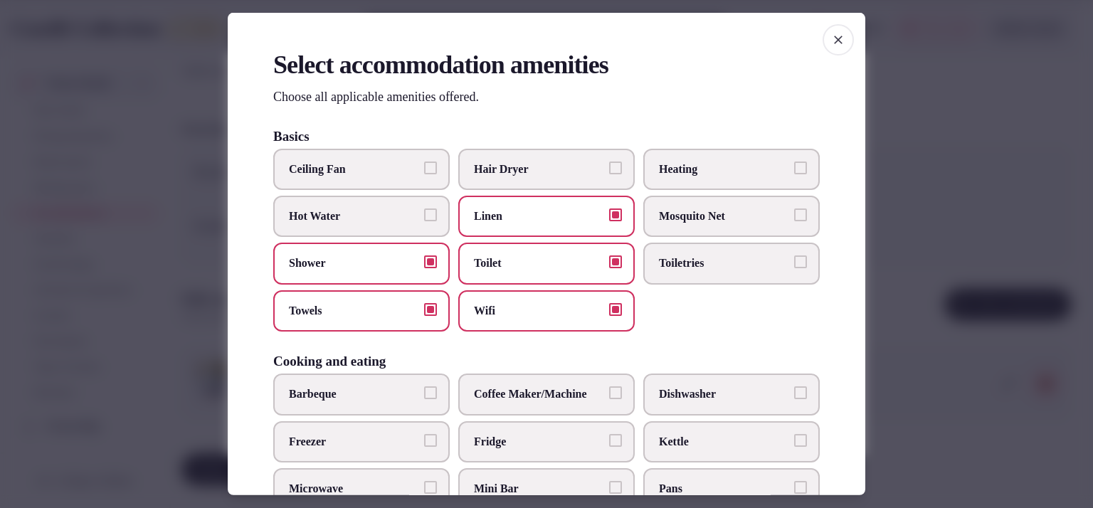
click at [390, 225] on label "Hot Water" at bounding box center [361, 216] width 177 height 41
click at [424, 221] on button "Hot Water" at bounding box center [430, 215] width 13 height 13
click at [661, 162] on span "Heating" at bounding box center [724, 169] width 131 height 16
click at [794, 162] on button "Heating" at bounding box center [800, 167] width 13 height 13
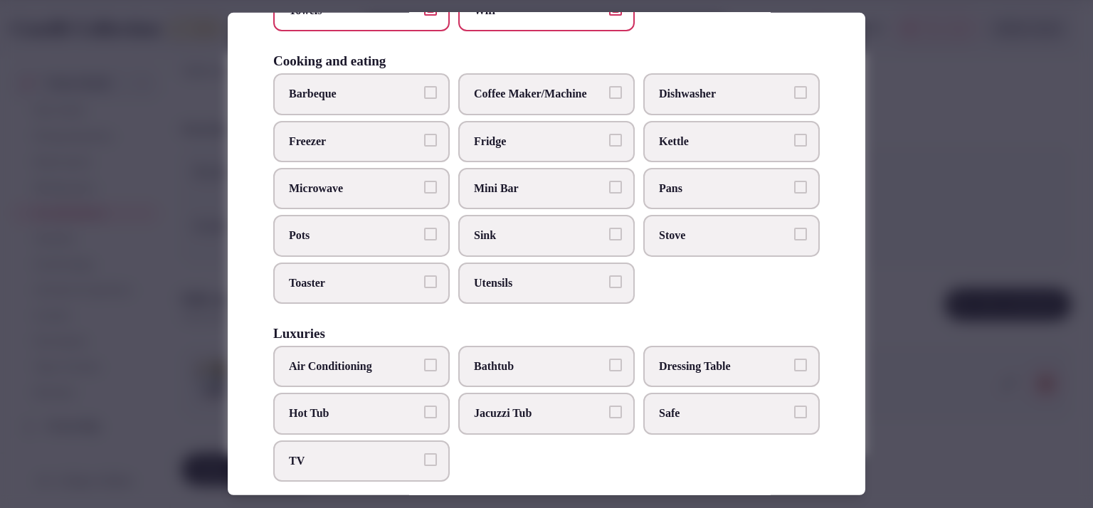
scroll to position [416, 0]
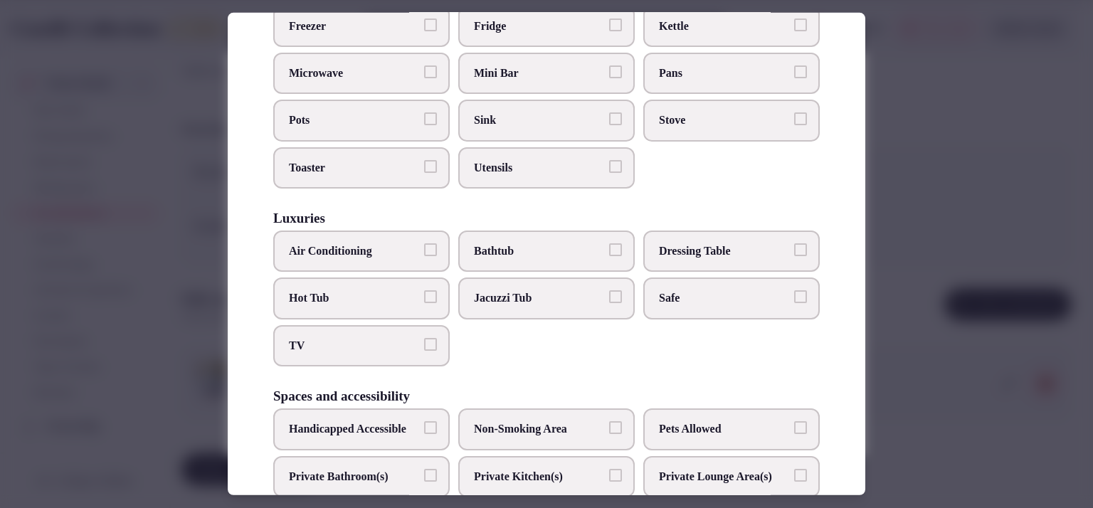
click at [347, 243] on span "Air Conditioning" at bounding box center [354, 251] width 131 height 16
click at [424, 243] on button "Air Conditioning" at bounding box center [430, 249] width 13 height 13
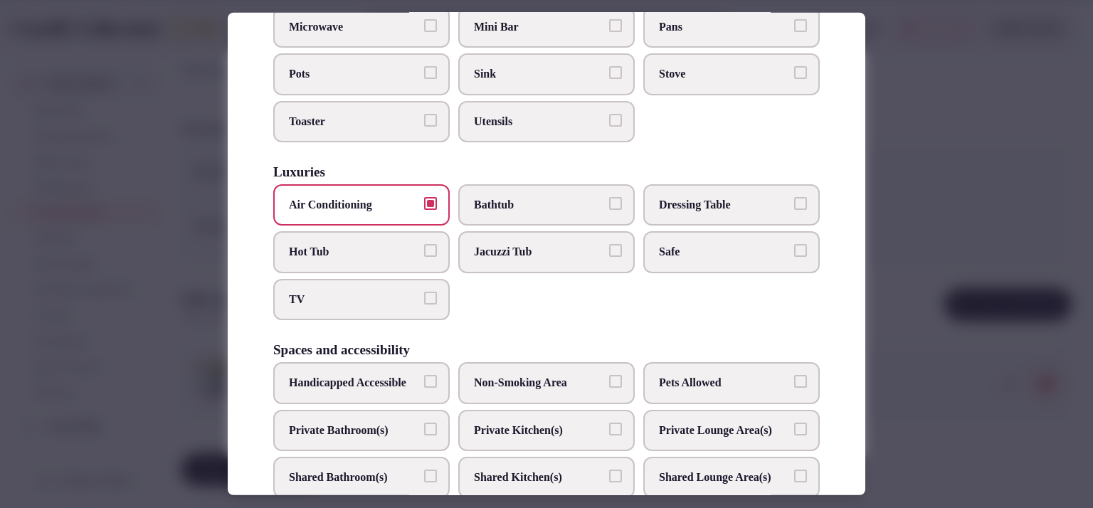
scroll to position [464, 0]
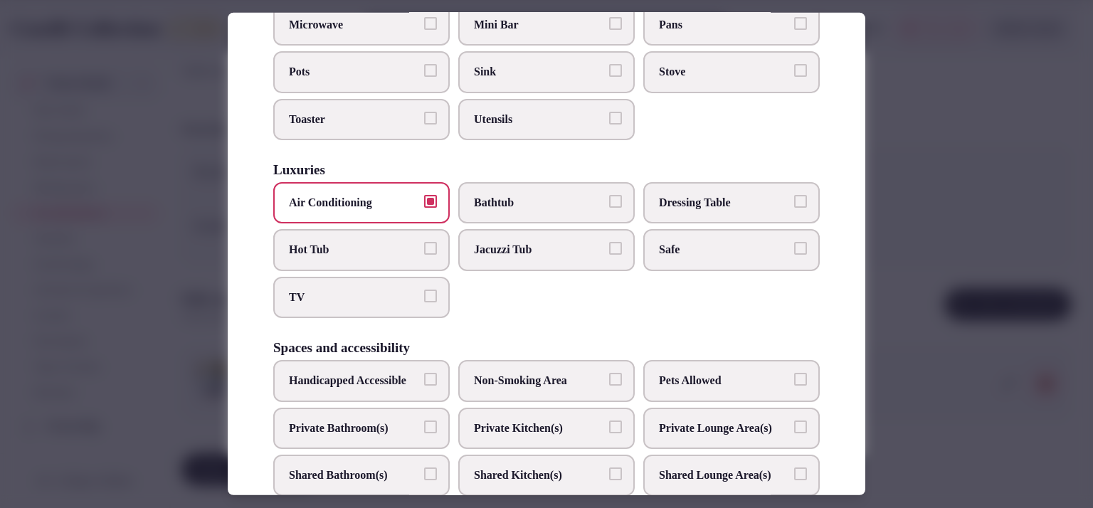
click at [367, 291] on span "TV" at bounding box center [354, 298] width 131 height 16
click at [424, 291] on button "TV" at bounding box center [430, 296] width 13 height 13
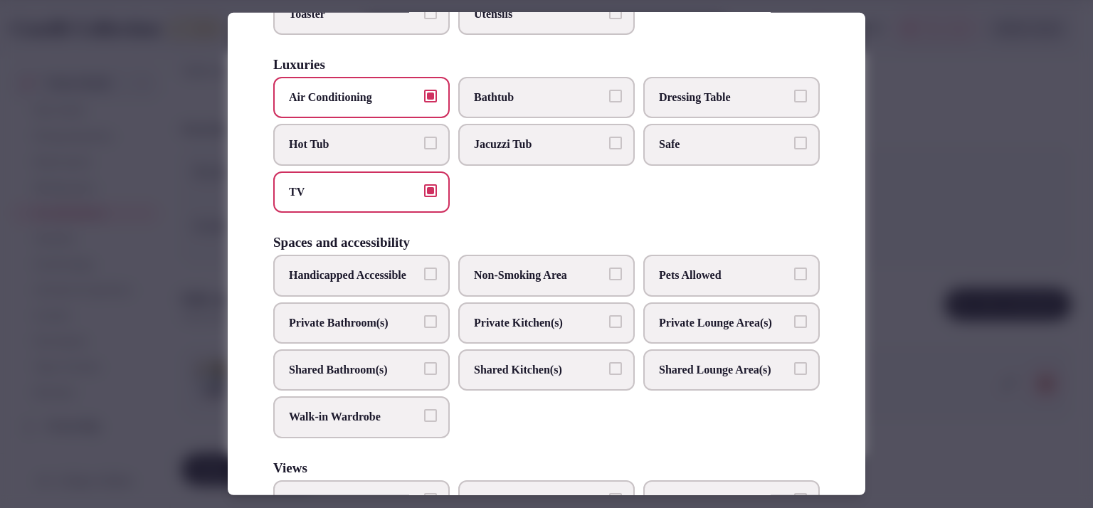
scroll to position [578, 0]
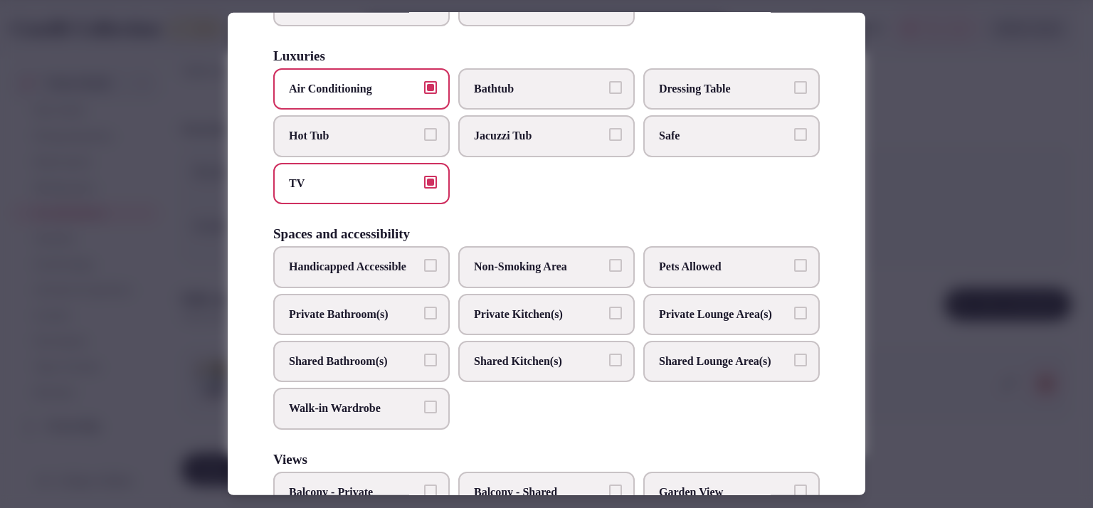
click at [367, 332] on label "Private Bathroom(s)" at bounding box center [361, 314] width 177 height 41
click at [424, 320] on button "Private Bathroom(s)" at bounding box center [430, 313] width 13 height 13
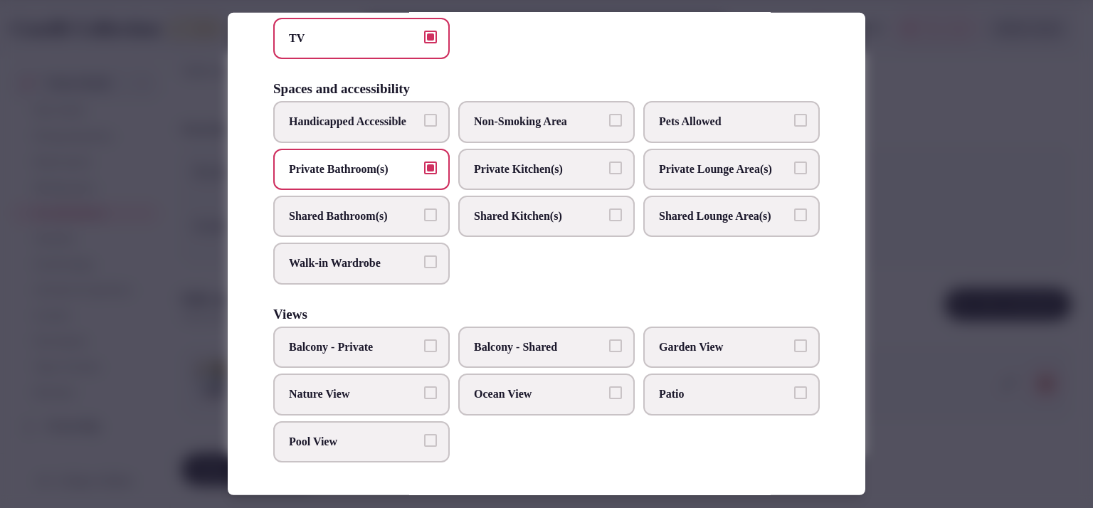
scroll to position [762, 0]
click at [950, 221] on div at bounding box center [546, 254] width 1093 height 508
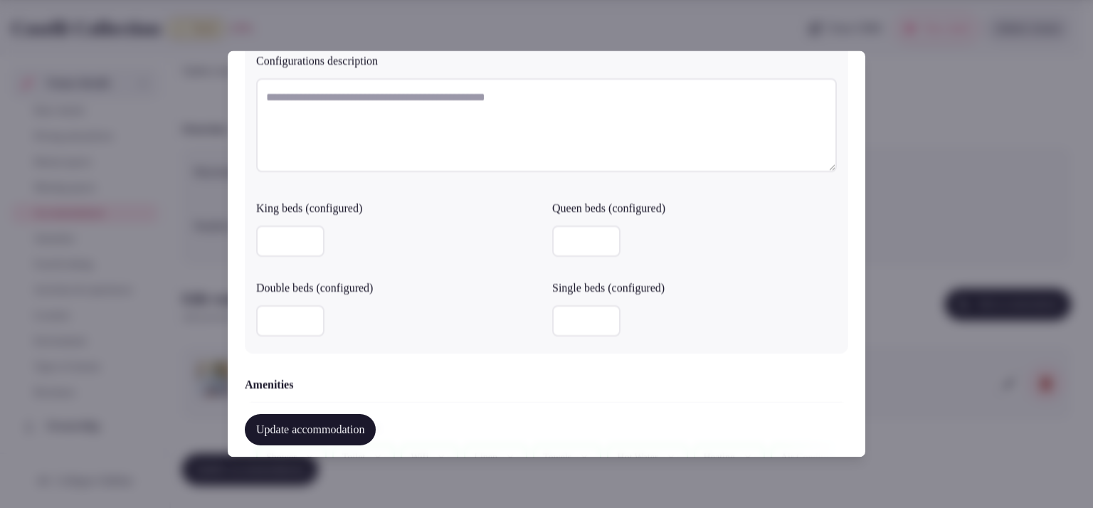
scroll to position [1602, 0]
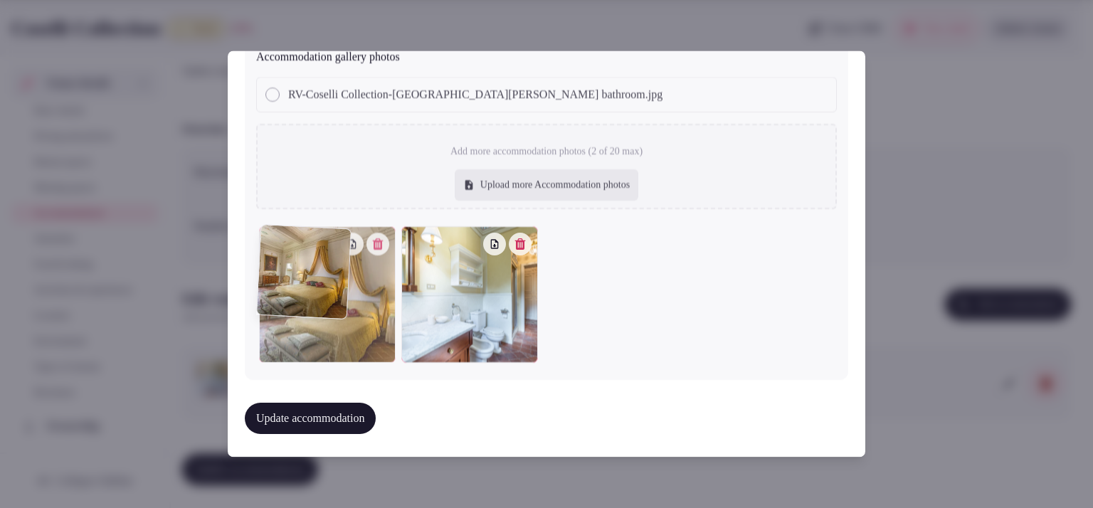
drag, startPoint x: 478, startPoint y: 310, endPoint x: 315, endPoint y: 307, distance: 162.3
click at [315, 307] on div at bounding box center [327, 295] width 137 height 137
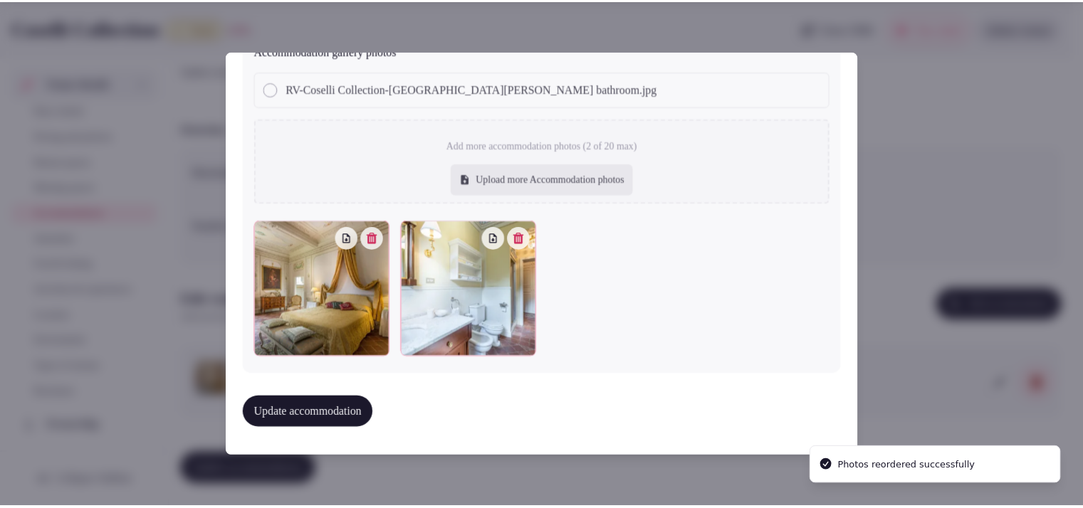
scroll to position [1565, 0]
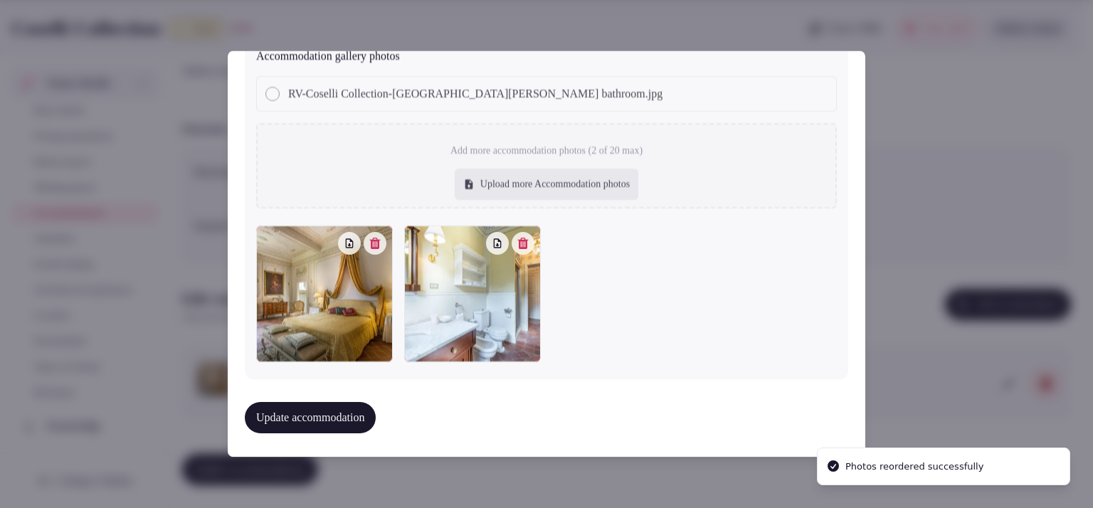
click at [344, 411] on button "Update accommodation" at bounding box center [310, 418] width 131 height 31
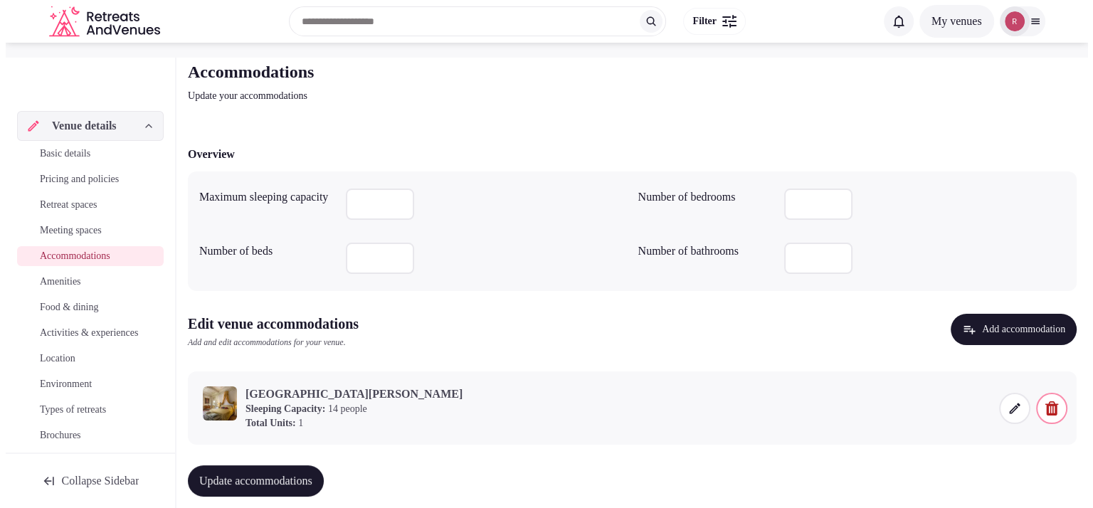
scroll to position [75, 0]
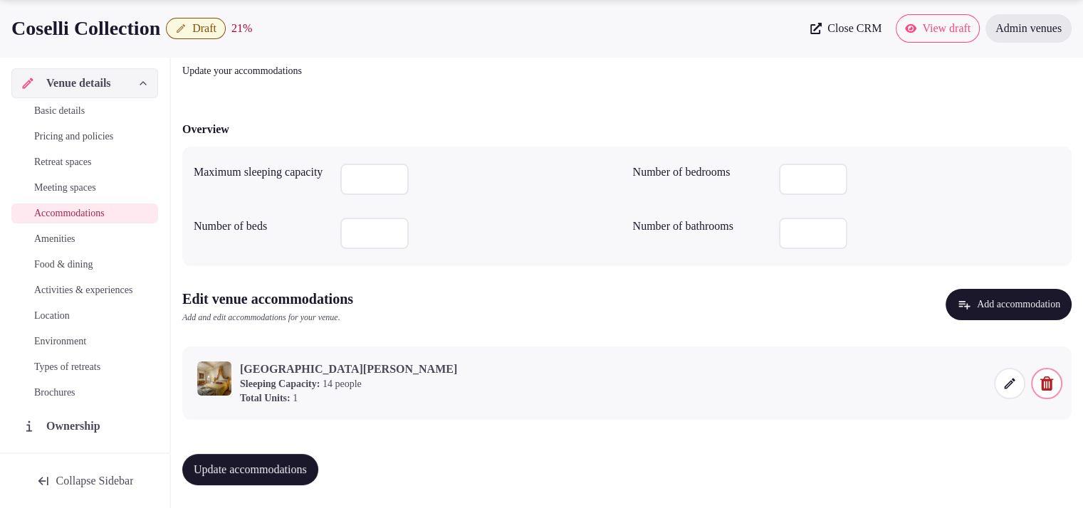
click at [269, 473] on span "Update accommodations" at bounding box center [250, 470] width 113 height 14
click at [957, 305] on icon "button" at bounding box center [964, 305] width 14 height 14
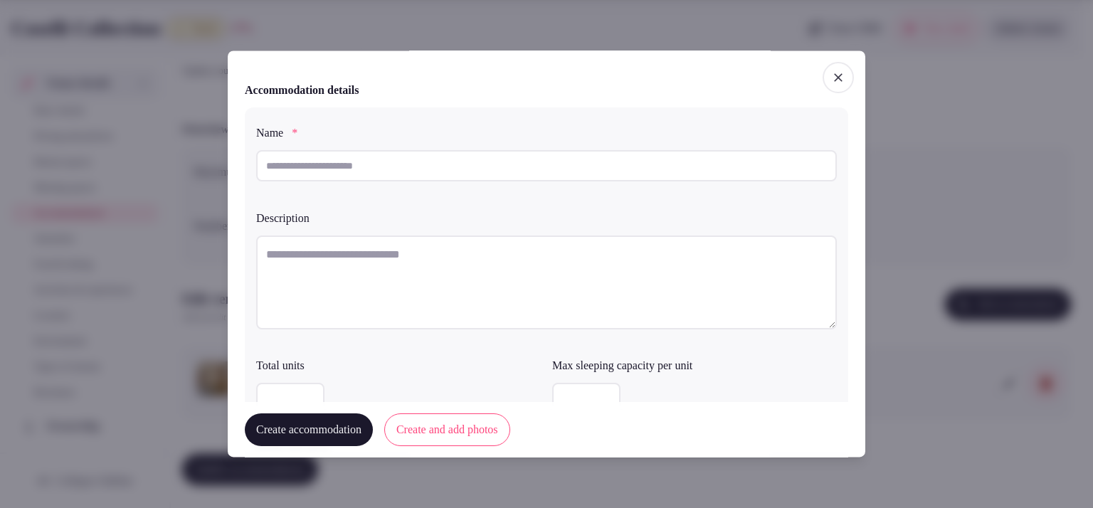
click at [472, 173] on input "text" at bounding box center [546, 165] width 581 height 31
paste input "**********"
type input "**********"
click at [376, 265] on textarea at bounding box center [546, 283] width 581 height 94
paste textarea "**********"
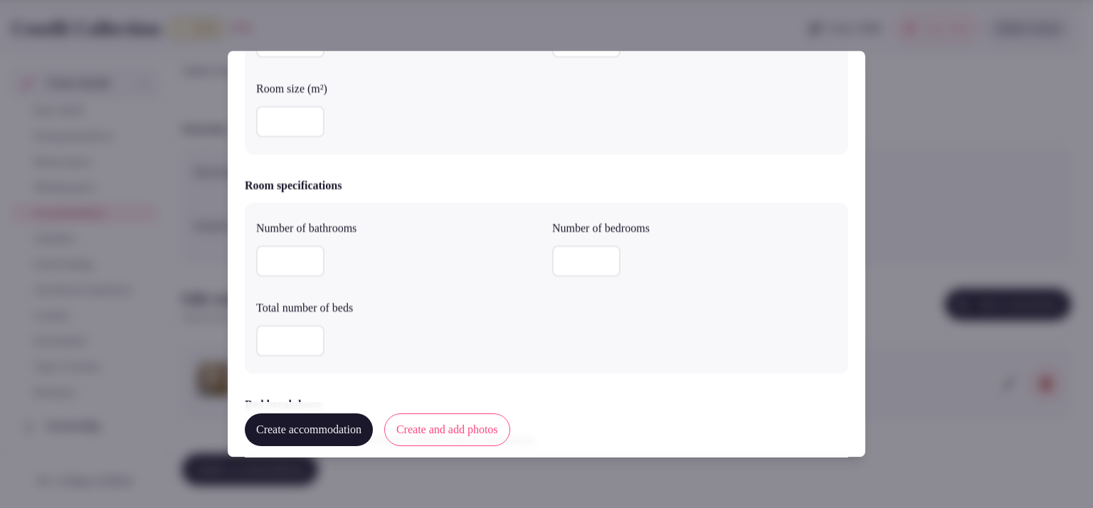
scroll to position [0, 0]
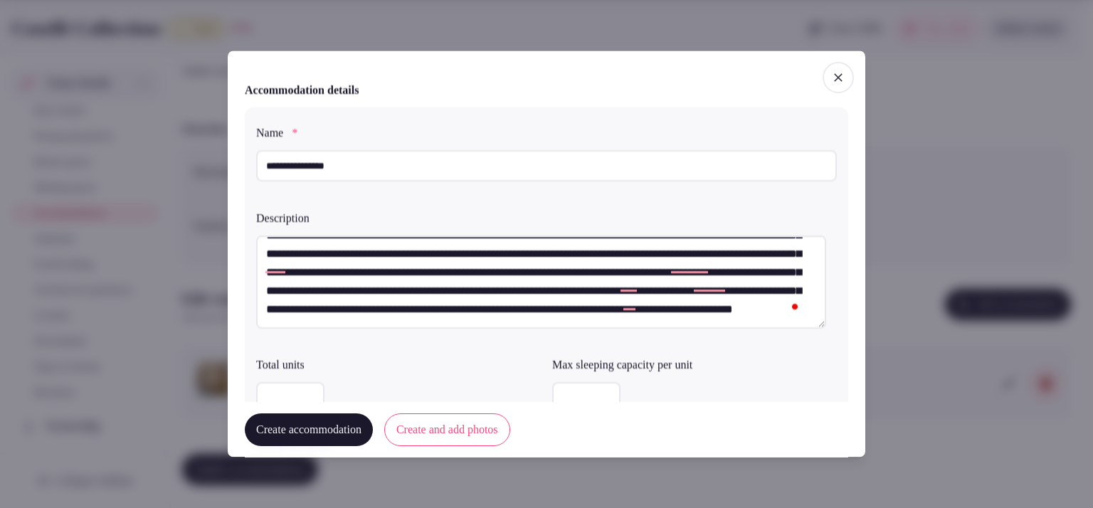
type textarea "**********"
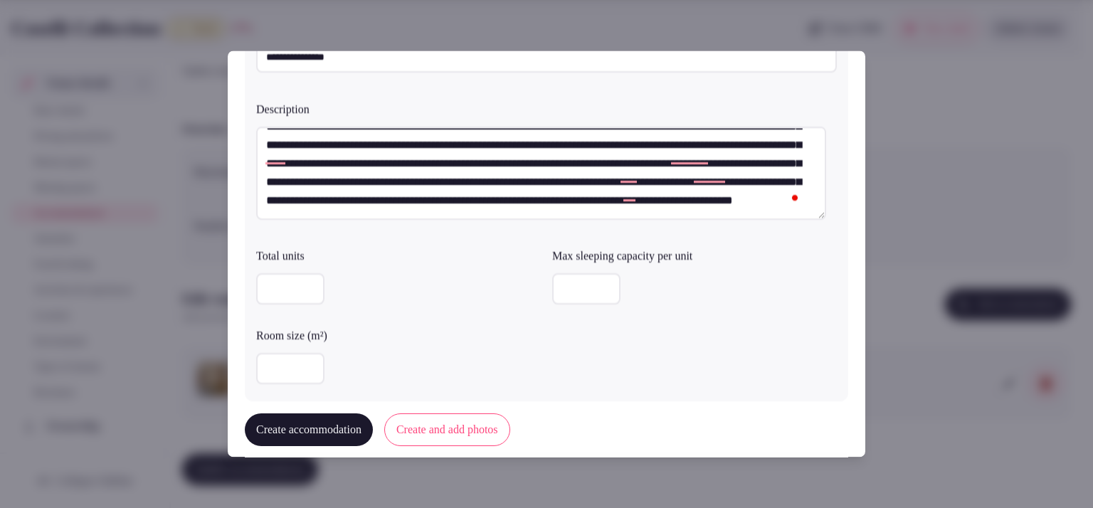
click at [284, 300] on input "number" at bounding box center [290, 289] width 68 height 31
type input "*"
click at [596, 281] on div at bounding box center [694, 289] width 285 height 31
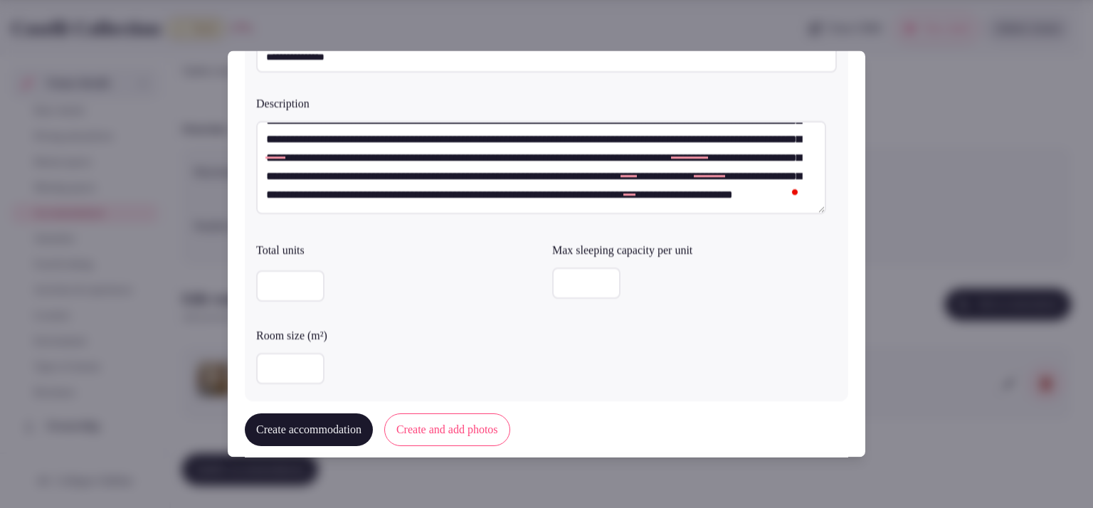
type input "**"
click at [311, 370] on input "number" at bounding box center [290, 369] width 68 height 31
type input "****"
click at [310, 367] on input "****" at bounding box center [290, 369] width 68 height 31
click at [299, 428] on button "Create accommodation" at bounding box center [309, 430] width 128 height 33
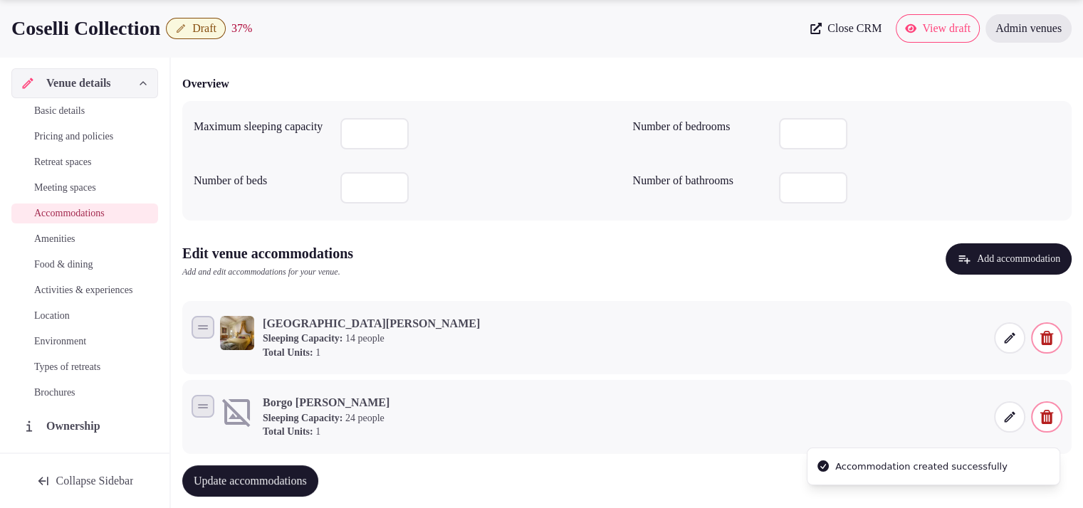
scroll to position [154, 0]
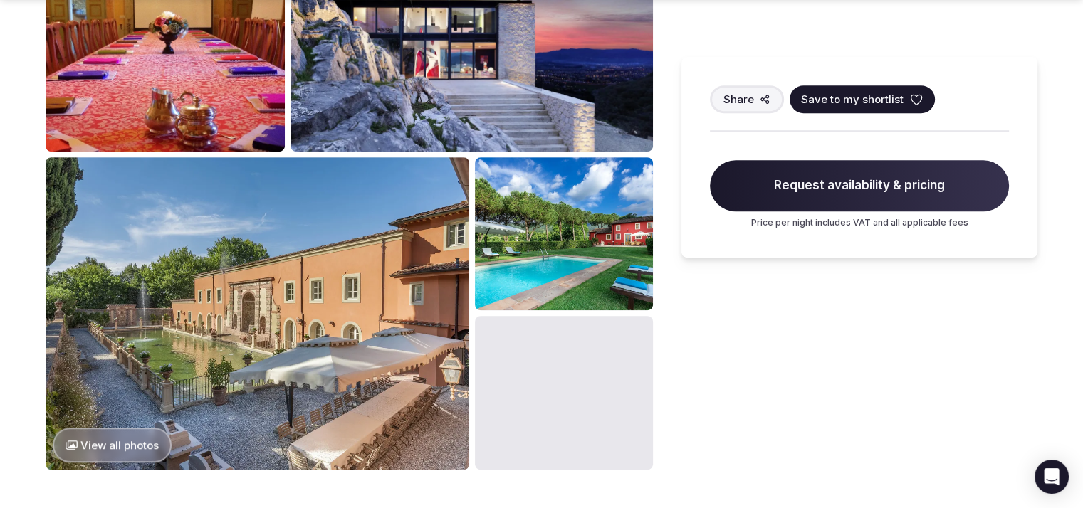
scroll to position [709, 0]
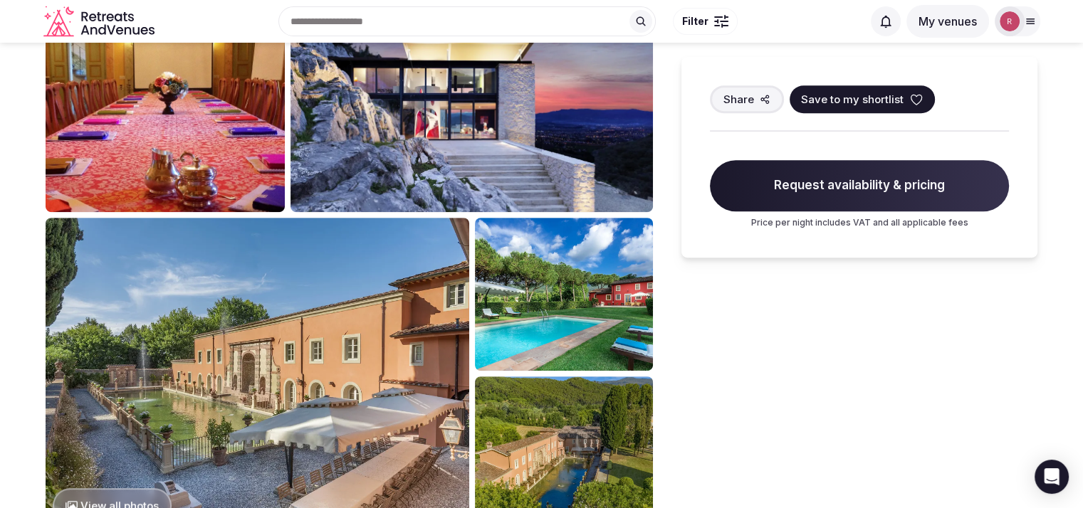
drag, startPoint x: 1093, startPoint y: 80, endPoint x: 1089, endPoint y: 199, distance: 118.9
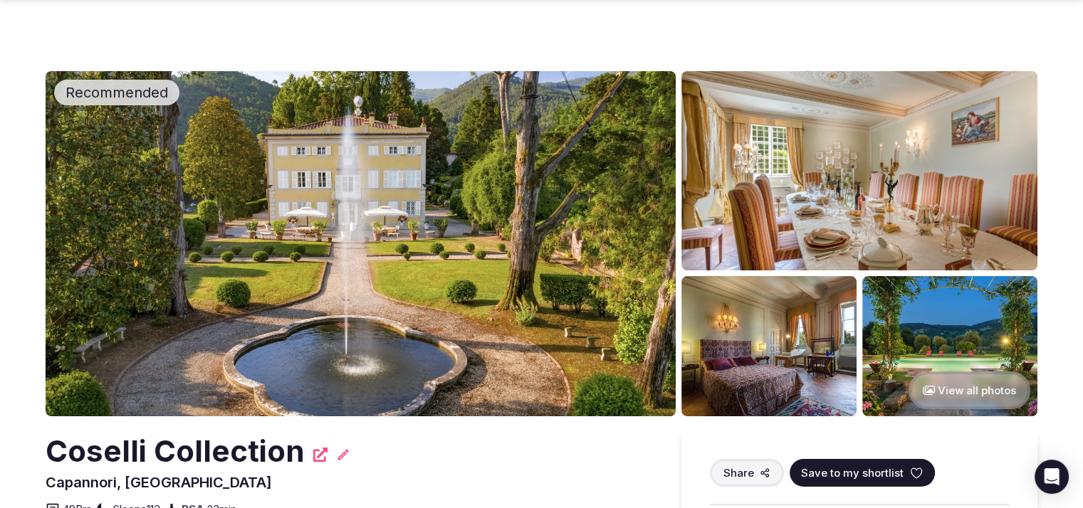
scroll to position [888, 0]
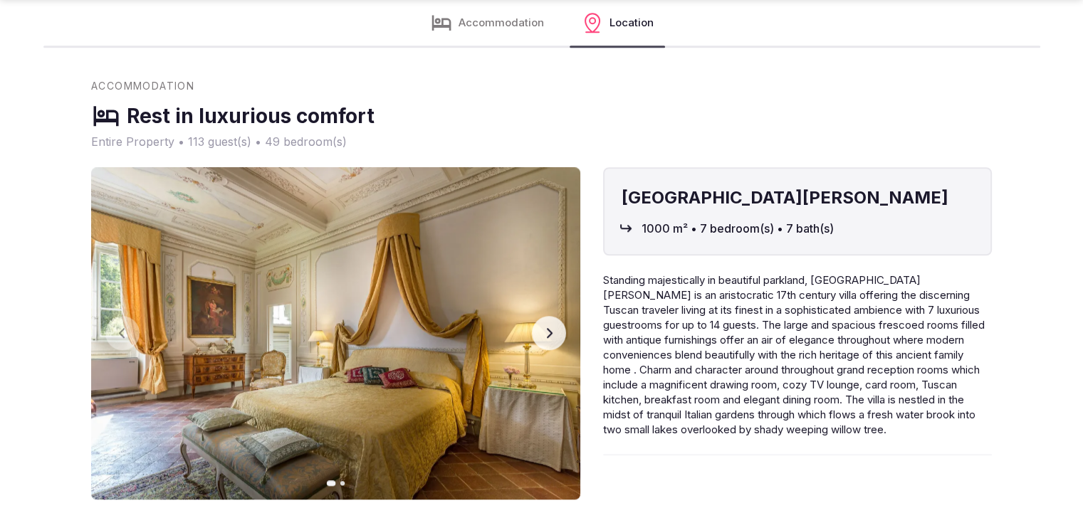
scroll to position [1464, 0]
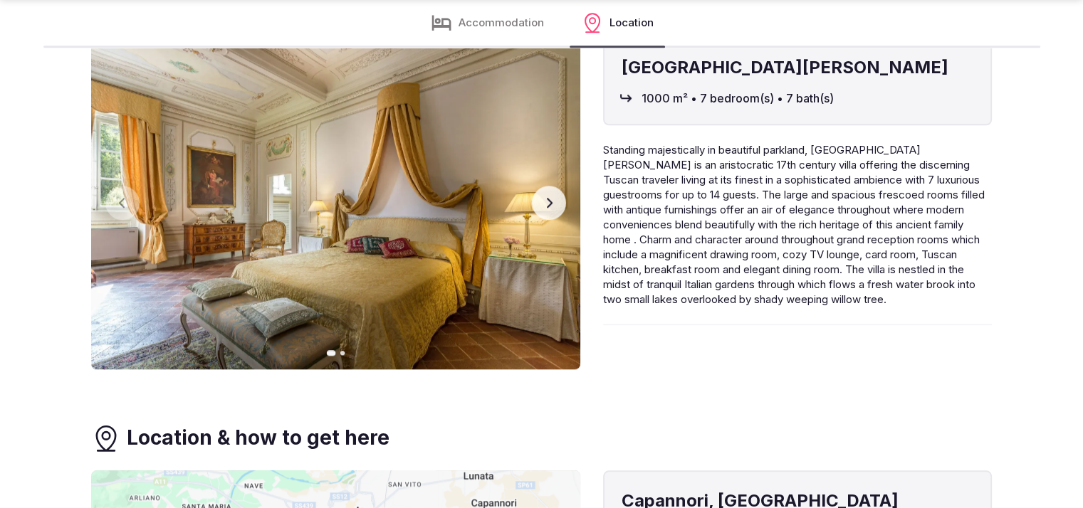
click at [535, 186] on button "Next slide" at bounding box center [549, 203] width 34 height 34
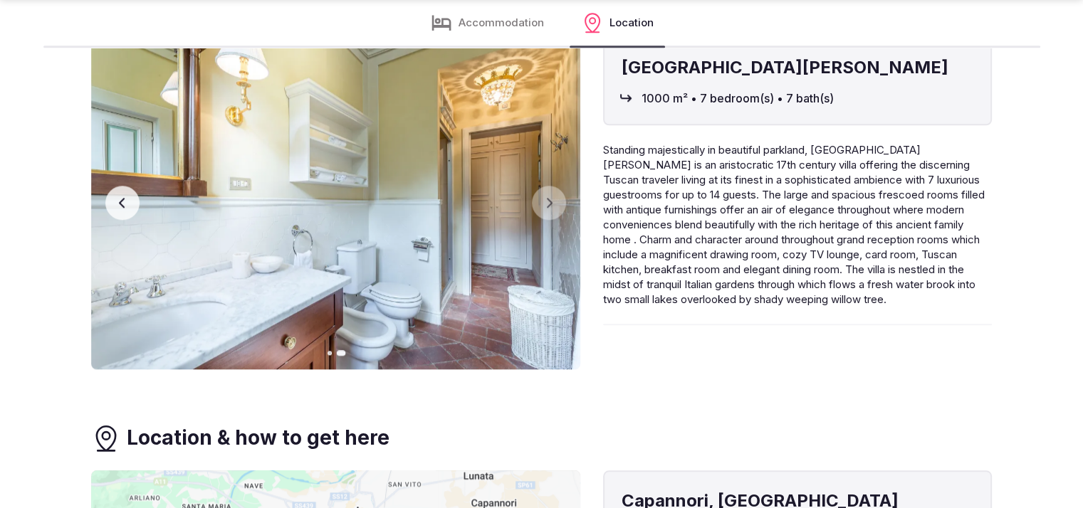
click at [120, 198] on icon "button" at bounding box center [122, 203] width 6 height 10
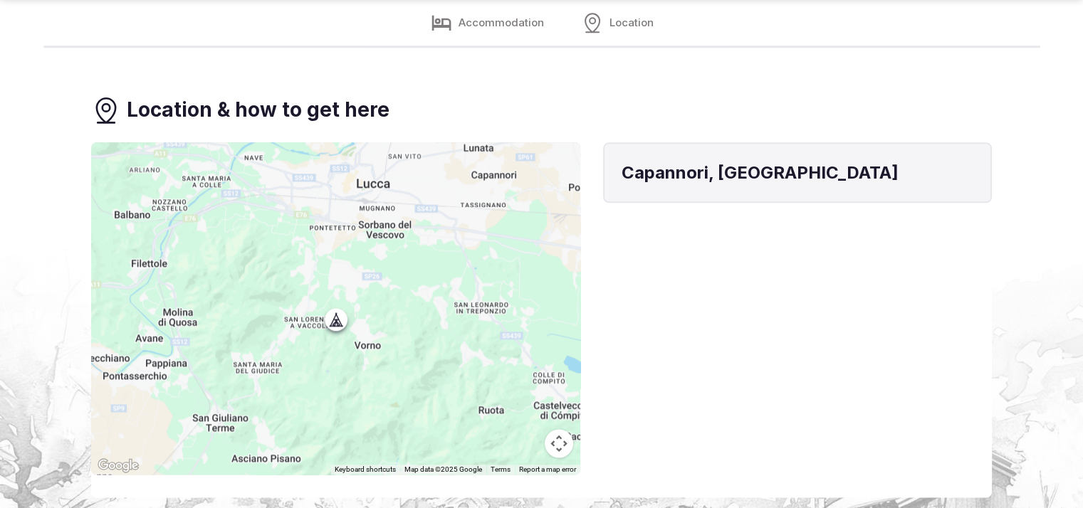
scroll to position [1348, 0]
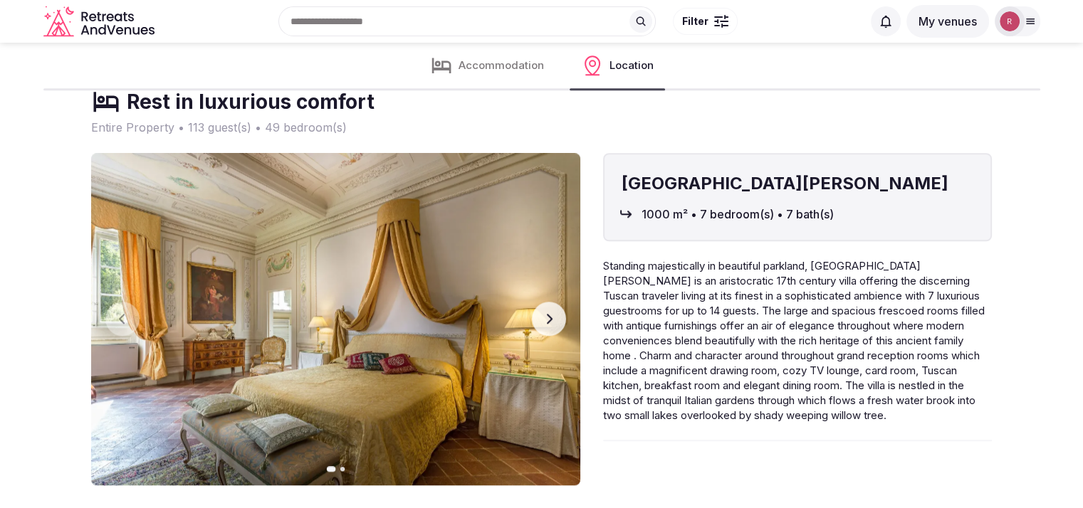
click at [562, 310] on button "Next slide" at bounding box center [549, 319] width 34 height 34
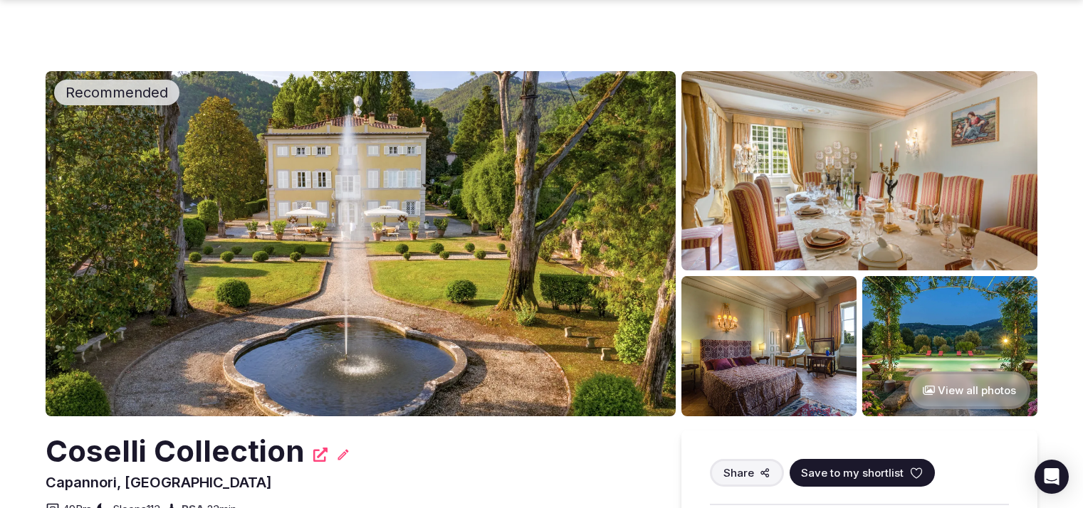
scroll to position [888, 0]
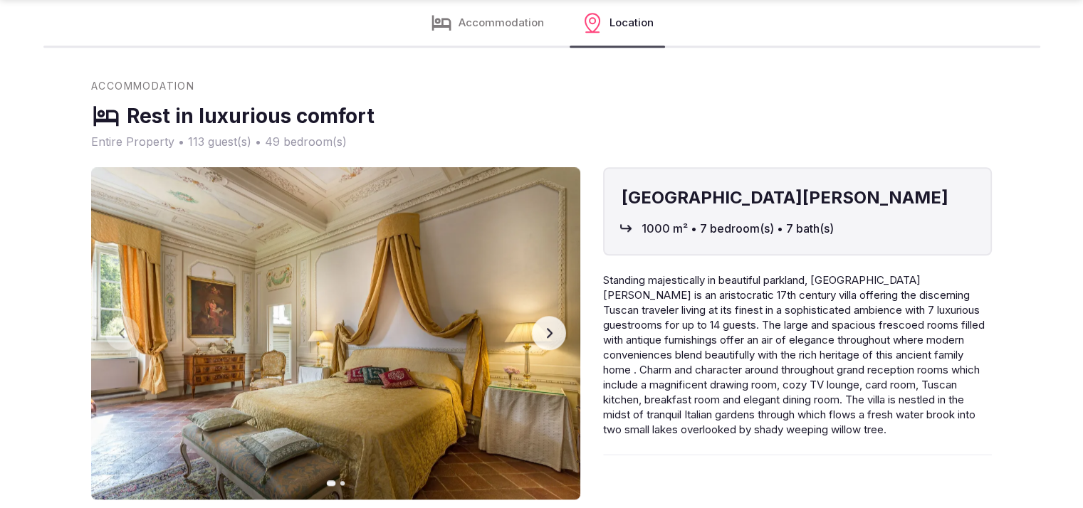
scroll to position [1777, 0]
